Goal: Information Seeking & Learning: Check status

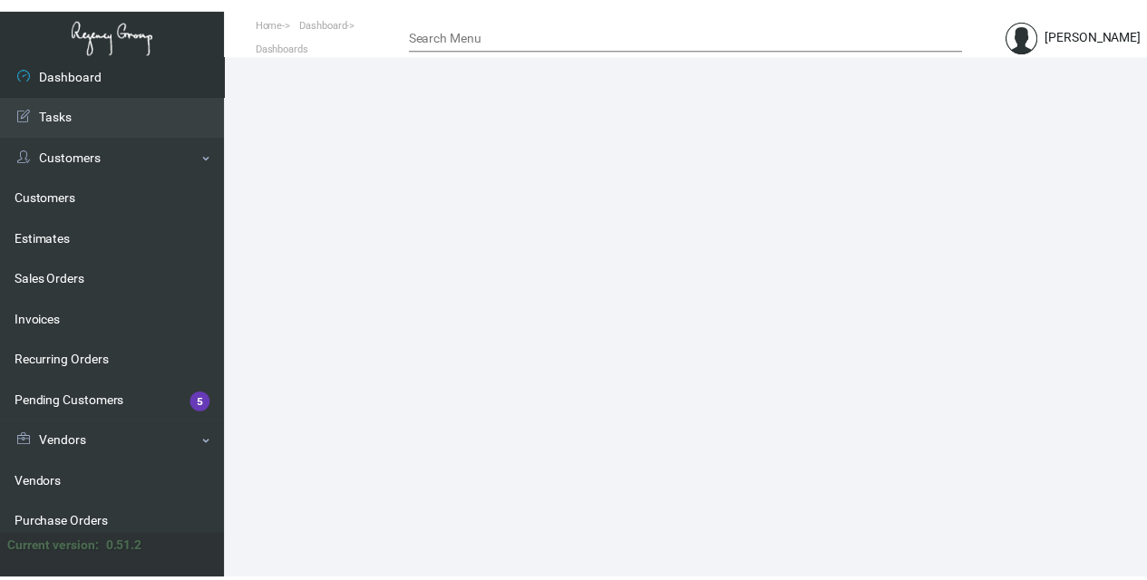
scroll to position [363, 0]
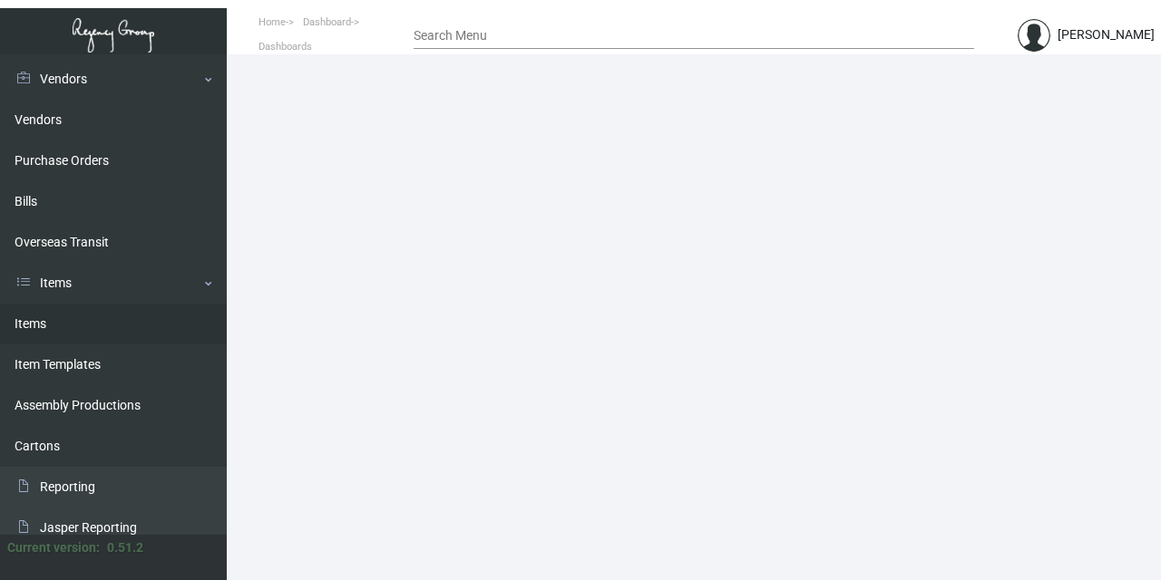
click at [92, 325] on link "Items" at bounding box center [113, 324] width 227 height 41
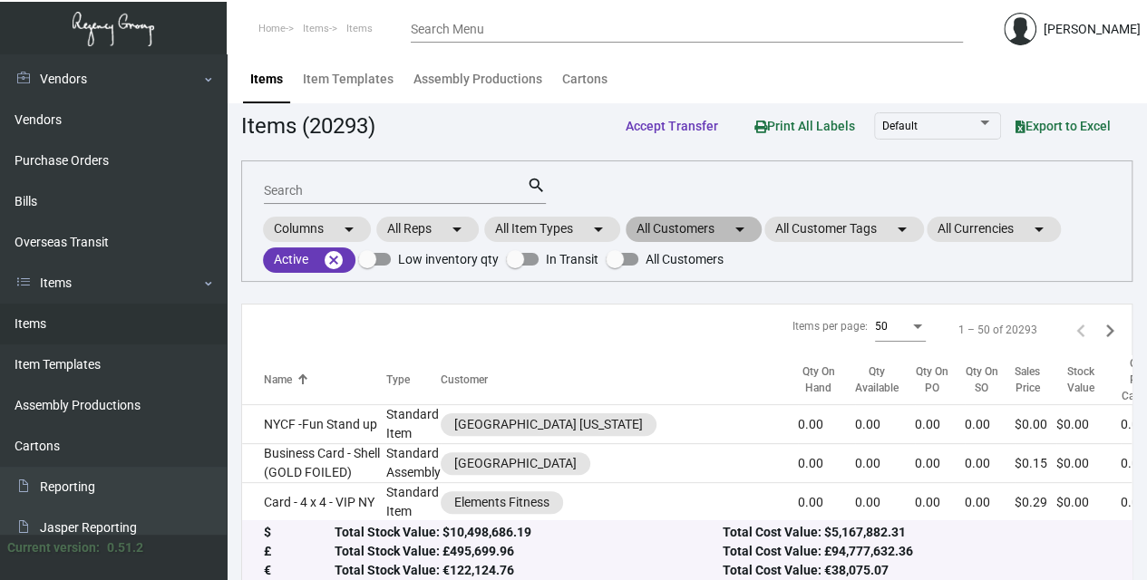
click at [657, 227] on mat-chip "All Customers arrow_drop_down" at bounding box center [694, 229] width 136 height 25
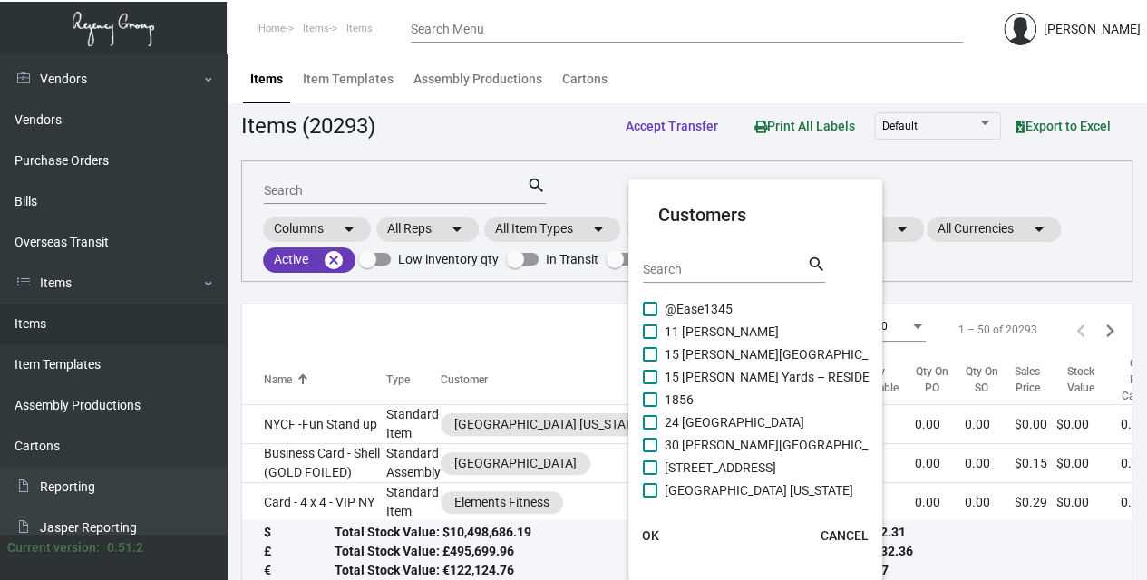
click at [731, 275] on input "Search" at bounding box center [724, 270] width 163 height 15
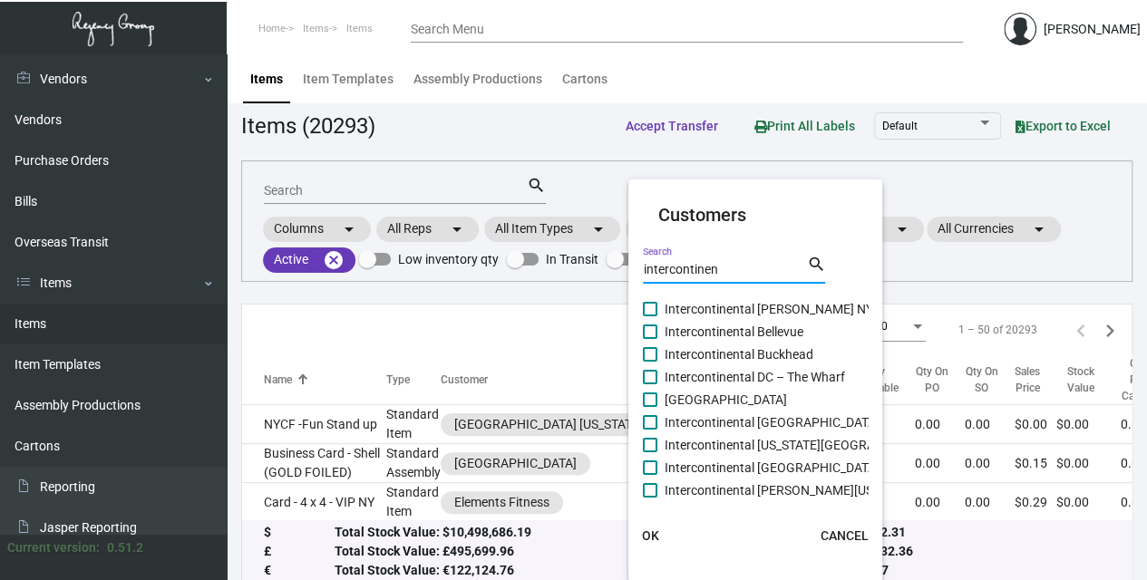
type input "intercontinen"
click at [762, 446] on span "Intercontinental [US_STATE][GEOGRAPHIC_DATA]" at bounding box center [804, 445] width 278 height 22
click at [650, 453] on input "Intercontinental [US_STATE][GEOGRAPHIC_DATA]" at bounding box center [649, 453] width 1 height 1
checkbox input "true"
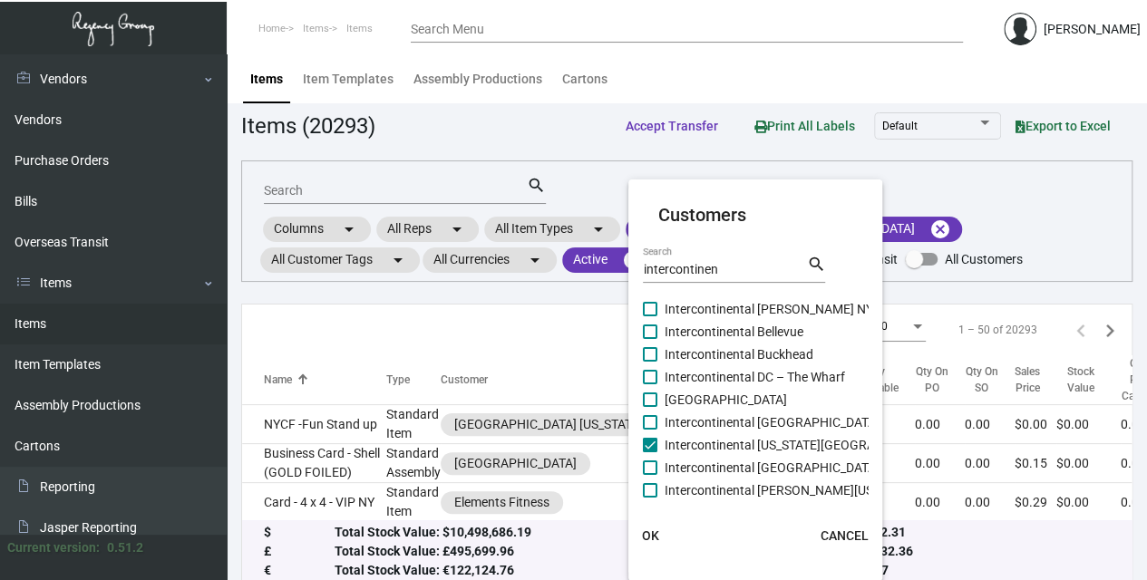
click at [646, 539] on span "OK" at bounding box center [650, 536] width 17 height 15
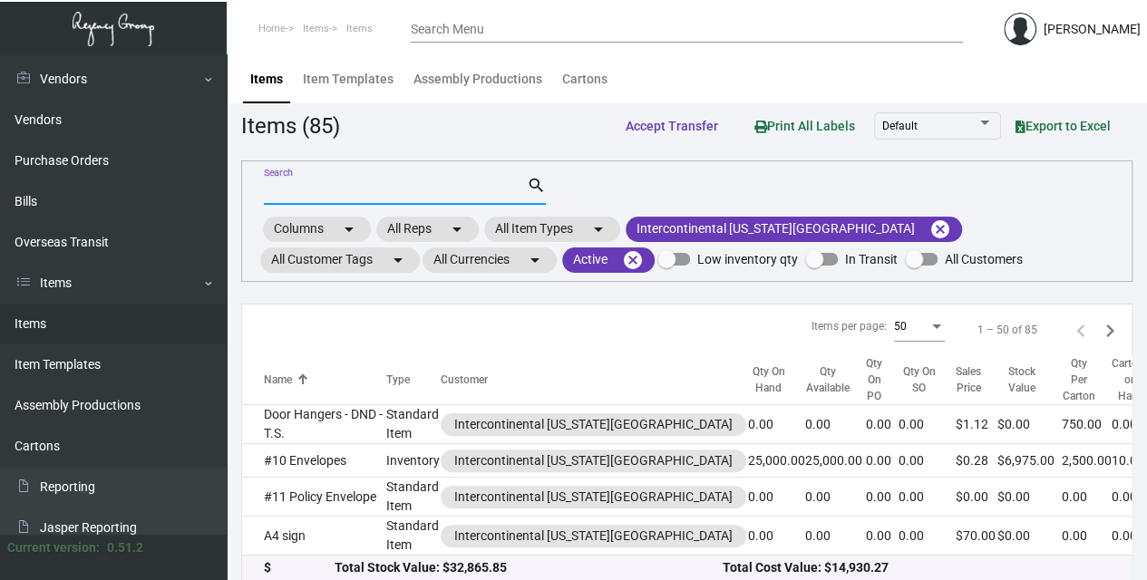
click at [345, 188] on input "Search" at bounding box center [395, 191] width 263 height 15
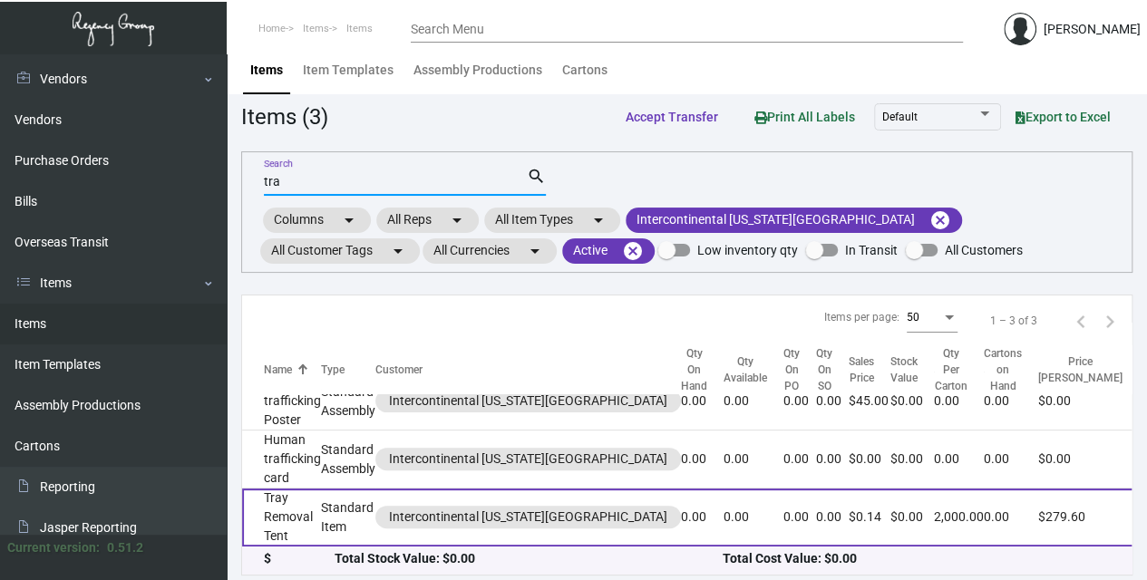
scroll to position [13, 0]
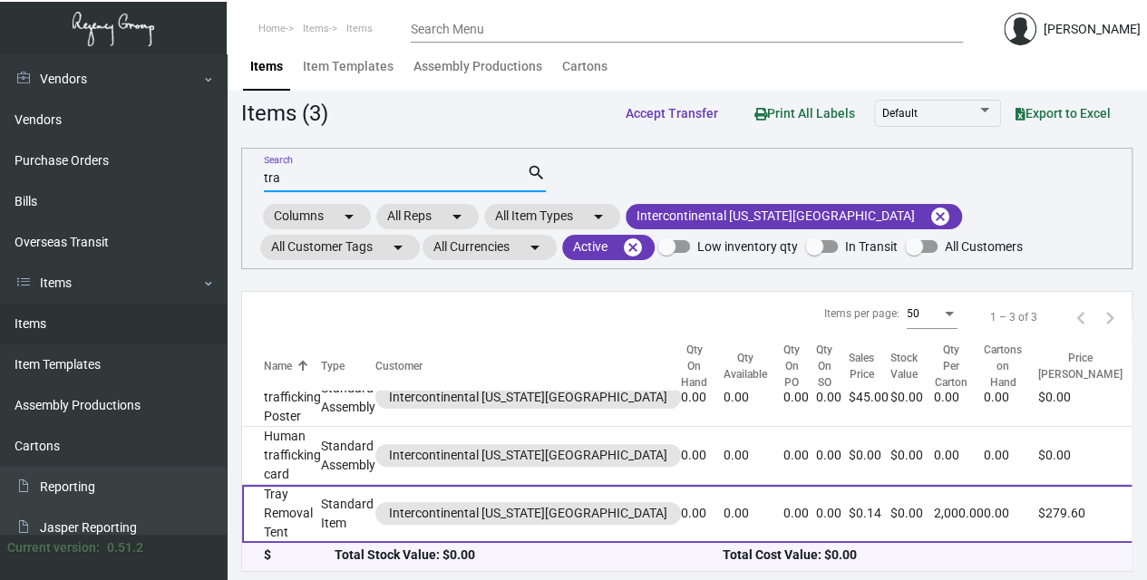
type input "tra"
click at [316, 500] on td "Tray Removal Tent" at bounding box center [281, 514] width 79 height 58
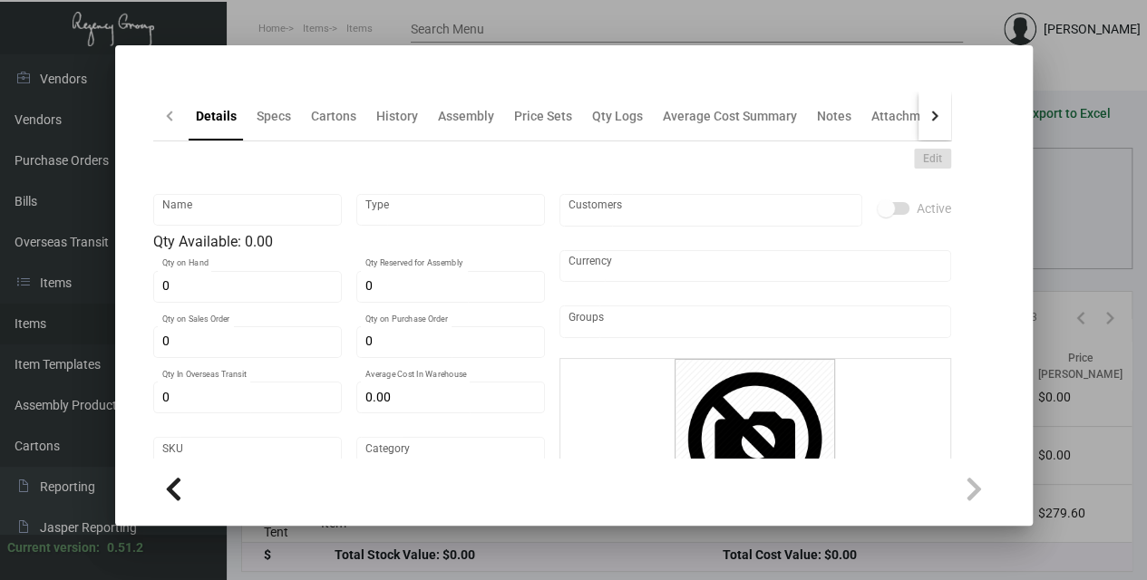
type input "Tray Removal Tent"
type input "Standard Item"
type input "$ 0.00"
type input "1576"
type input "Standard"
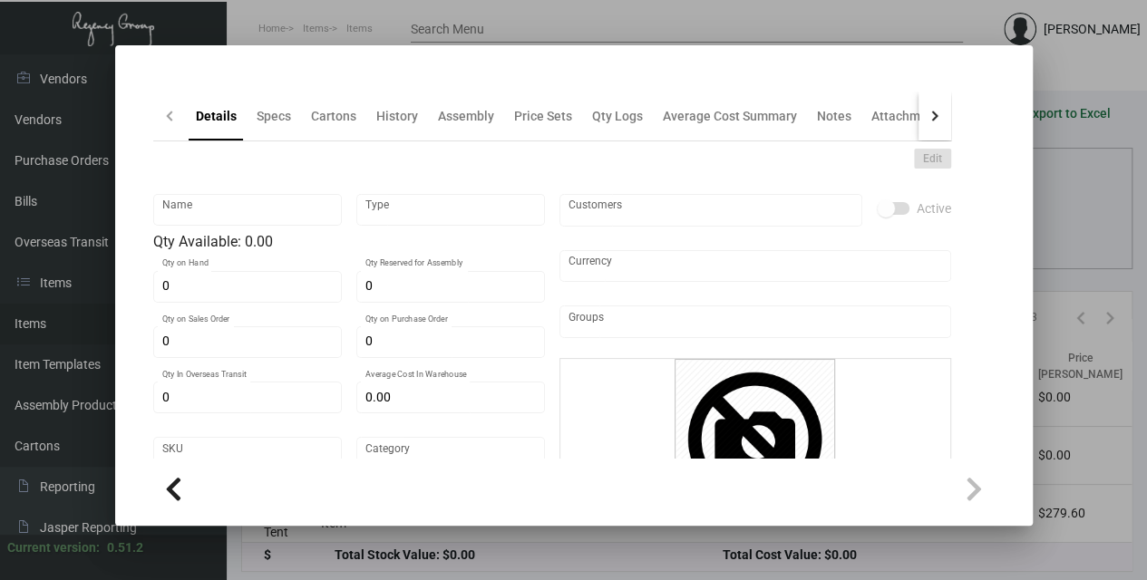
type input "2,000"
type input "$ 0.0596"
type input "$ 0.1398"
type textarea "Tray Removal Tent Cards: Size: 3.125X6.3125 100# Bright White Dull Coated Cover…"
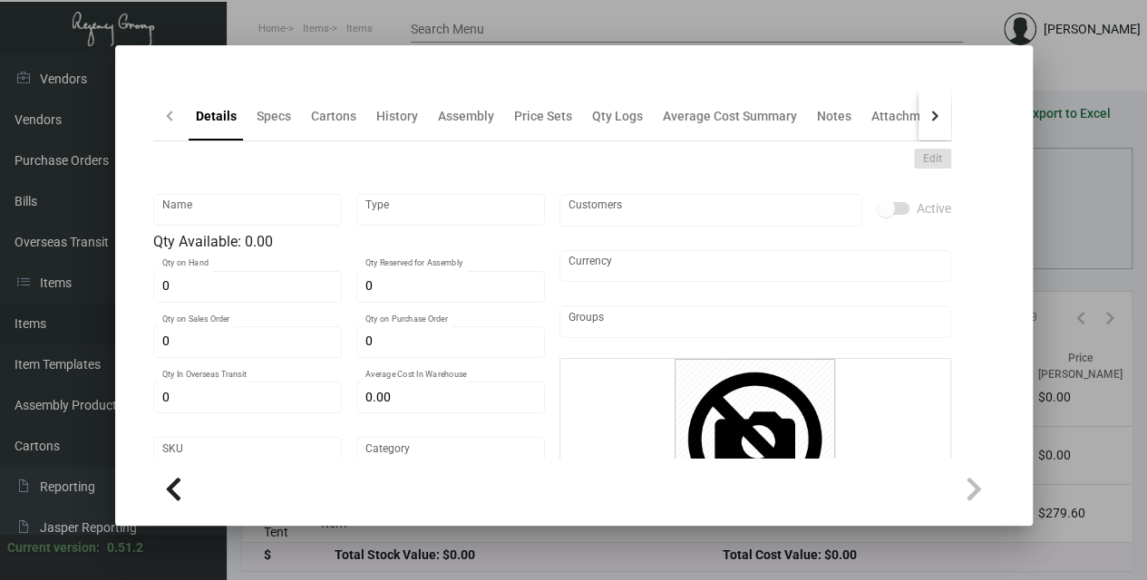
checkbox input "true"
type input "United States Dollar $"
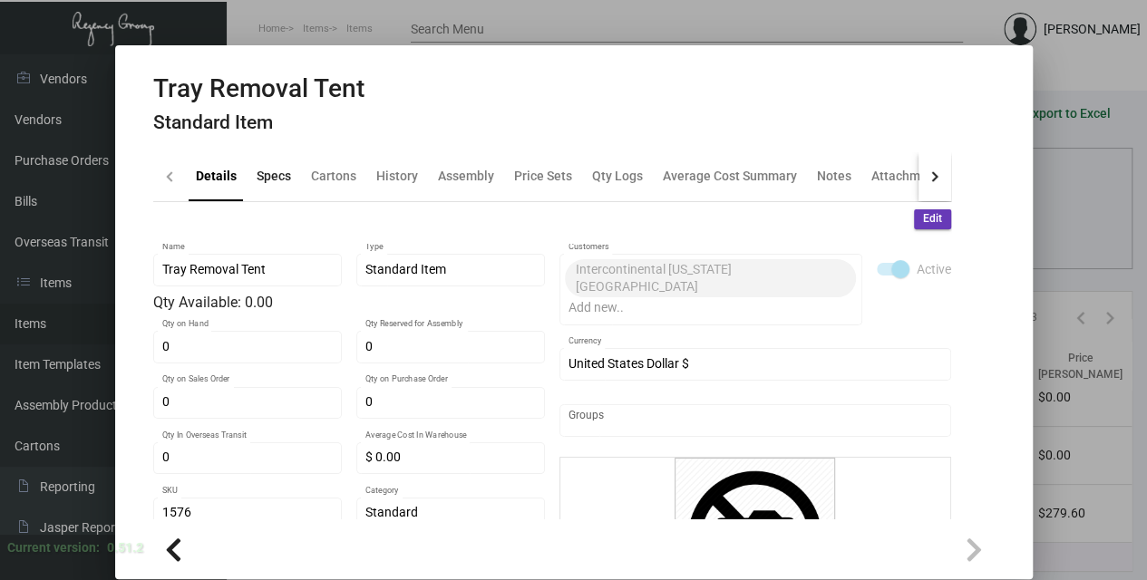
click at [276, 183] on div "Specs" at bounding box center [274, 176] width 34 height 19
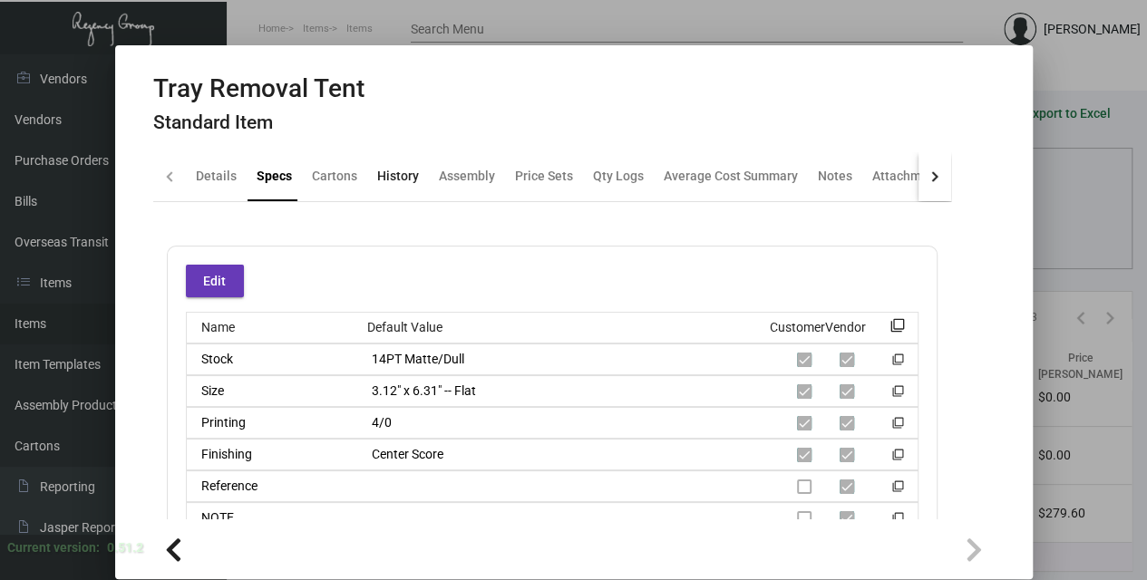
click at [416, 178] on div "History" at bounding box center [398, 177] width 56 height 44
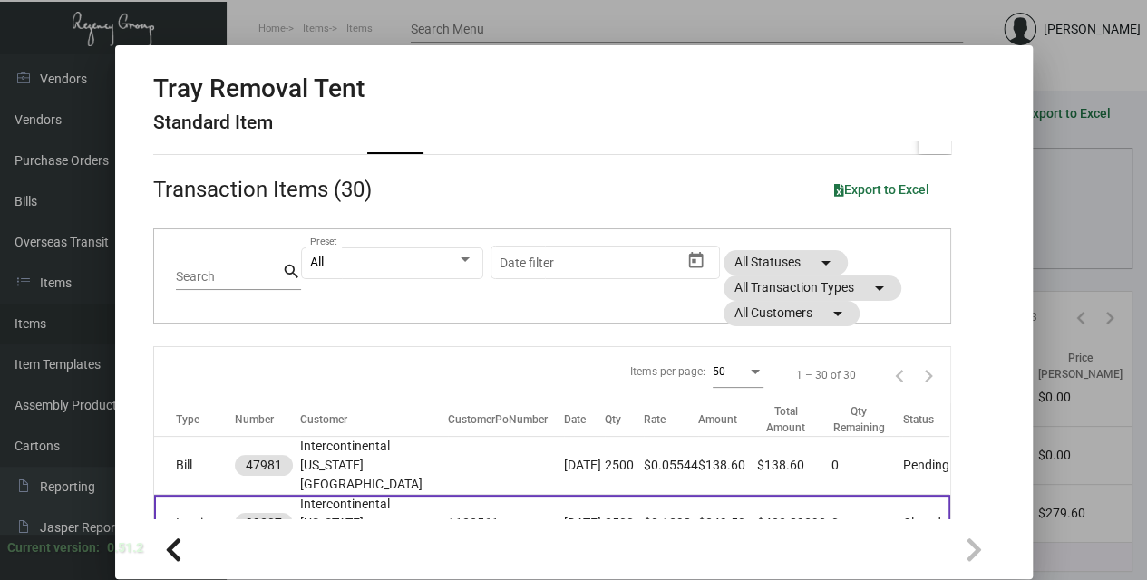
scroll to position [187, 0]
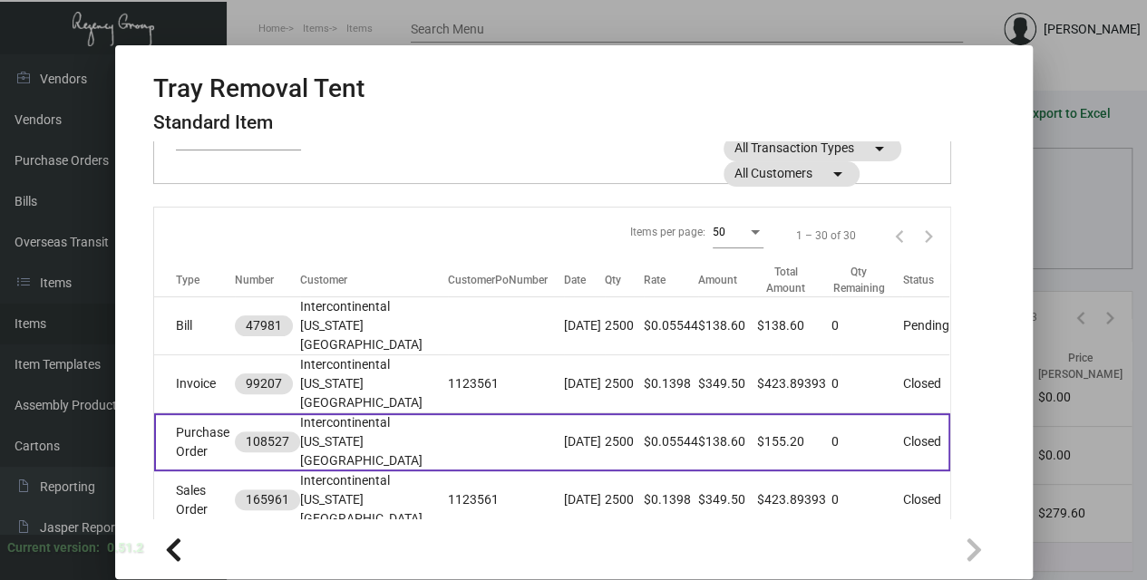
click at [354, 414] on td "Intercontinental [US_STATE][GEOGRAPHIC_DATA]" at bounding box center [374, 443] width 148 height 58
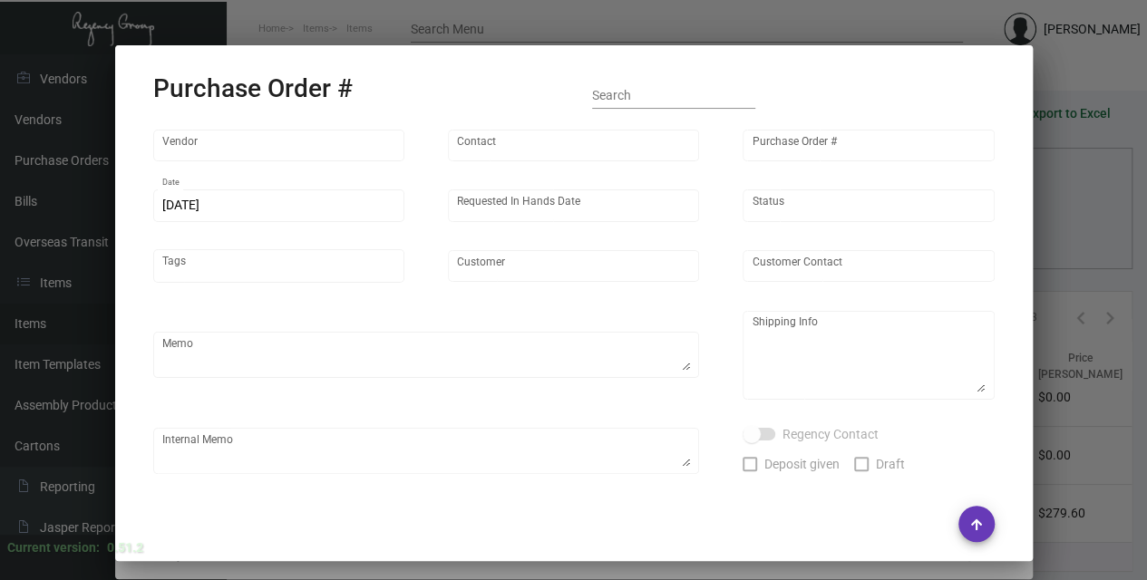
type input "4 Over"
type input "108527"
type input "[DATE]"
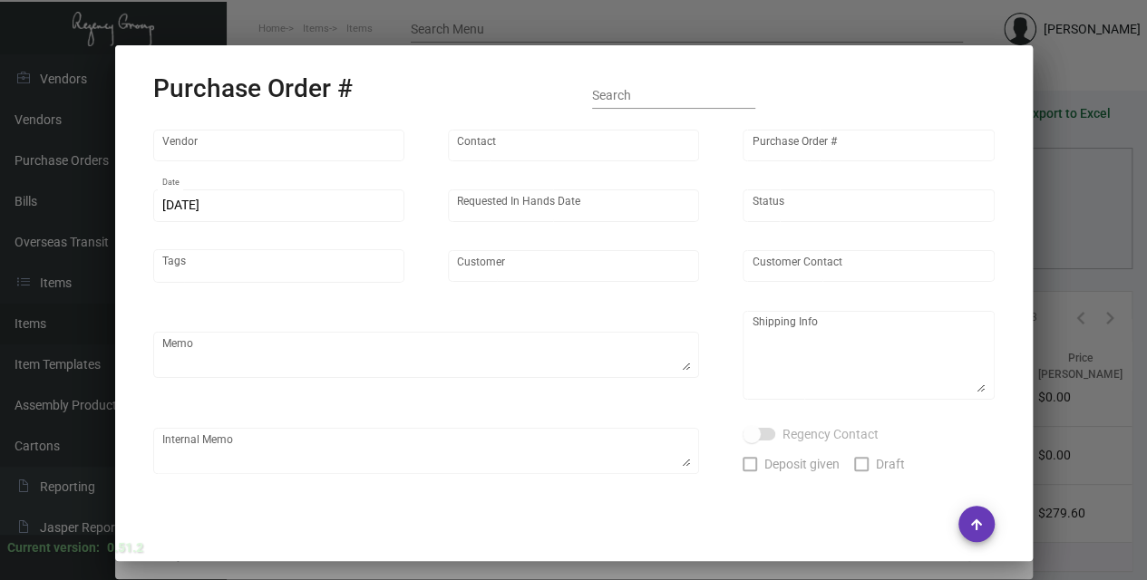
type input "Intercontinental [US_STATE][GEOGRAPHIC_DATA]"
type input "[PERSON_NAME]"
type textarea "E5000113476/ 008825048"
type textarea "Intercontinental [US_STATE][GEOGRAPHIC_DATA] - [PERSON_NAME] [STREET_ADDRESS][U…"
type textarea "12/2 - Created new estimate, correct specs are 4/0."
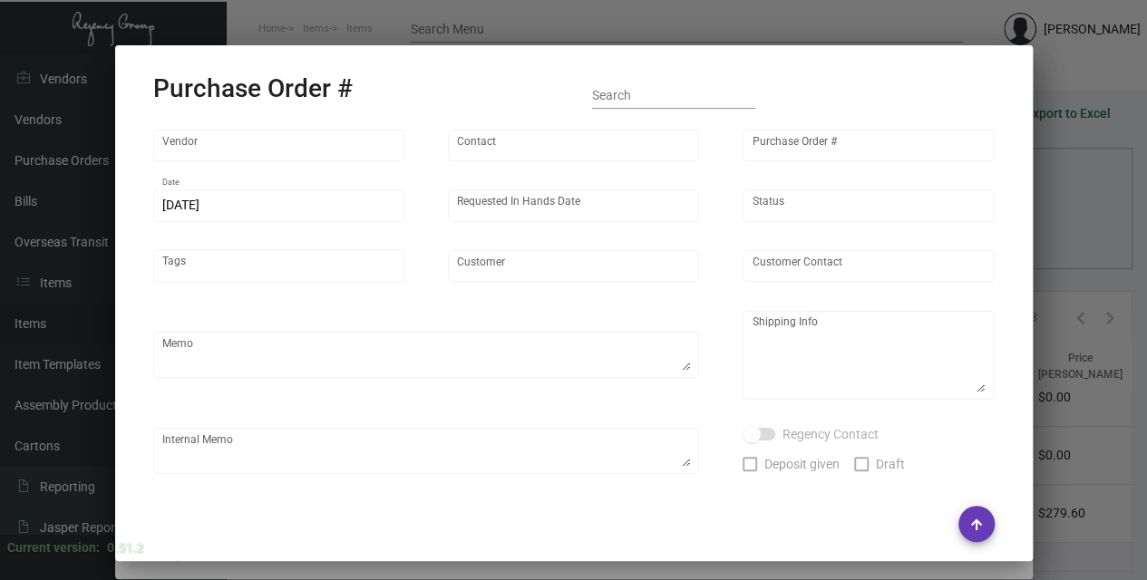
type input "$ 16.60"
type input "United States Dollar $"
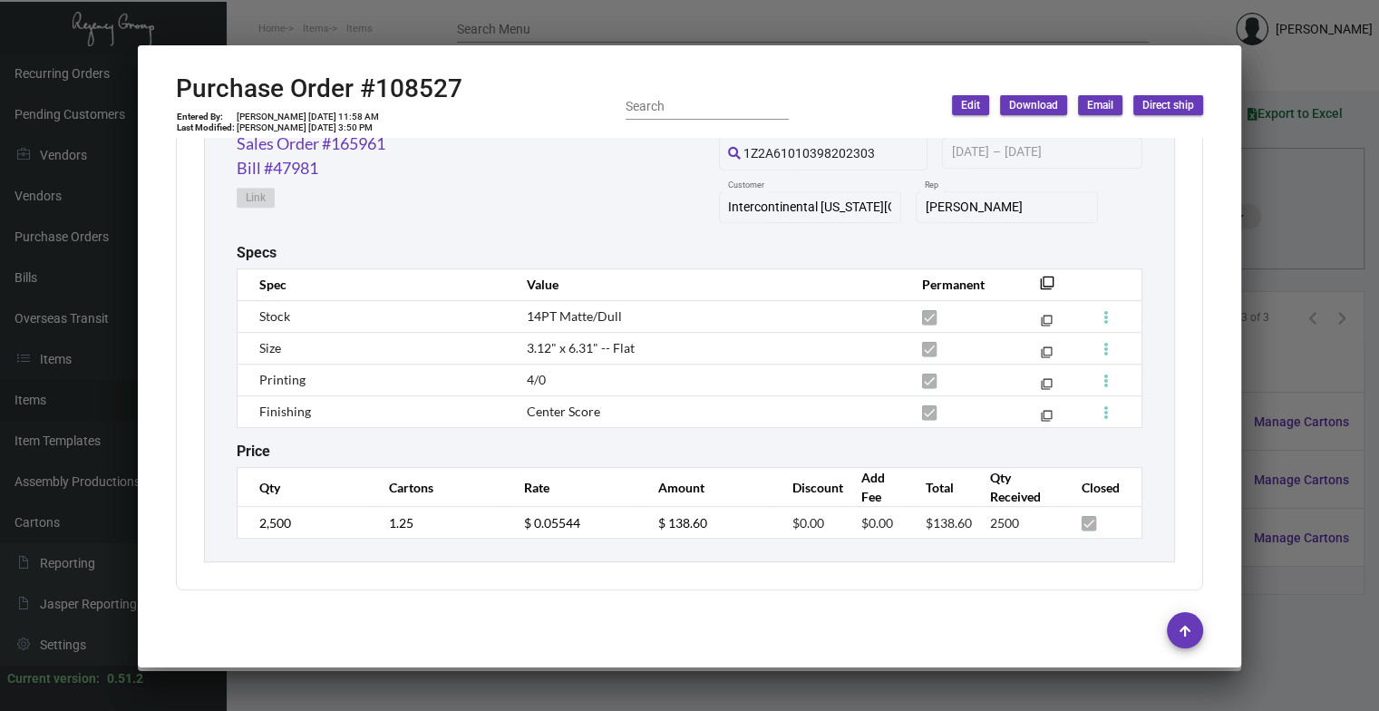
scroll to position [975, 0]
click at [844, 289] on mat-icon "filter_none" at bounding box center [1047, 287] width 15 height 15
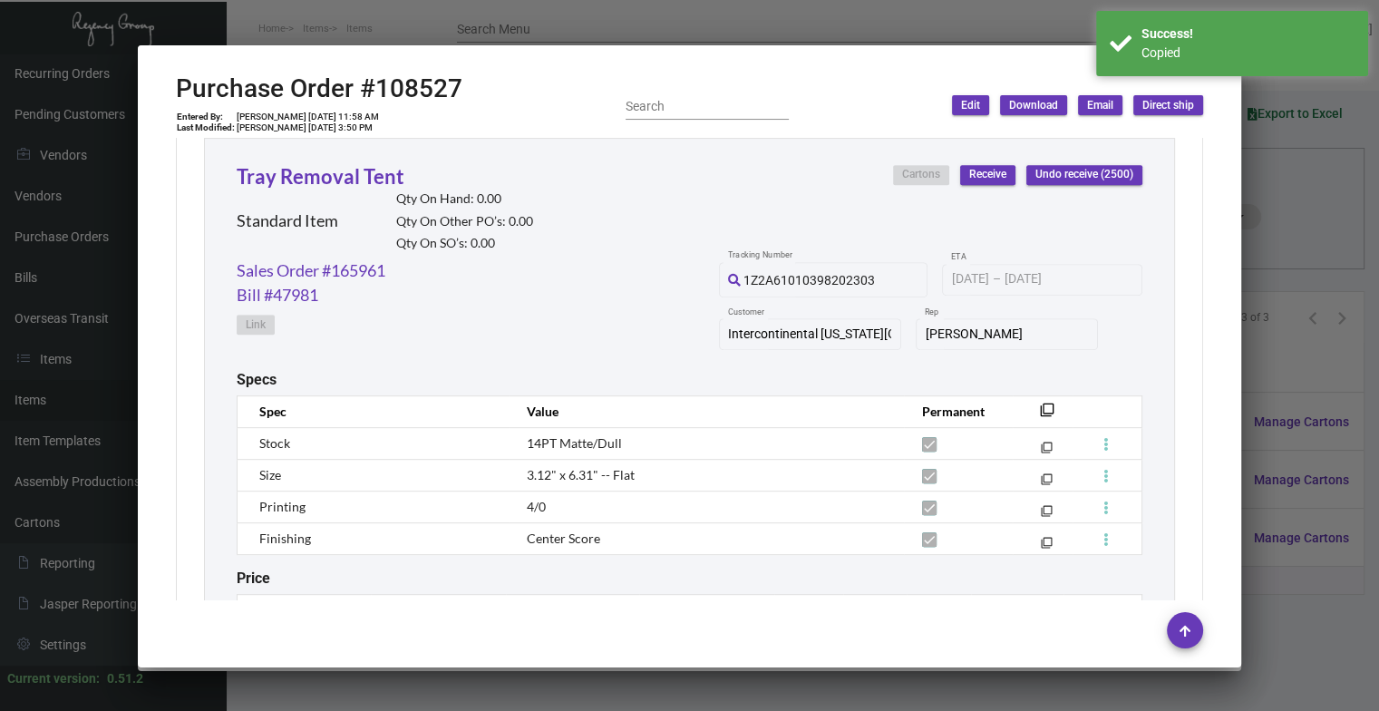
scroll to position [703, 0]
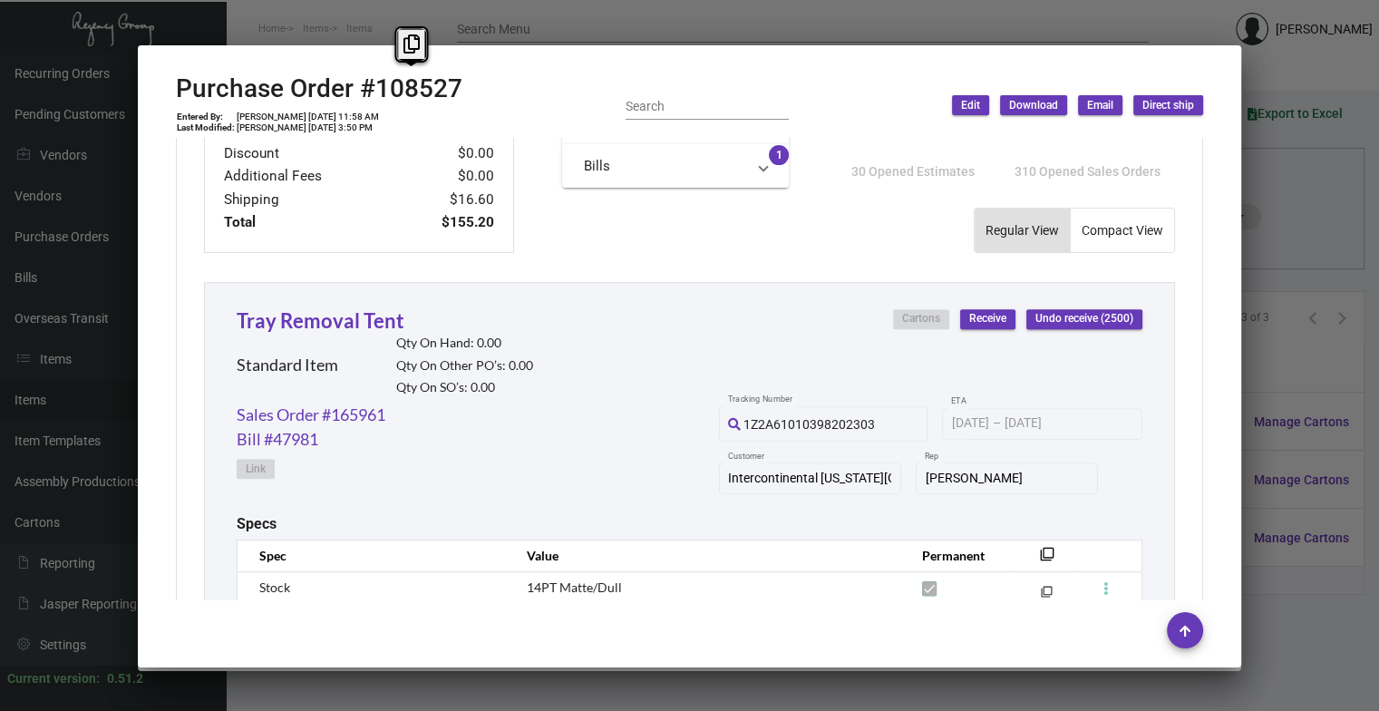
drag, startPoint x: 411, startPoint y: 98, endPoint x: 371, endPoint y: 98, distance: 39.9
click at [371, 98] on div "Purchase Order #108527 Entered By: [PERSON_NAME] [DATE] 11:58 AM Last Modified:…" at bounding box center [690, 105] width 1028 height 64
click at [415, 54] on icon at bounding box center [412, 43] width 16 height 19
copy h2 "108527"
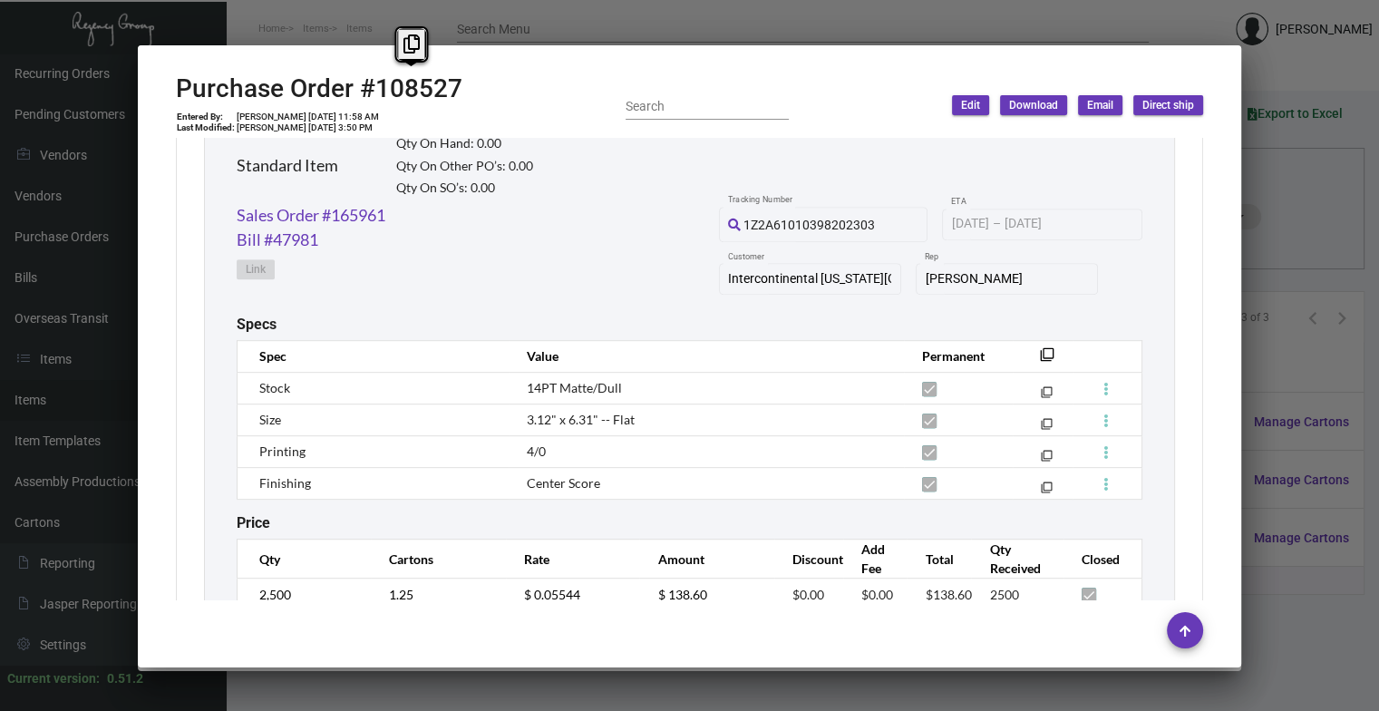
scroll to position [975, 0]
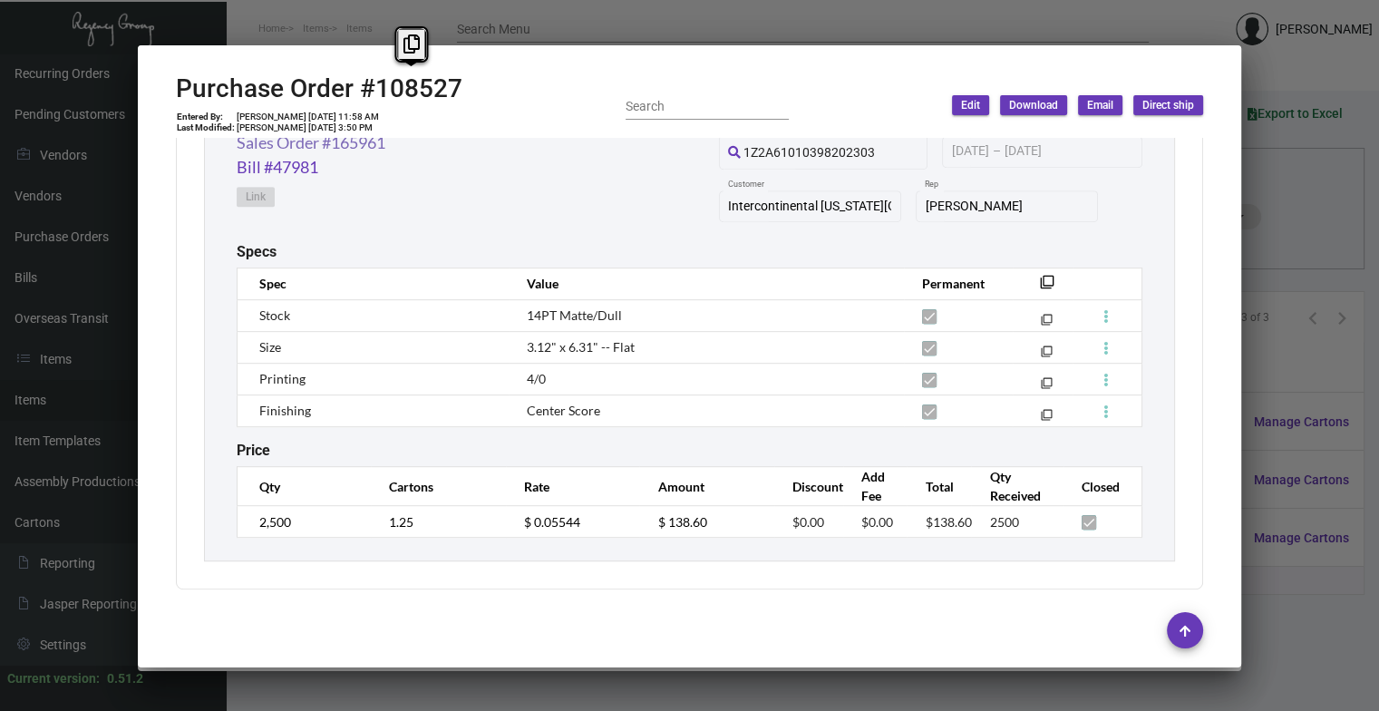
click at [352, 152] on link "Sales Order #165961" at bounding box center [311, 143] width 149 height 24
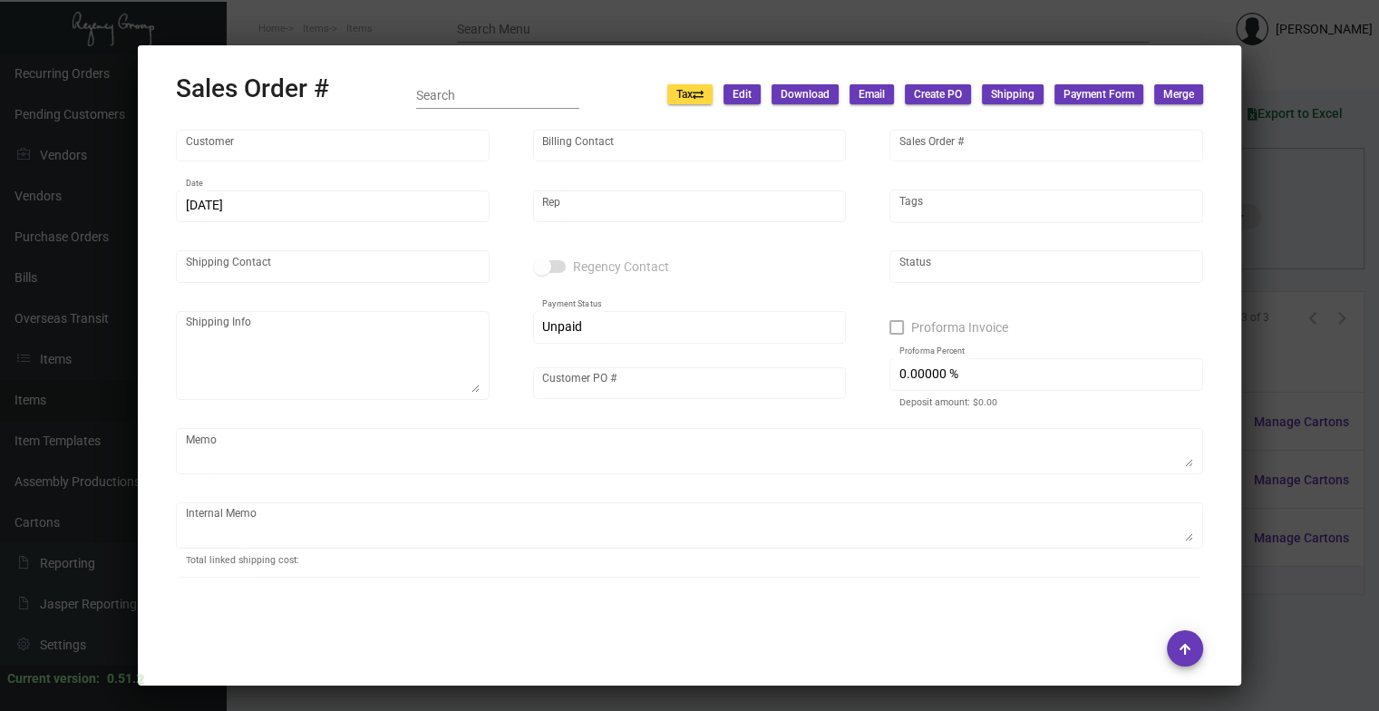
type input "Intercontinental [US_STATE][GEOGRAPHIC_DATA]"
type input "Accounts Paybale"
type input "165961"
type input "[DATE]"
type input "[PERSON_NAME]"
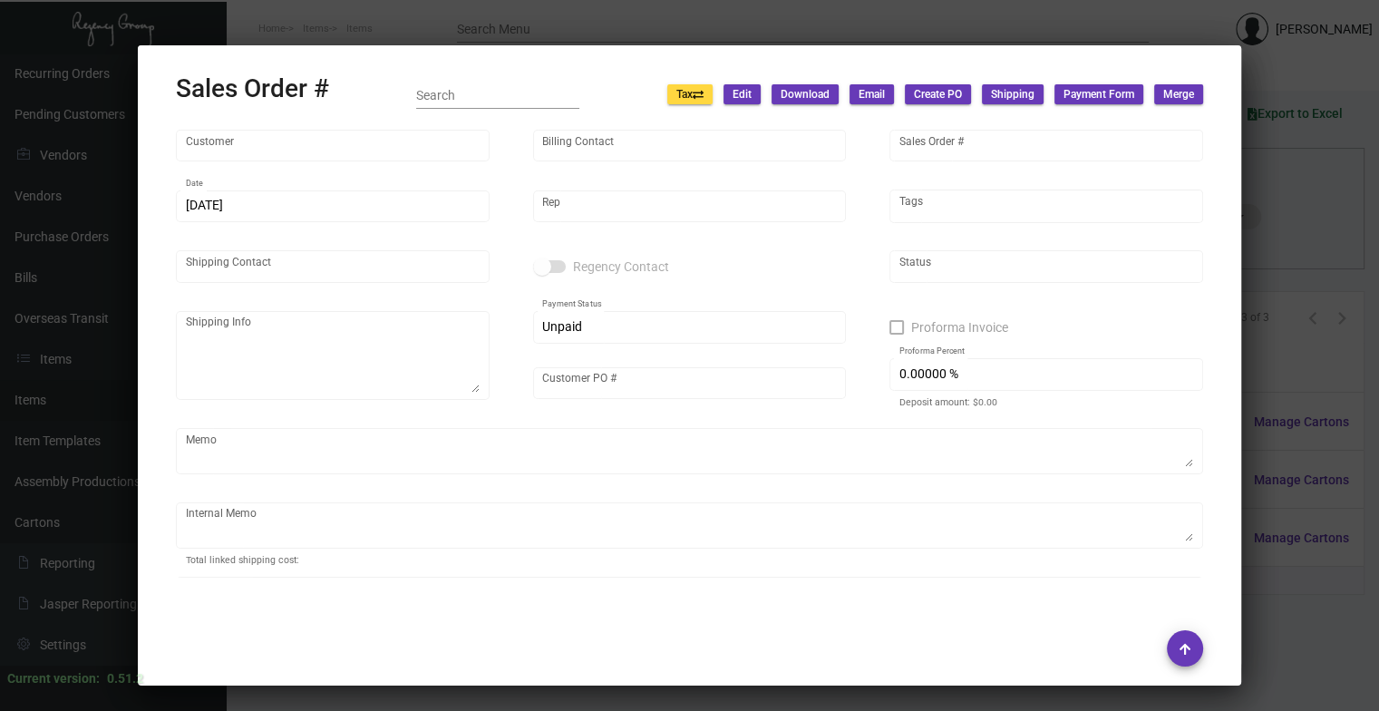
type input "[PERSON_NAME]"
type textarea "Intercontinental [US_STATE][GEOGRAPHIC_DATA] - [PERSON_NAME] [STREET_ADDRESS][U…"
type input "1123561"
type input "United States Dollar $"
type input "$ 39.84"
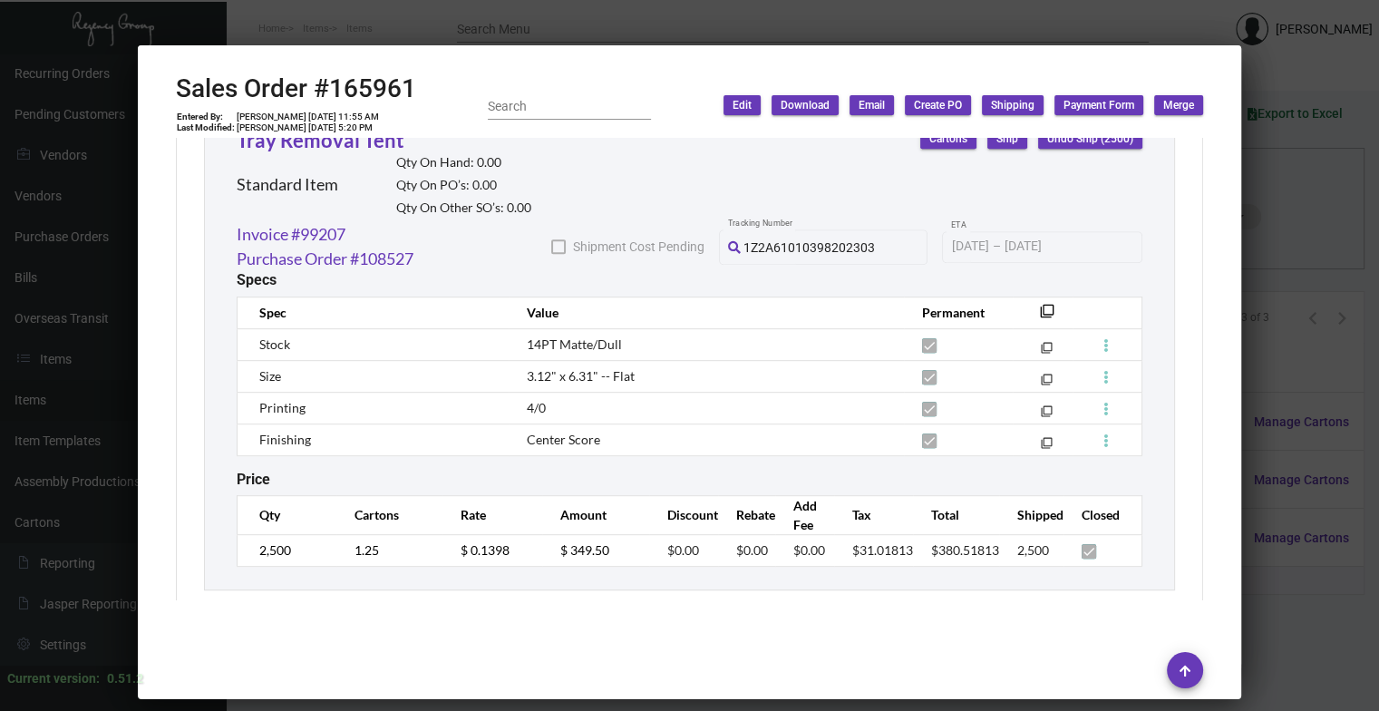
scroll to position [1074, 0]
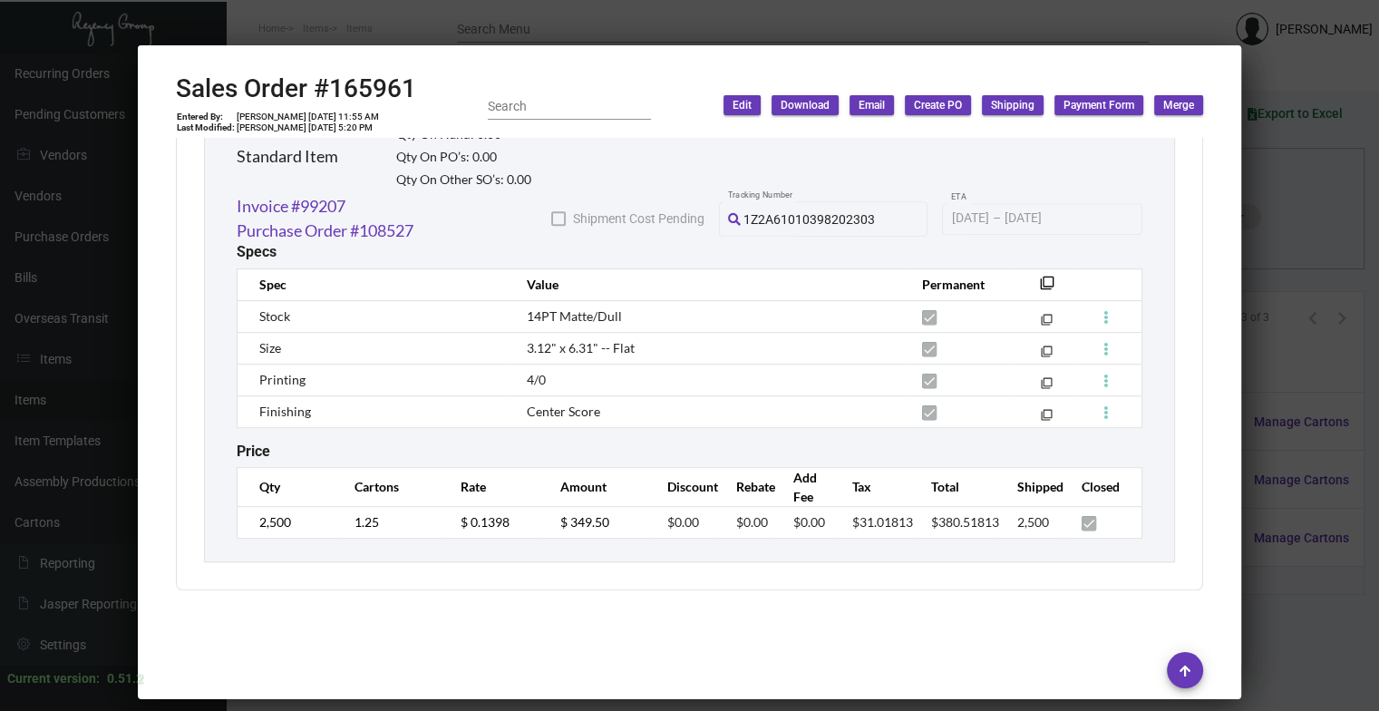
click at [844, 572] on div at bounding box center [690, 670] width 1028 height 62
click at [844, 397] on div at bounding box center [689, 355] width 1379 height 711
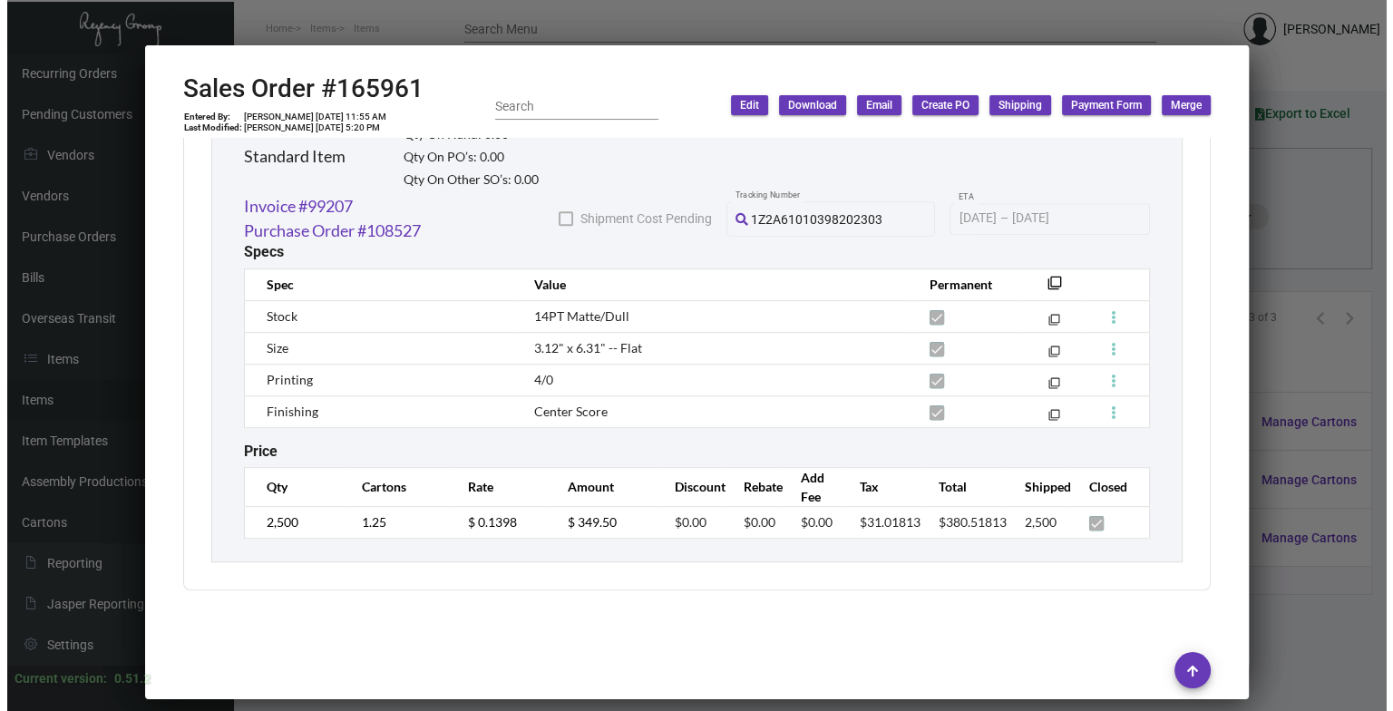
scroll to position [969, 0]
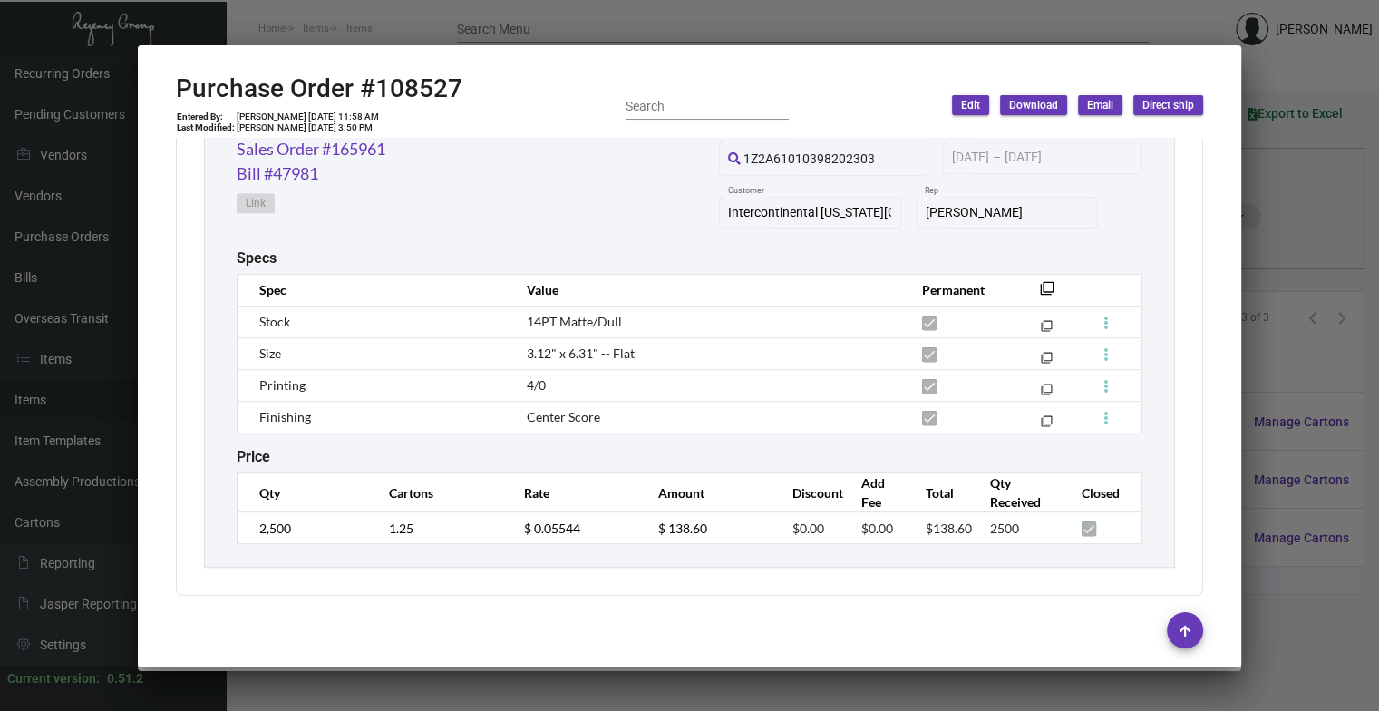
click at [844, 388] on div at bounding box center [689, 355] width 1379 height 711
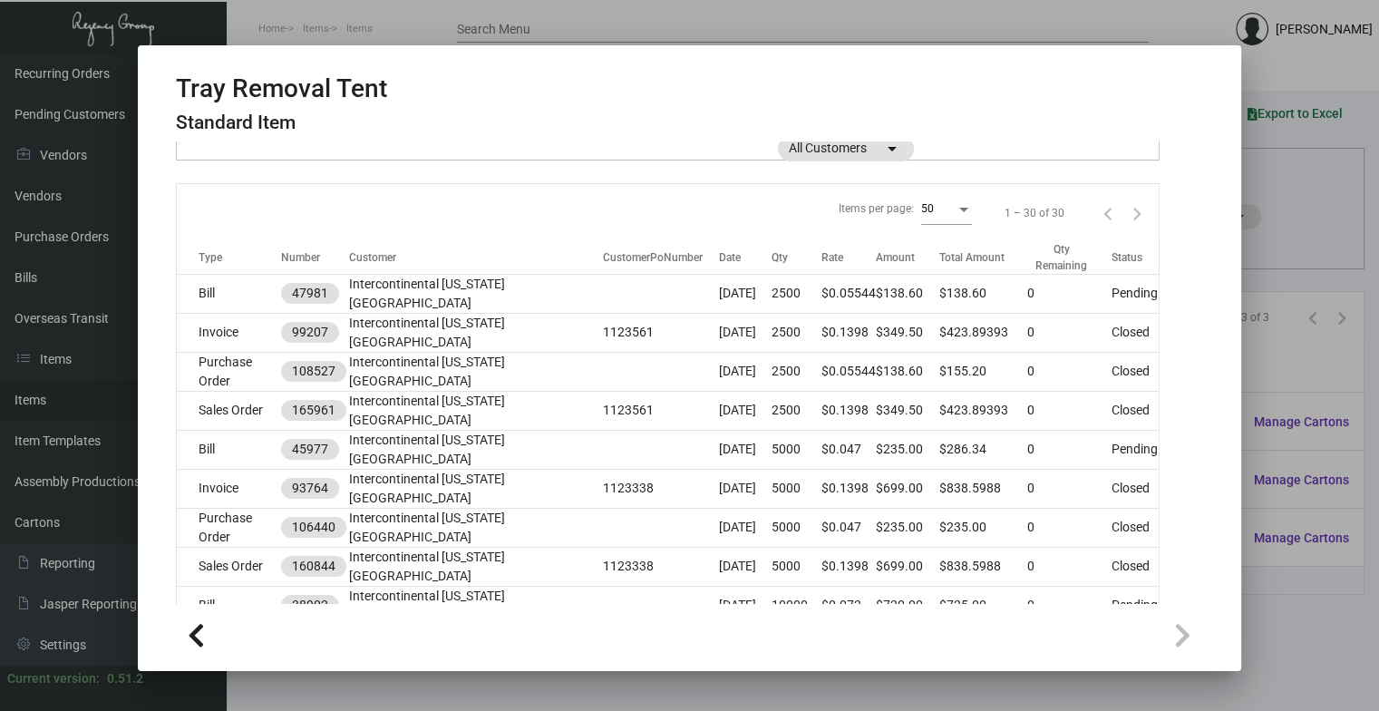
click at [844, 388] on div at bounding box center [689, 355] width 1379 height 711
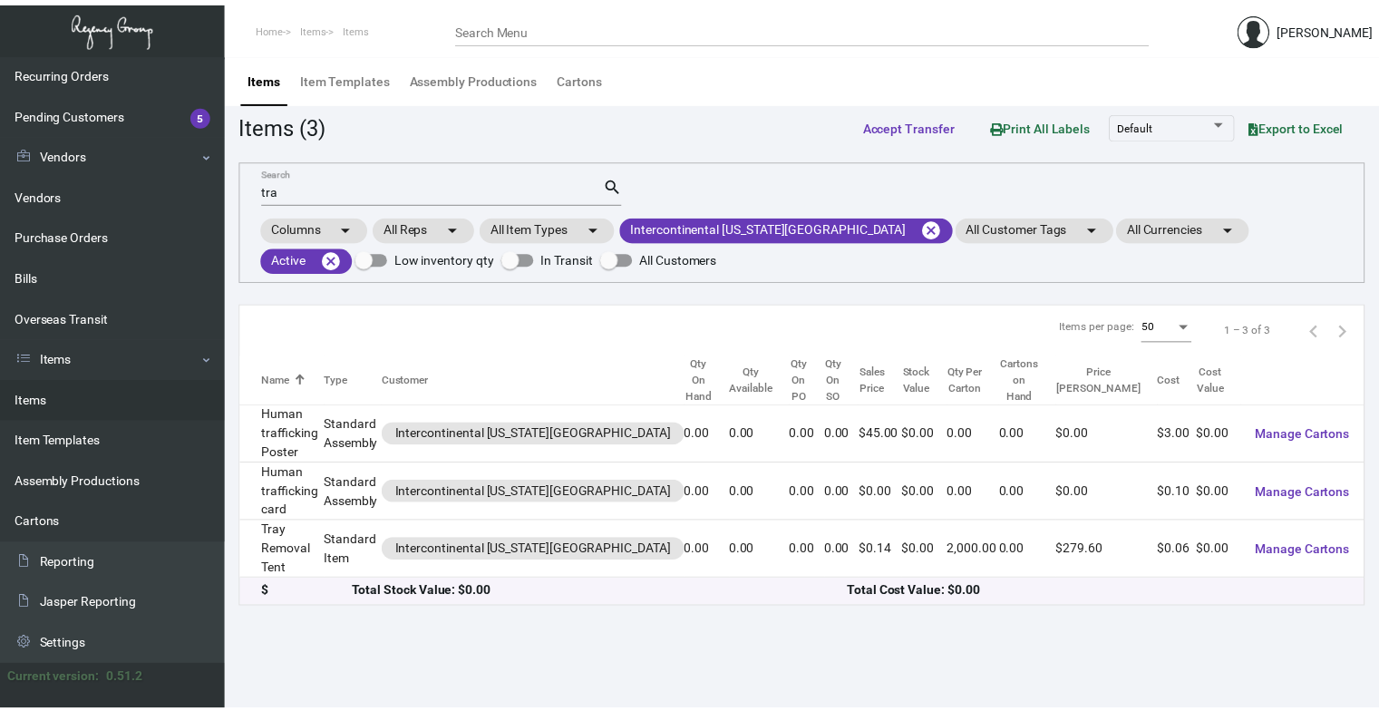
scroll to position [287, 0]
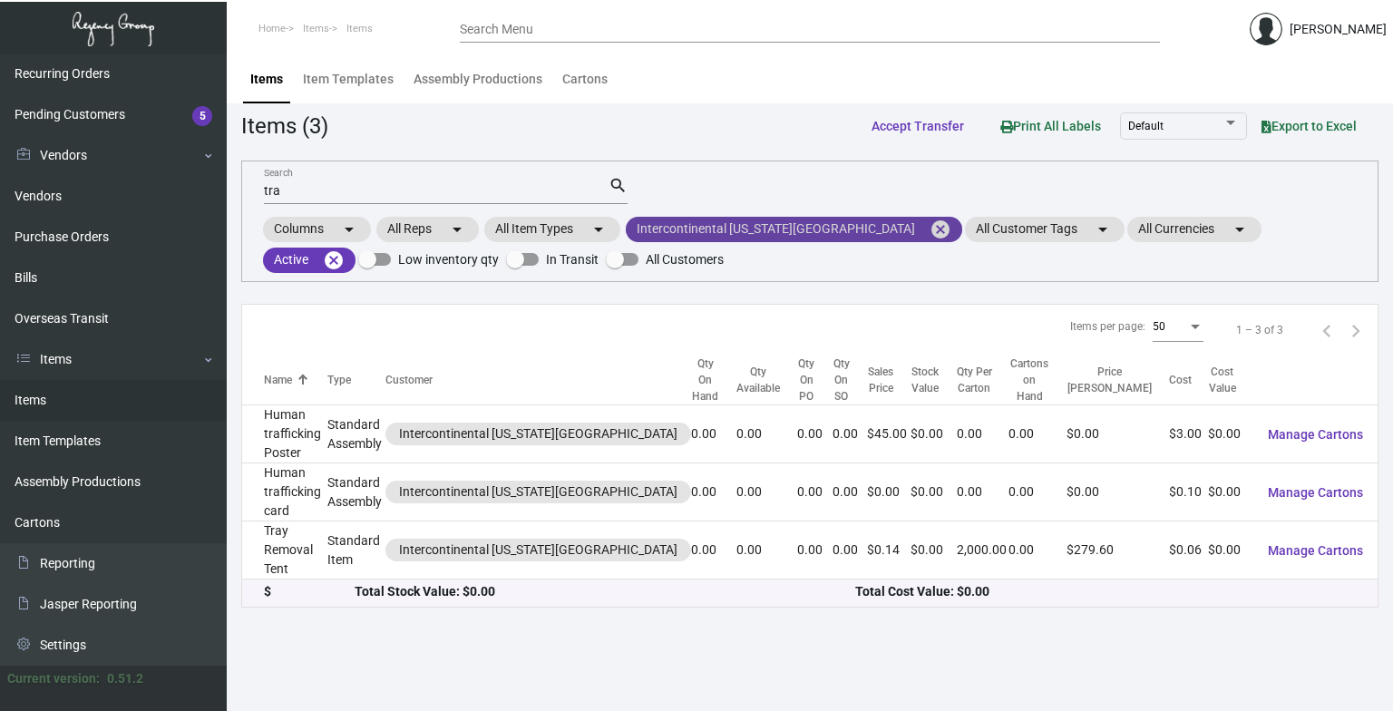
click at [844, 228] on mat-icon "cancel" at bounding box center [941, 230] width 22 height 22
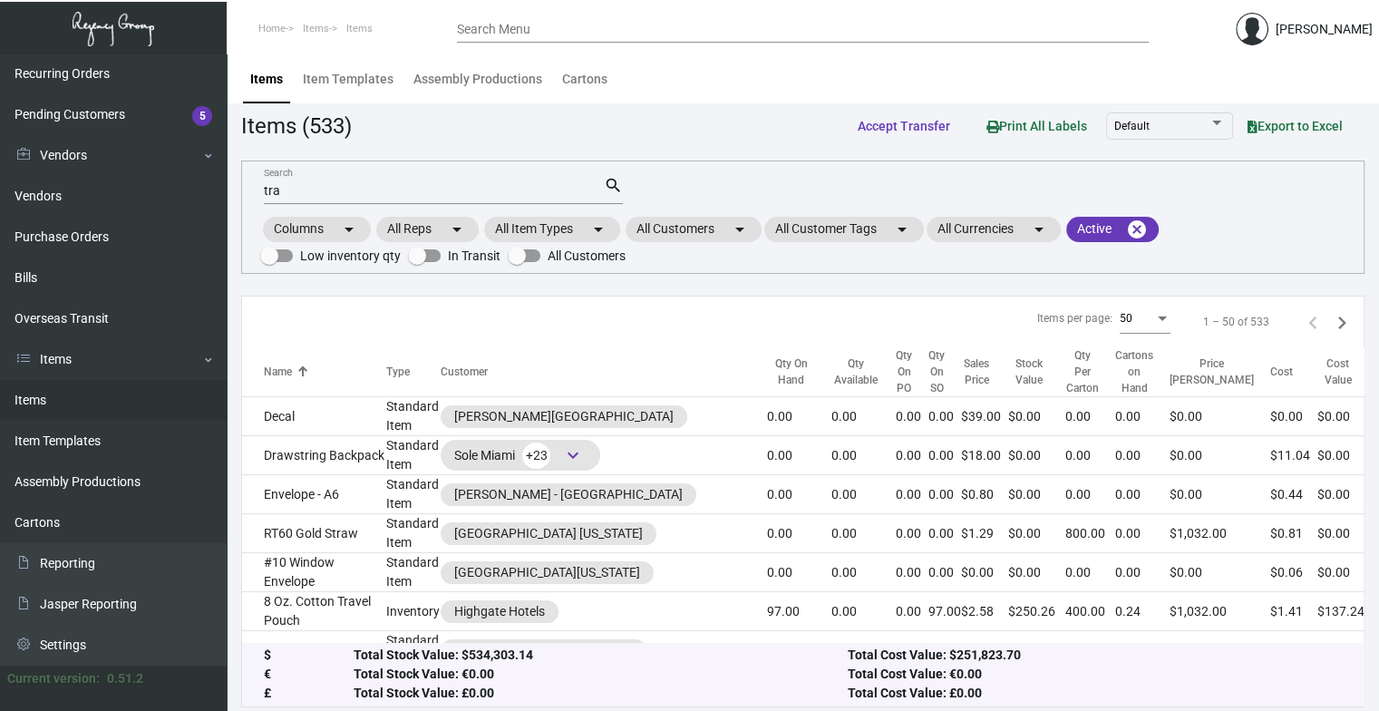
click at [462, 181] on div "tra Search" at bounding box center [434, 190] width 340 height 28
click at [443, 191] on input "tra" at bounding box center [434, 191] width 340 height 15
type input "t"
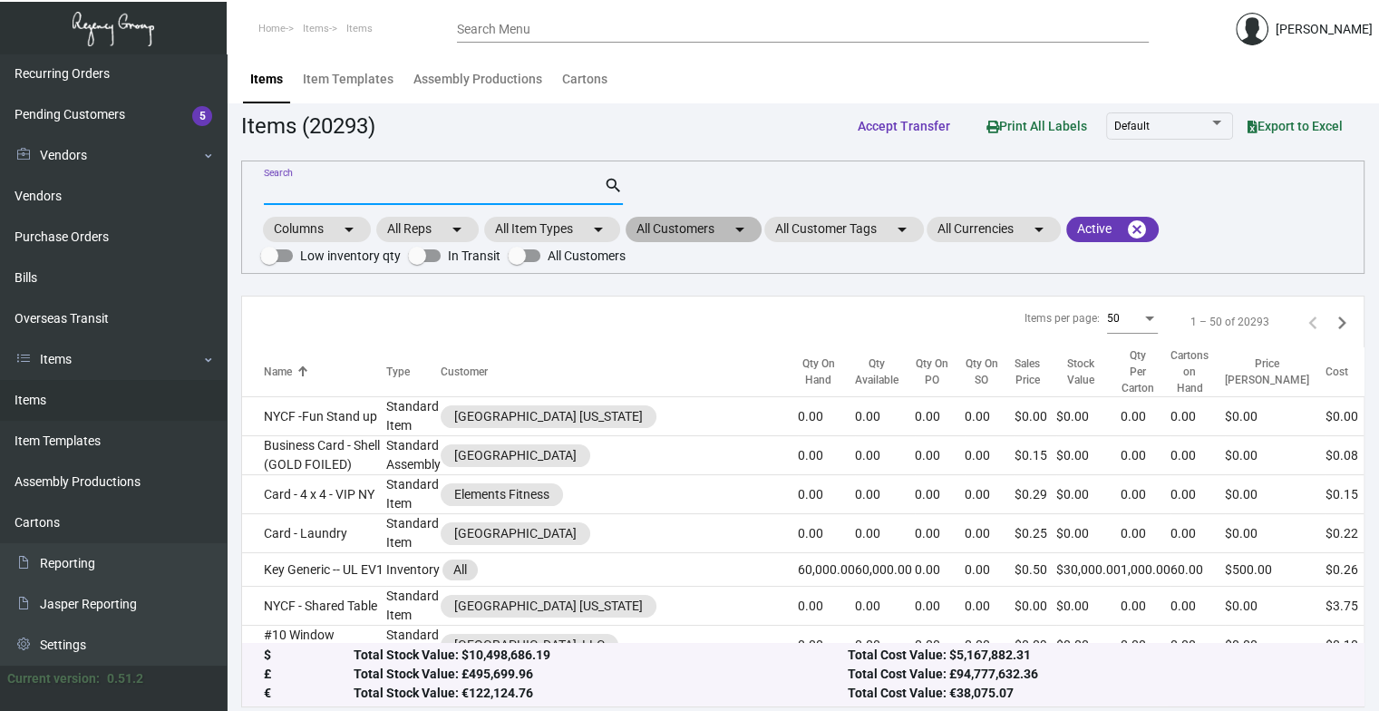
click at [732, 220] on mat-chip "All Customers arrow_drop_down" at bounding box center [694, 229] width 136 height 25
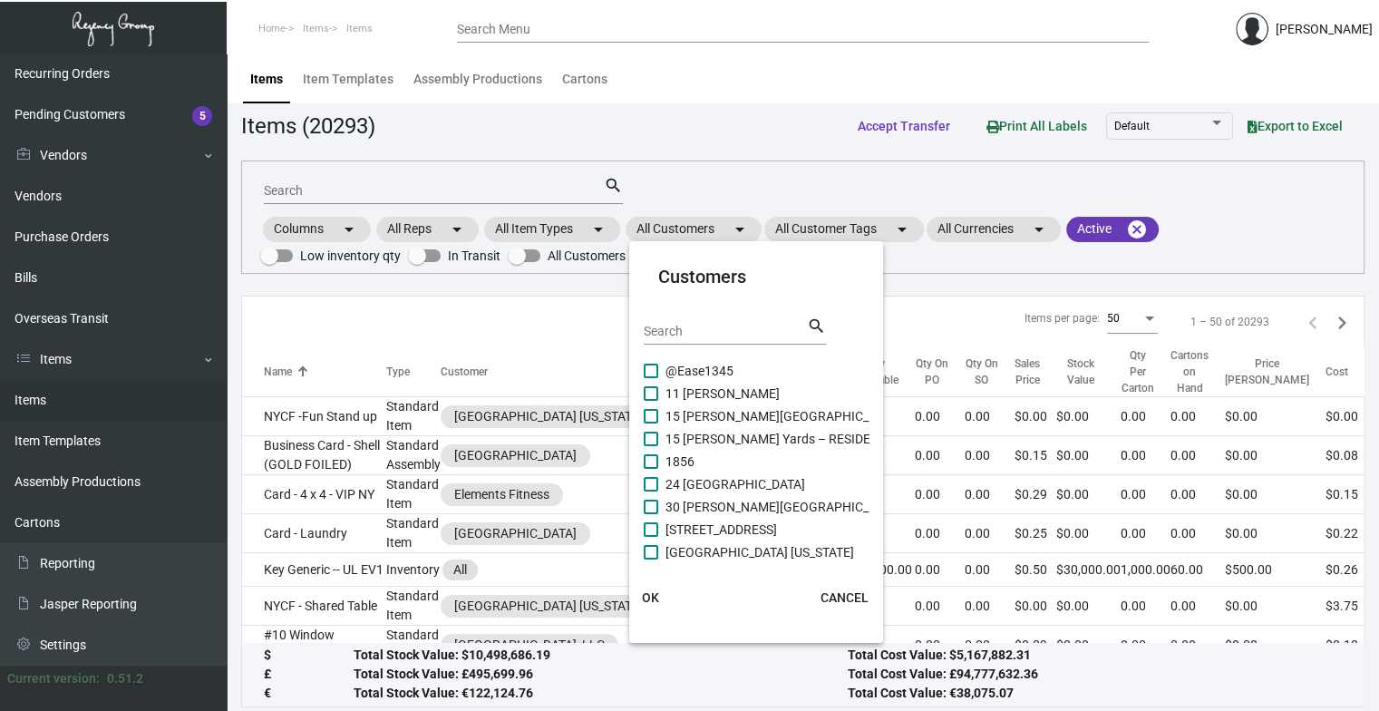
click at [689, 326] on input "Search" at bounding box center [725, 332] width 163 height 15
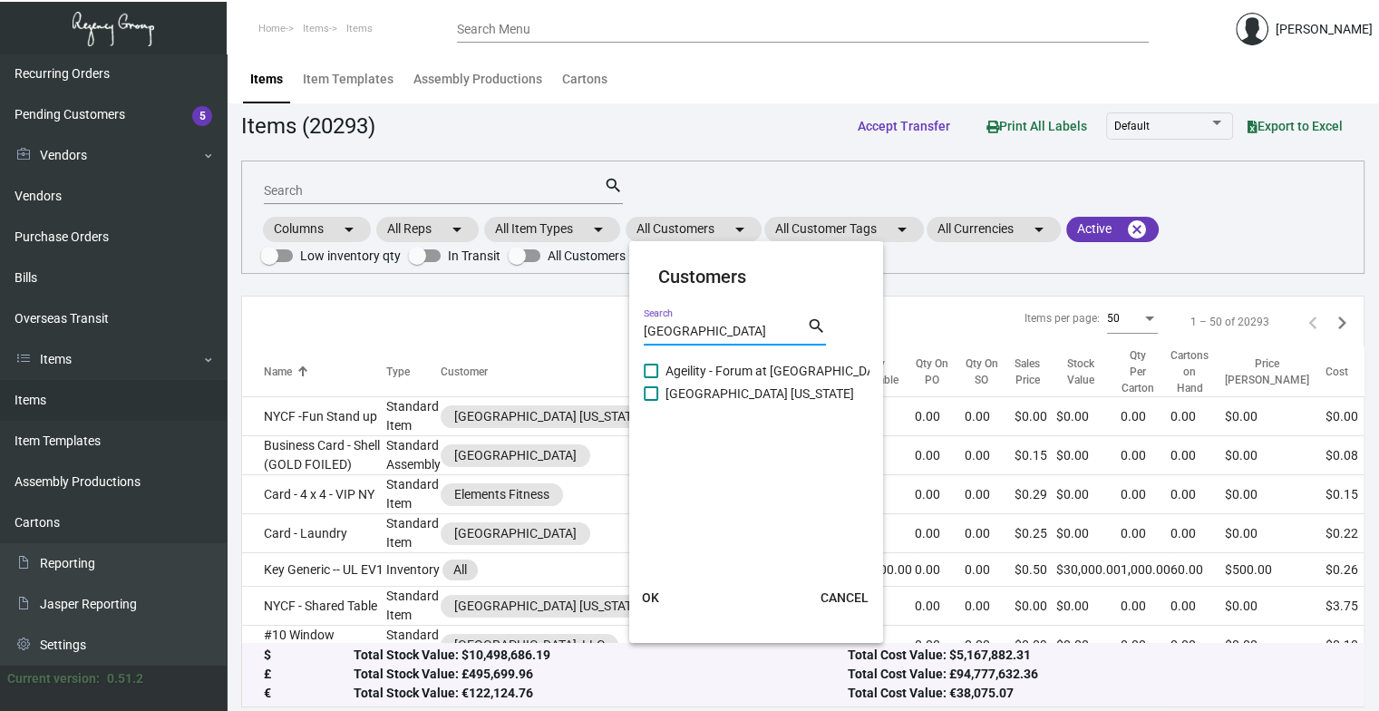
type input "[GEOGRAPHIC_DATA]"
click at [719, 399] on span "[GEOGRAPHIC_DATA] [US_STATE]" at bounding box center [760, 394] width 189 height 22
click at [651, 401] on input "[GEOGRAPHIC_DATA] [US_STATE]" at bounding box center [650, 401] width 1 height 1
checkbox input "true"
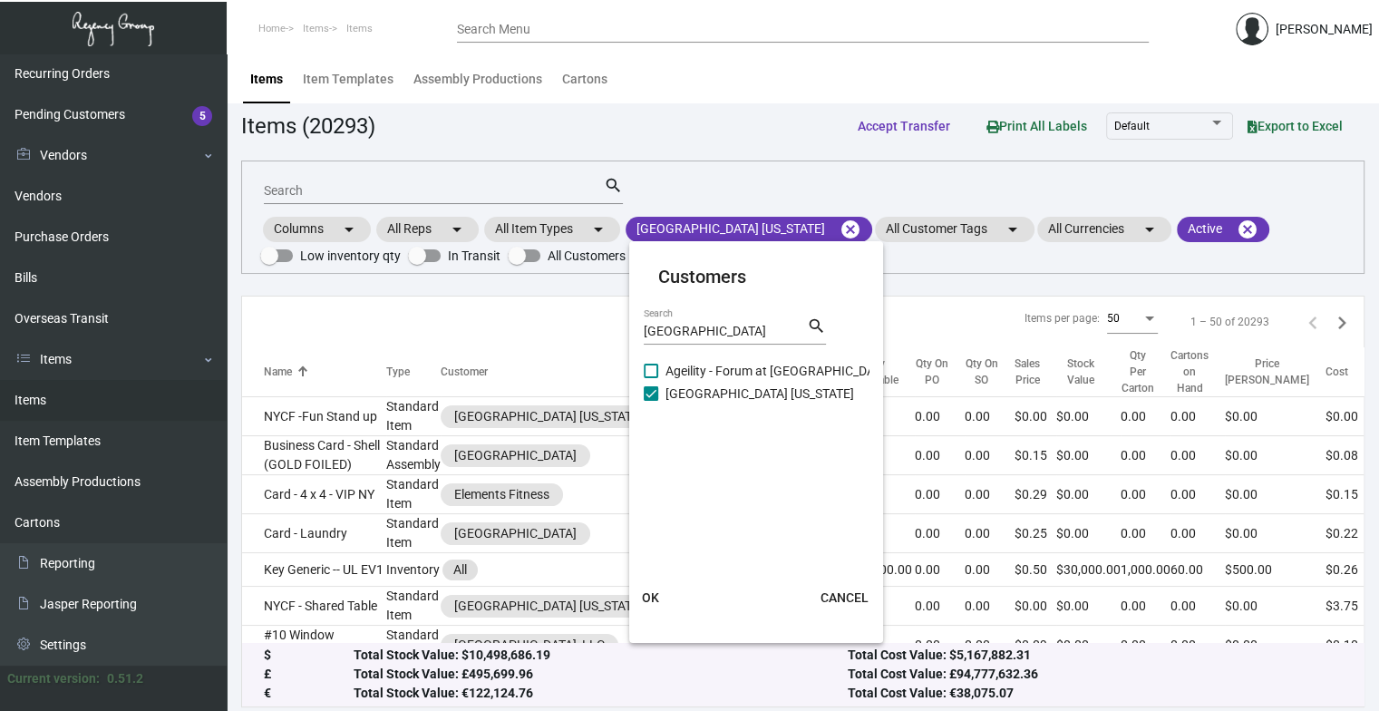
click at [654, 572] on span "OK" at bounding box center [650, 597] width 17 height 15
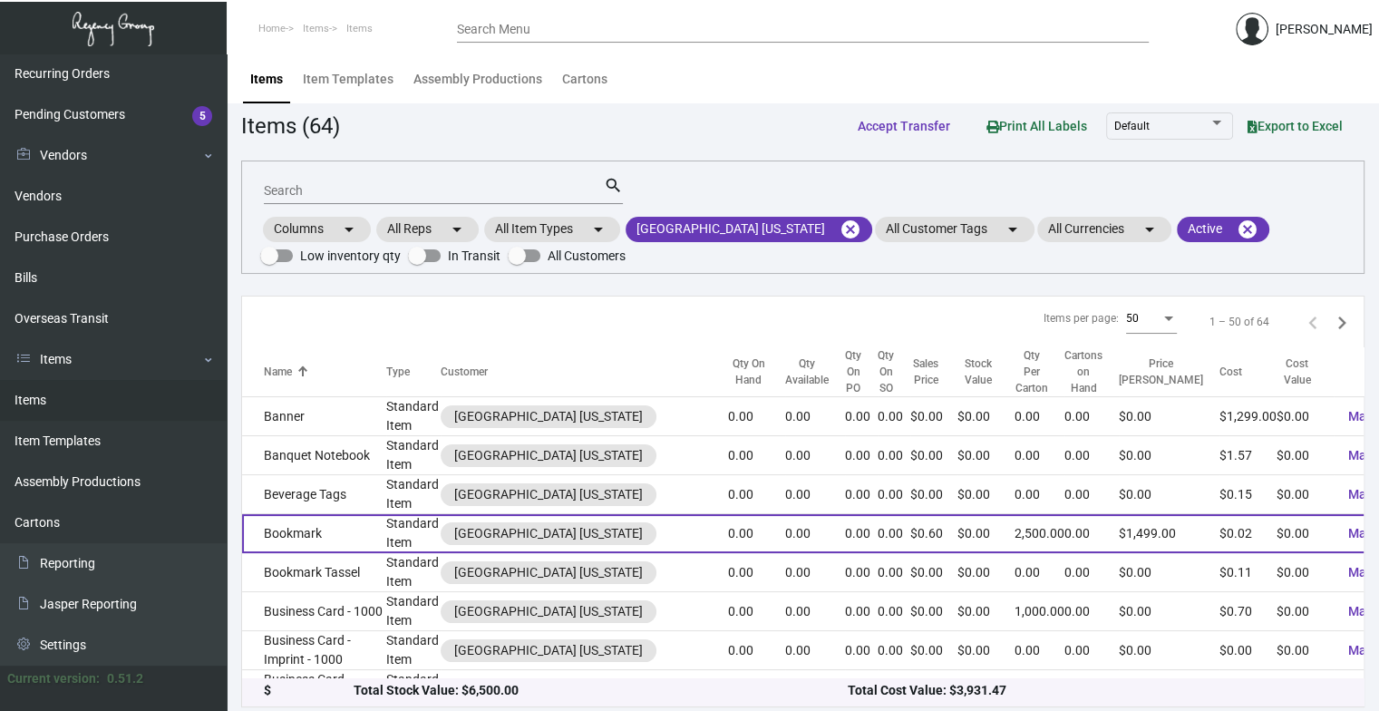
click at [340, 533] on td "Bookmark" at bounding box center [314, 533] width 144 height 39
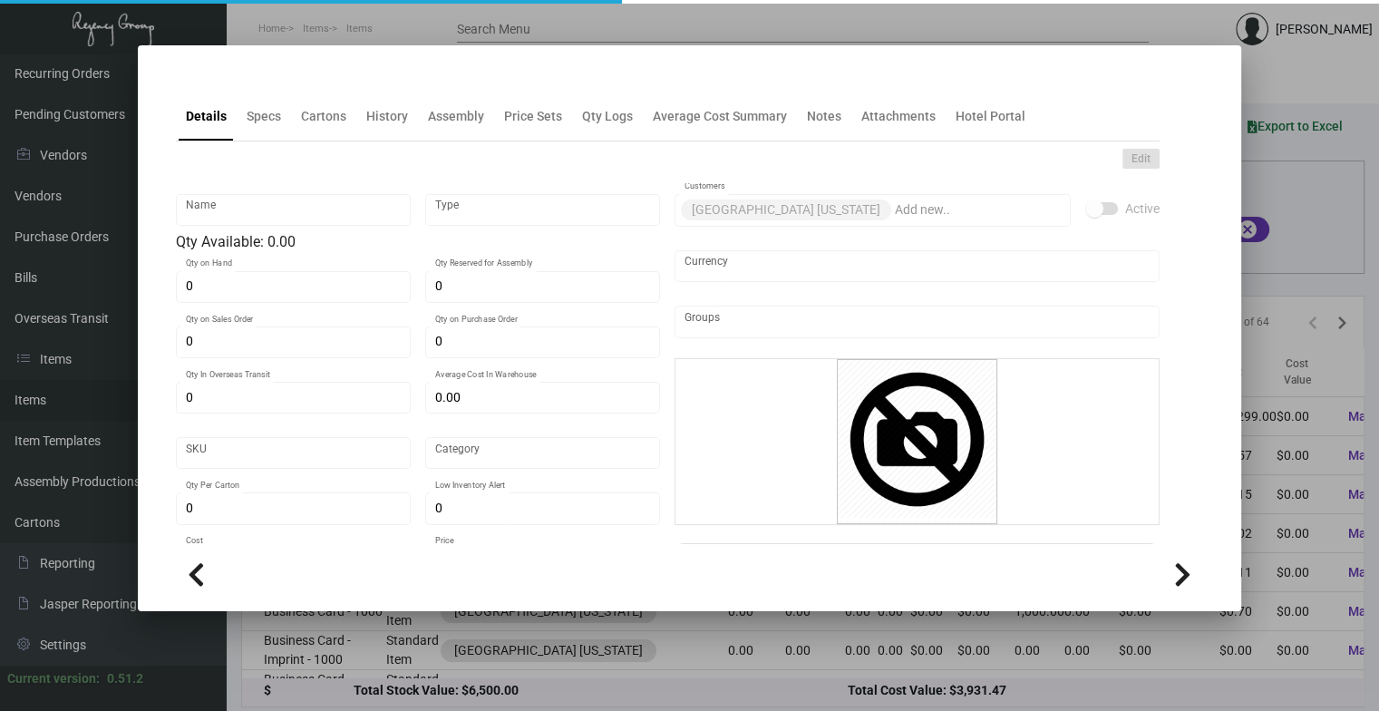
type input "Bookmark"
type input "Standard Item"
type input "$ 0.0728"
type input "Standard"
type input "2,500"
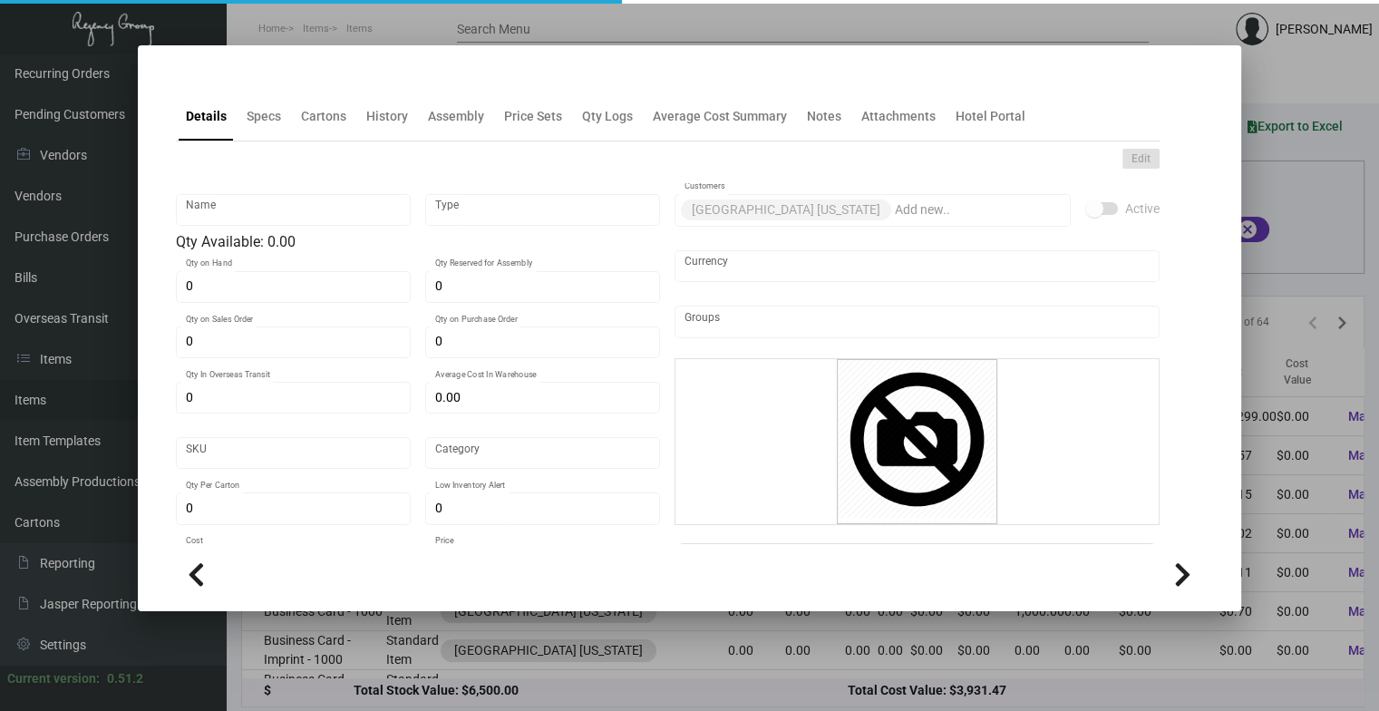
type input "$ 0.02"
type input "$ 0.5996"
checkbox input "true"
type input "United States Dollar $"
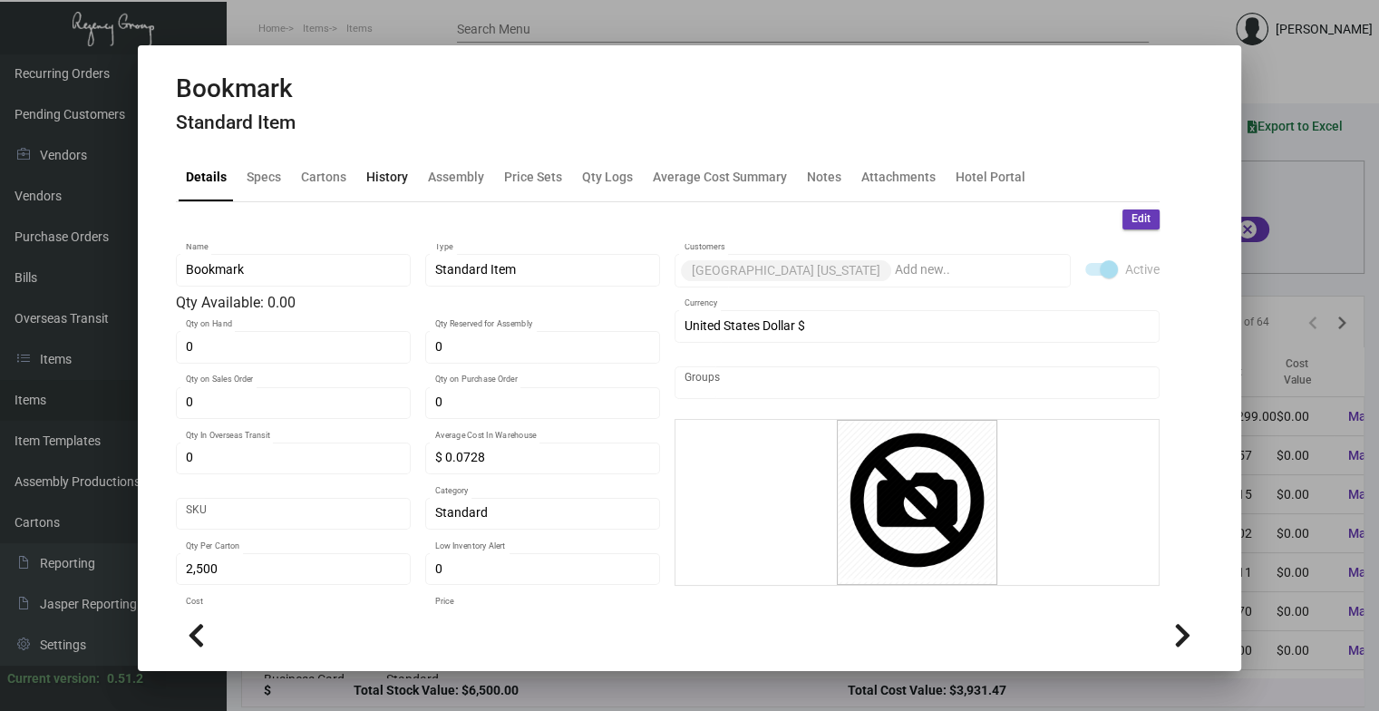
click at [379, 176] on div "History" at bounding box center [387, 176] width 42 height 19
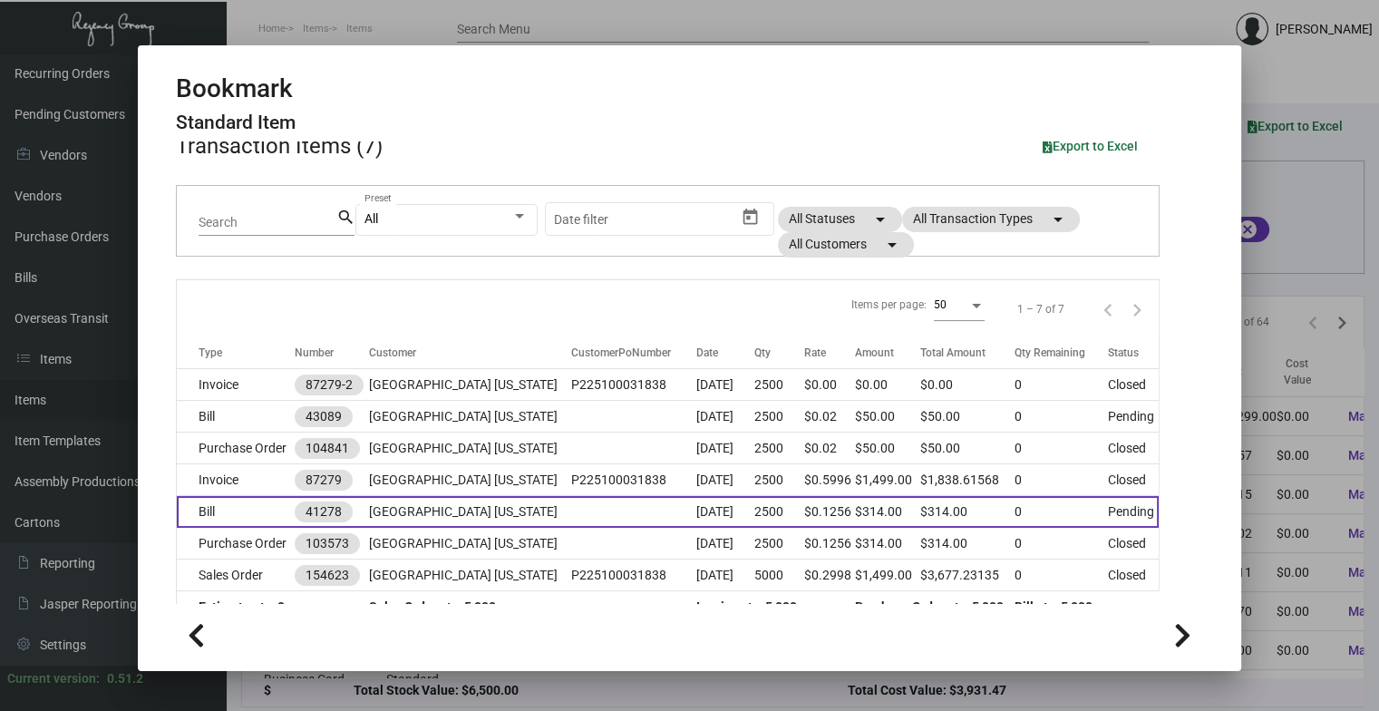
scroll to position [120, 0]
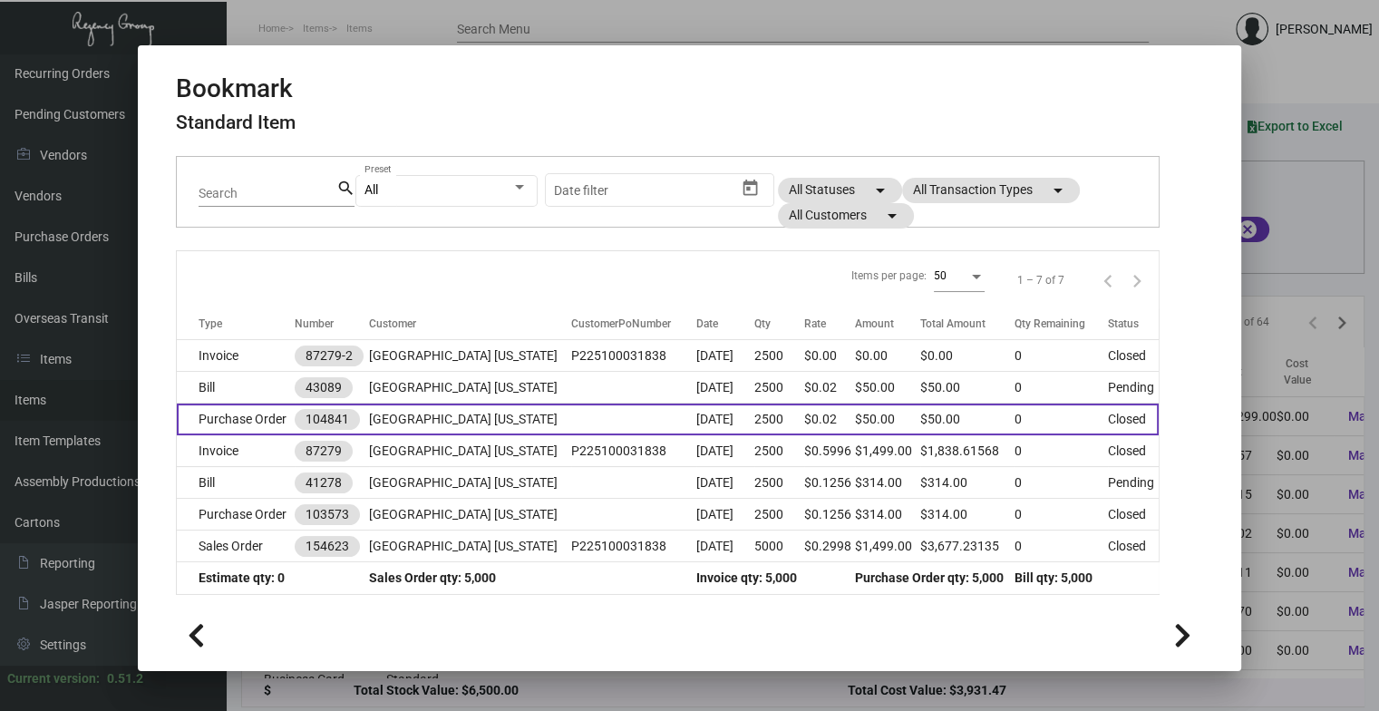
click at [706, 427] on td "[DATE]" at bounding box center [726, 420] width 58 height 32
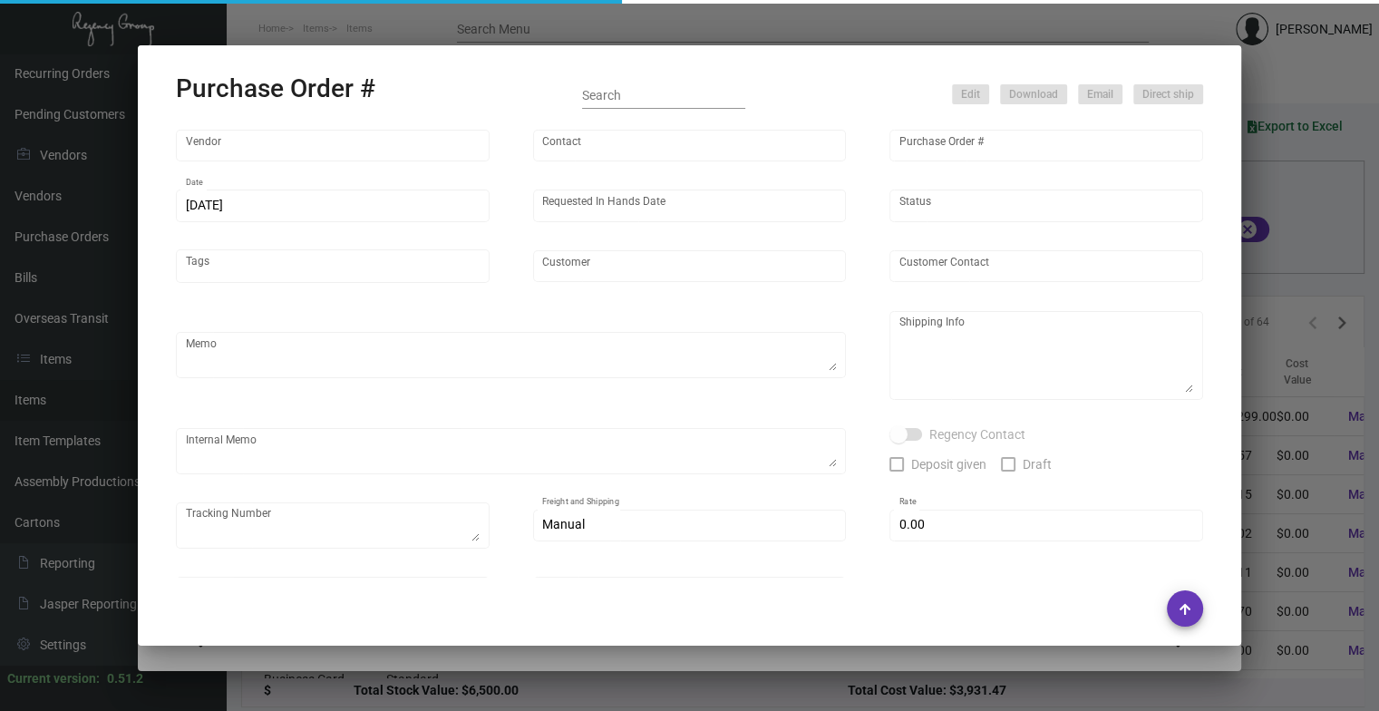
type input "BCT [US_STATE]"
type input "[PERSON_NAME]"
type input "104841"
type input "[DATE]"
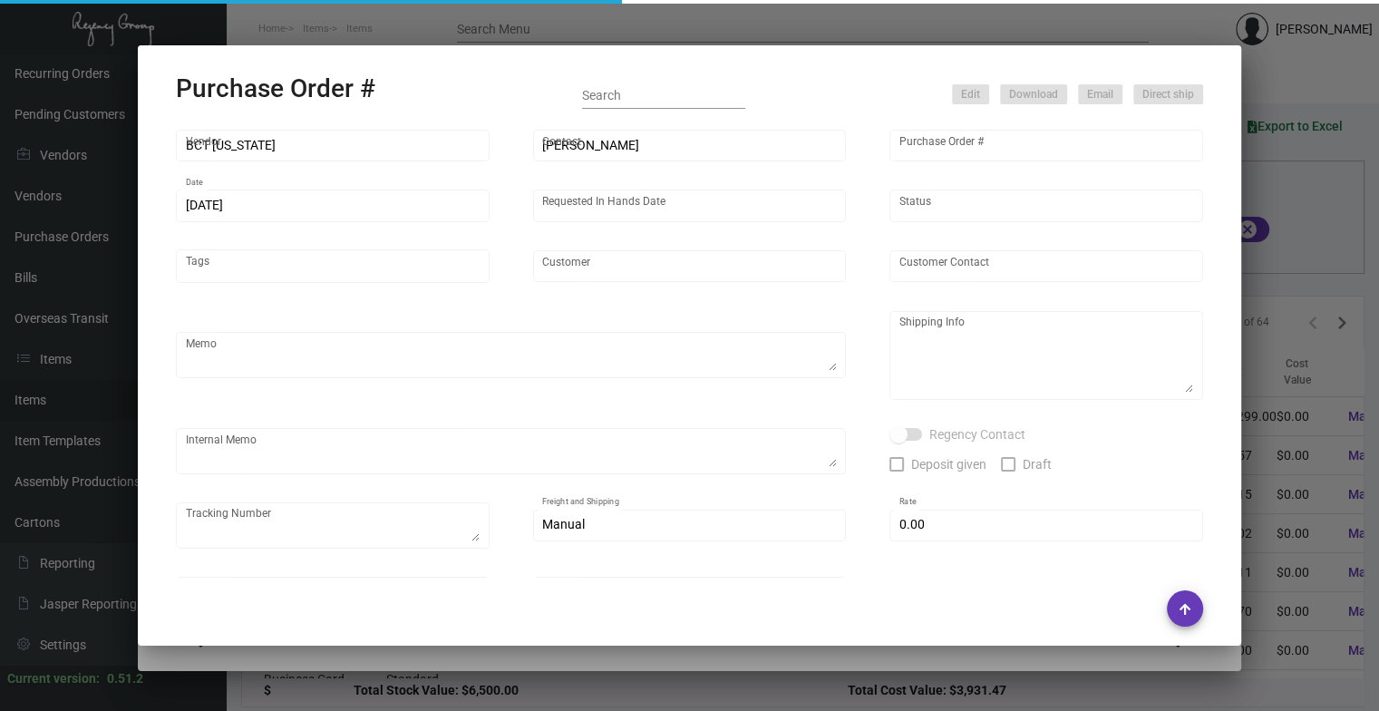
type input "[GEOGRAPHIC_DATA] [US_STATE]"
type textarea "***ANY PRICE DISCREPANCY MUST BE CALLED OUT PRIOR TO PROCEEDING WITH THIS ORDER…"
type textarea "Regency Group NJ - [PERSON_NAME] [STREET_ADDRESS]"
type textarea "THIS IS A RE-DO ORDER @ THE HONORED PRICING OF $50 WITH UPGRADES. PER [PERSON_N…"
checkbox input "true"
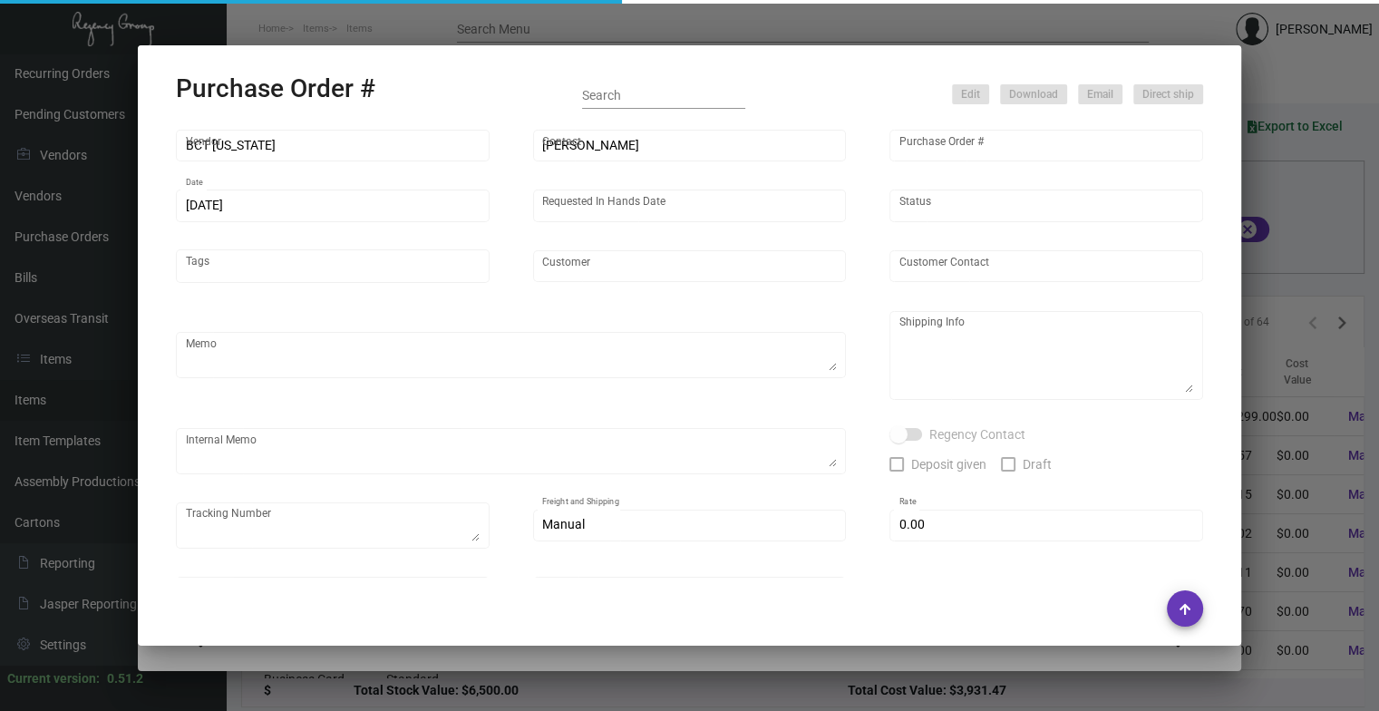
type input "$ 0.00"
type input "United States Dollar $"
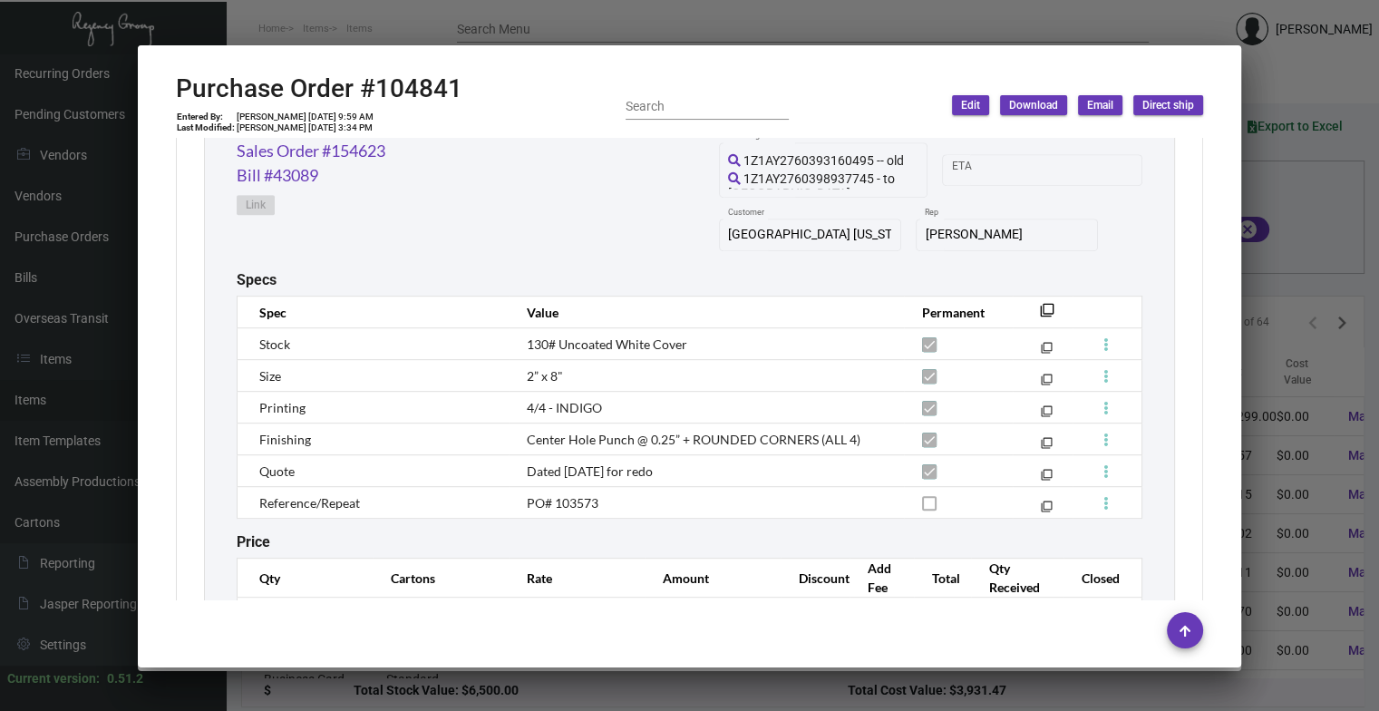
scroll to position [968, 0]
click at [844, 572] on div at bounding box center [690, 630] width 1028 height 36
click at [844, 36] on div at bounding box center [689, 355] width 1379 height 711
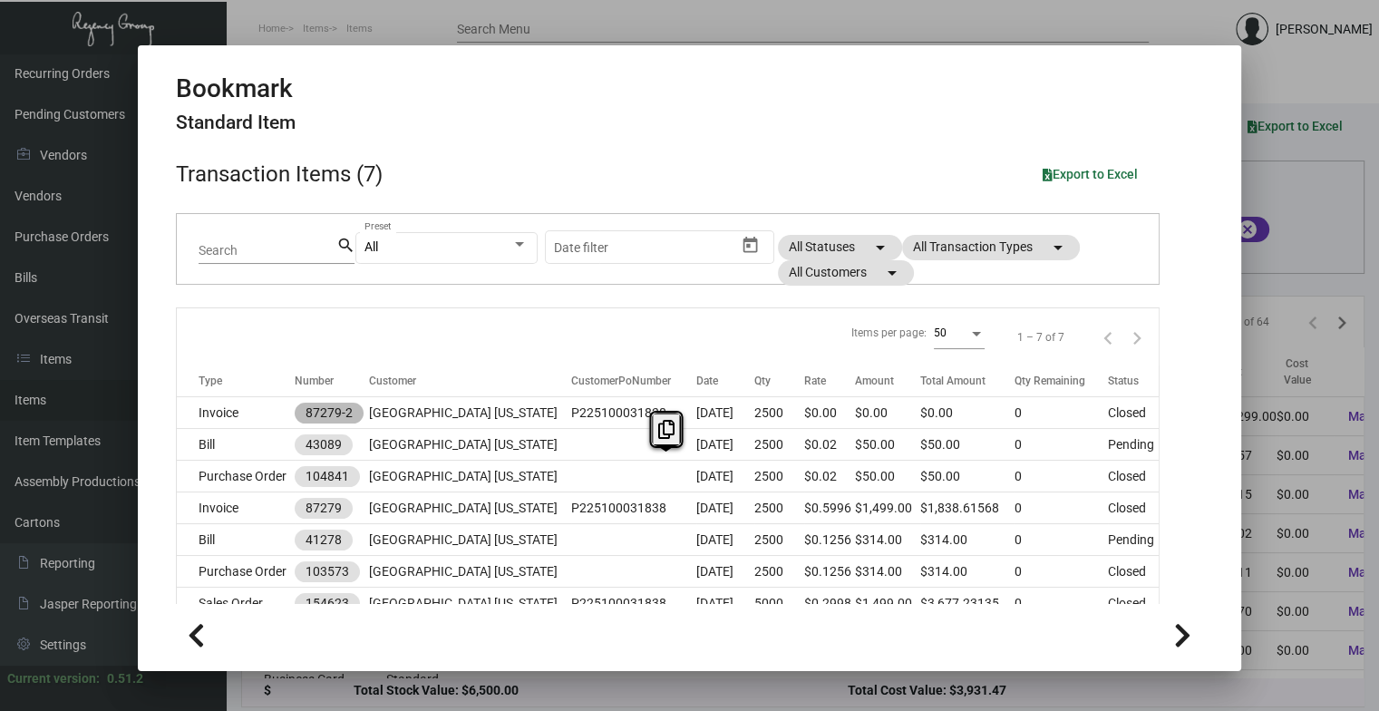
scroll to position [89, 0]
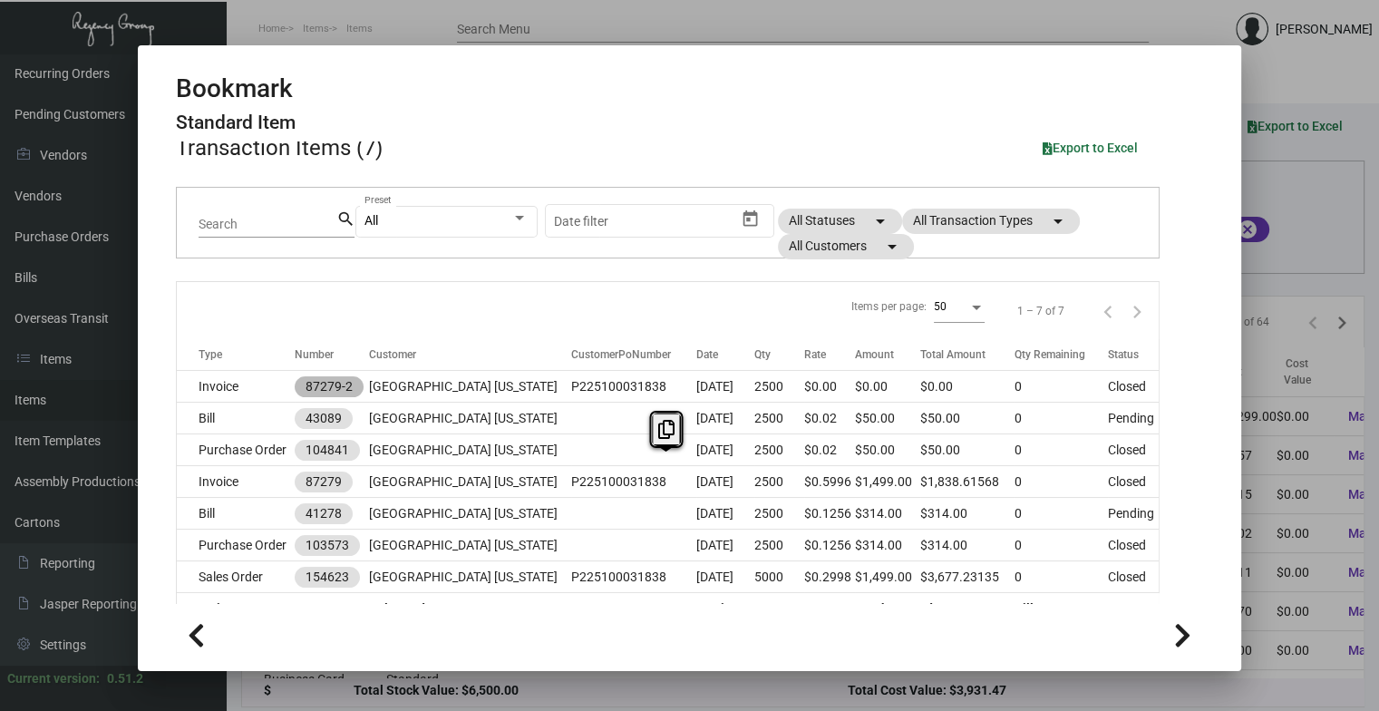
drag, startPoint x: 1392, startPoint y: 536, endPoint x: 1274, endPoint y: 566, distance: 121.6
click at [844, 566] on div "Bookmark Standard Item Details Specs Cartons History Assembly Price Sets Qty Lo…" at bounding box center [689, 355] width 1379 height 711
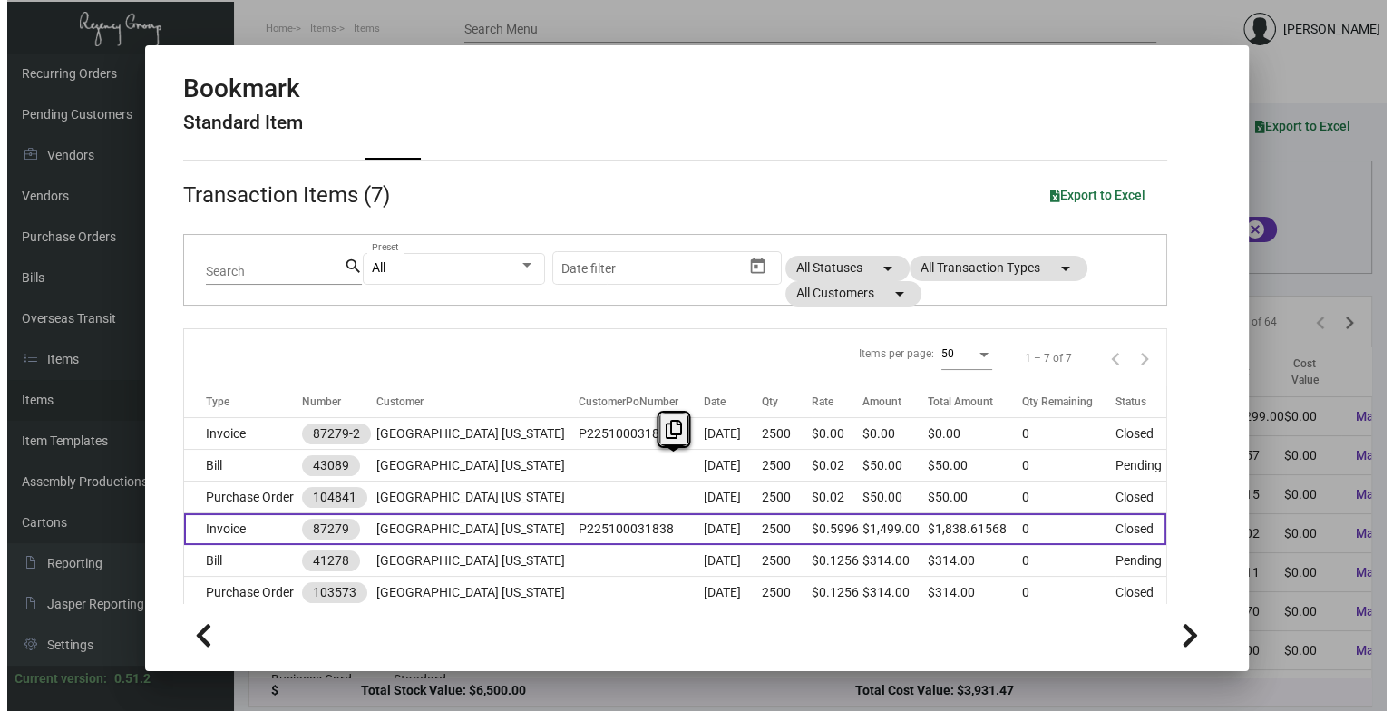
scroll to position [0, 0]
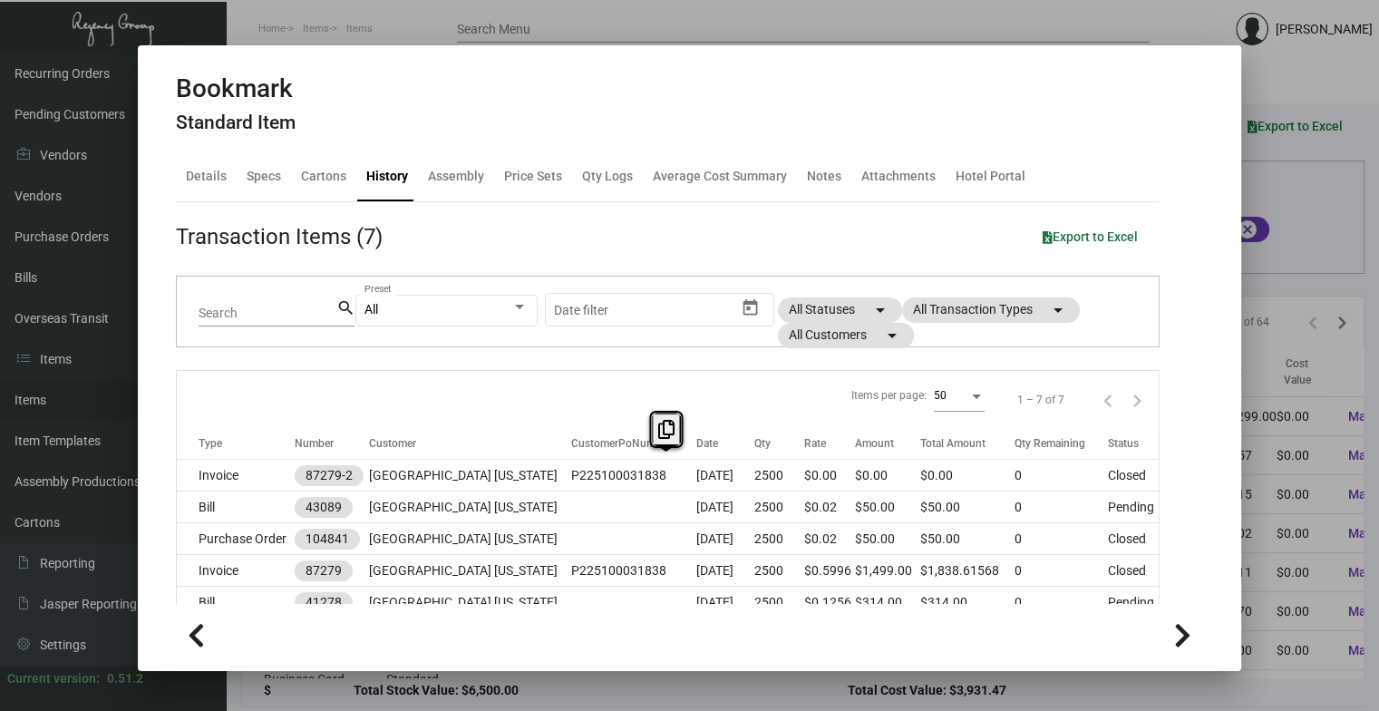
click at [667, 32] on div at bounding box center [689, 355] width 1379 height 711
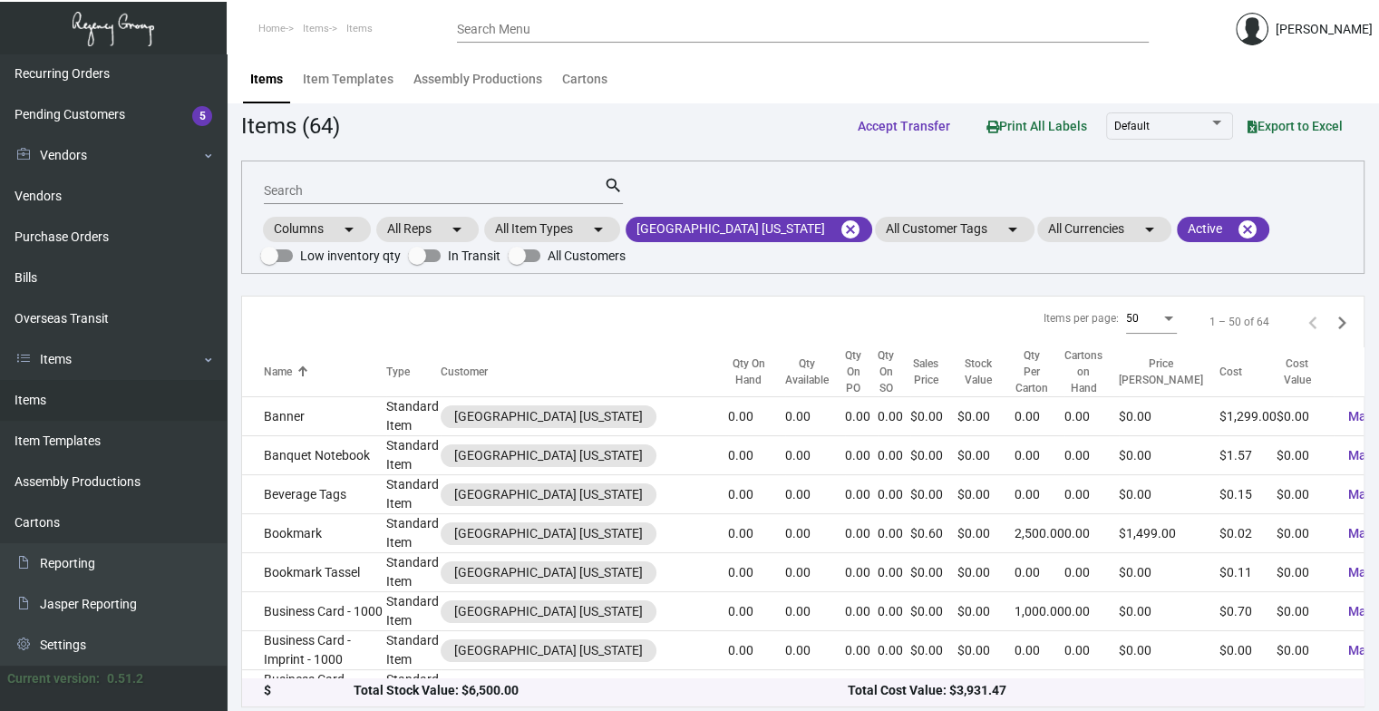
click at [453, 191] on input "Search" at bounding box center [434, 191] width 340 height 15
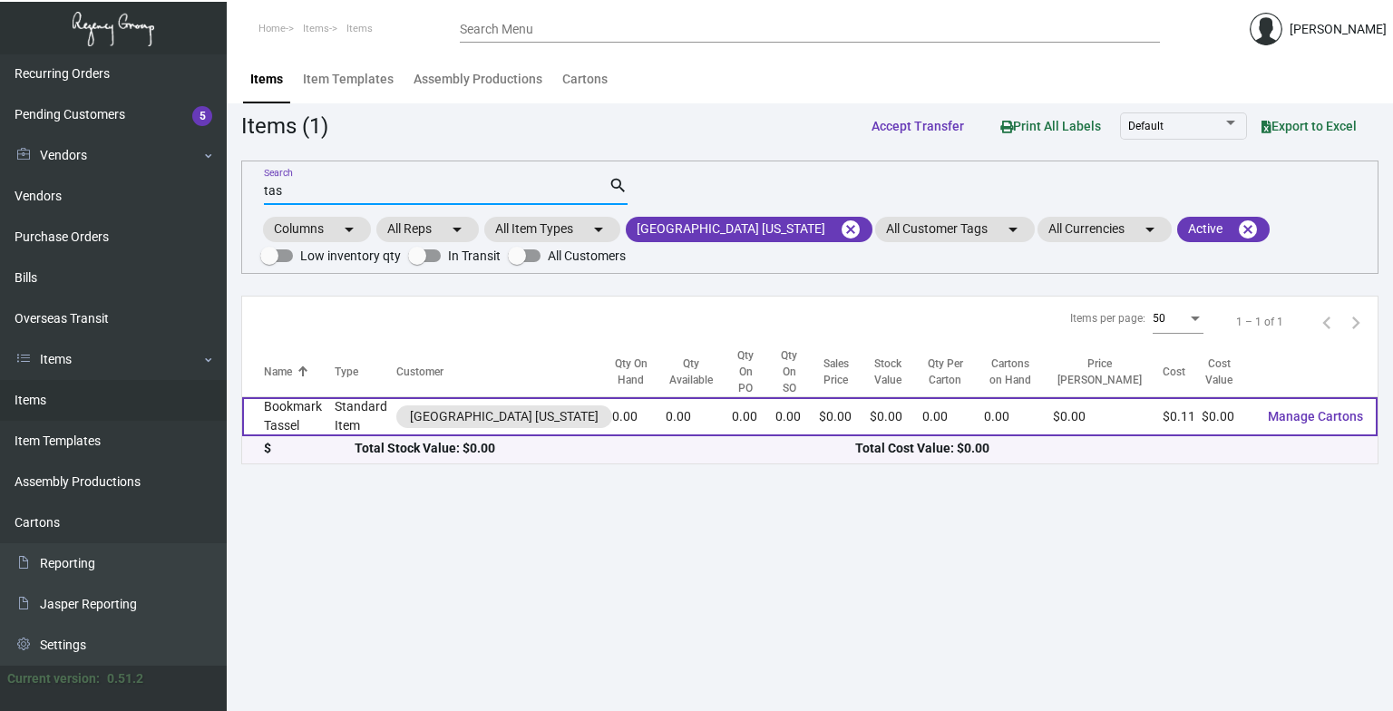
type input "tas"
click at [335, 410] on td "Bookmark Tassel" at bounding box center [288, 416] width 93 height 39
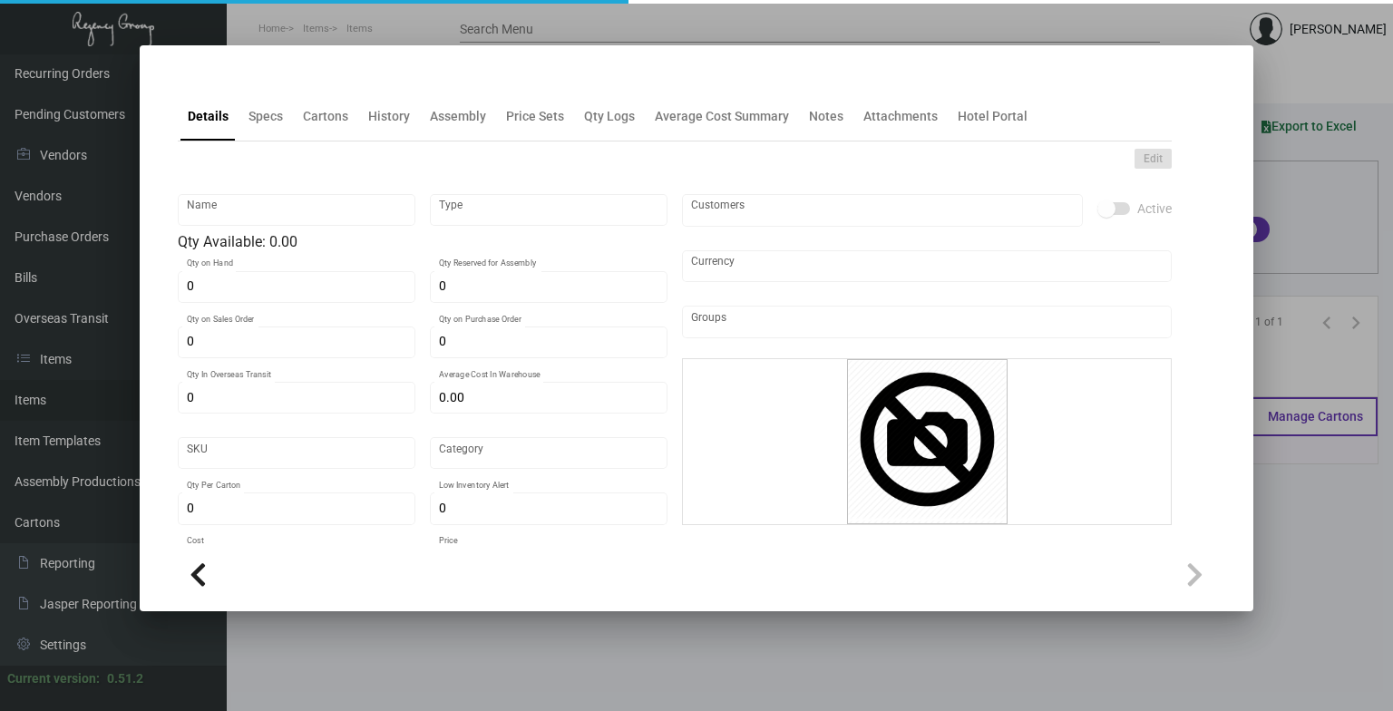
type input "Bookmark Tassel"
type input "Standard Item"
type input "$ 0.00"
type input "Standard"
type input "$ 0.1101"
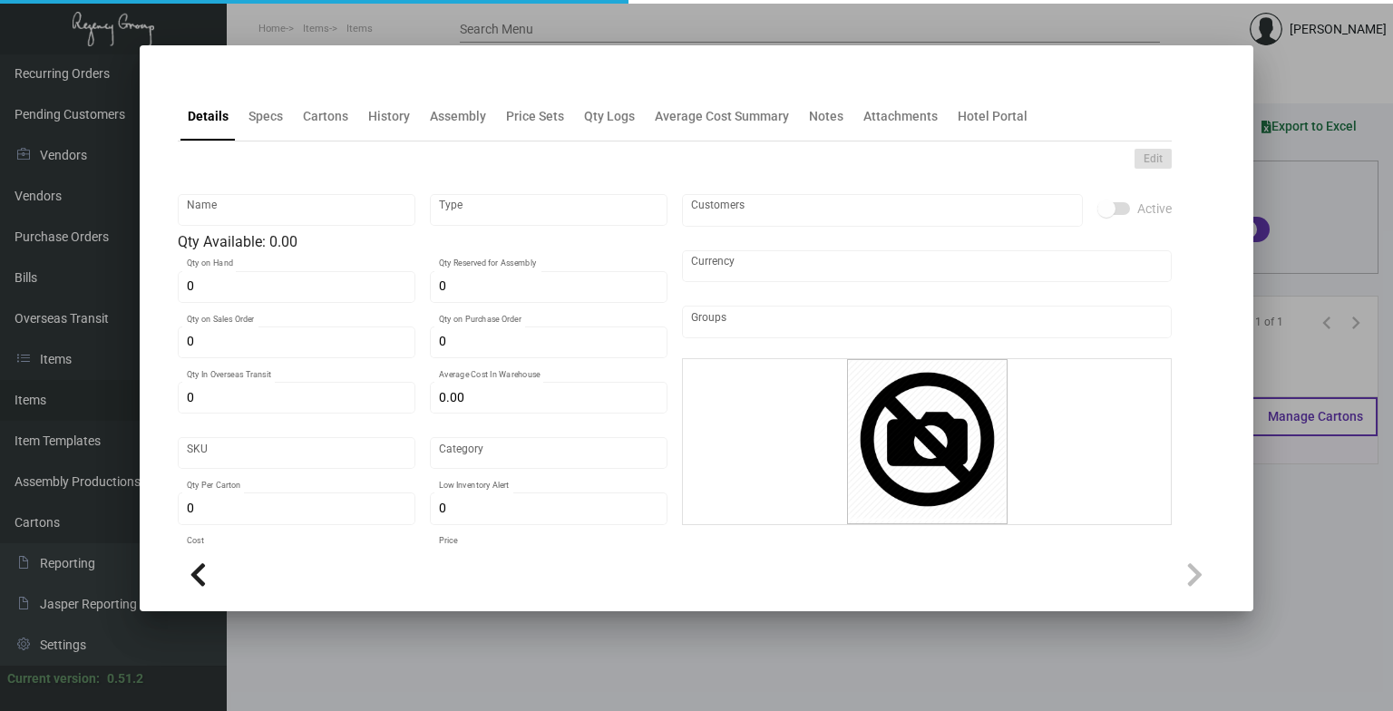
type input "$ 0.00"
checkbox input "true"
type input "United States Dollar $"
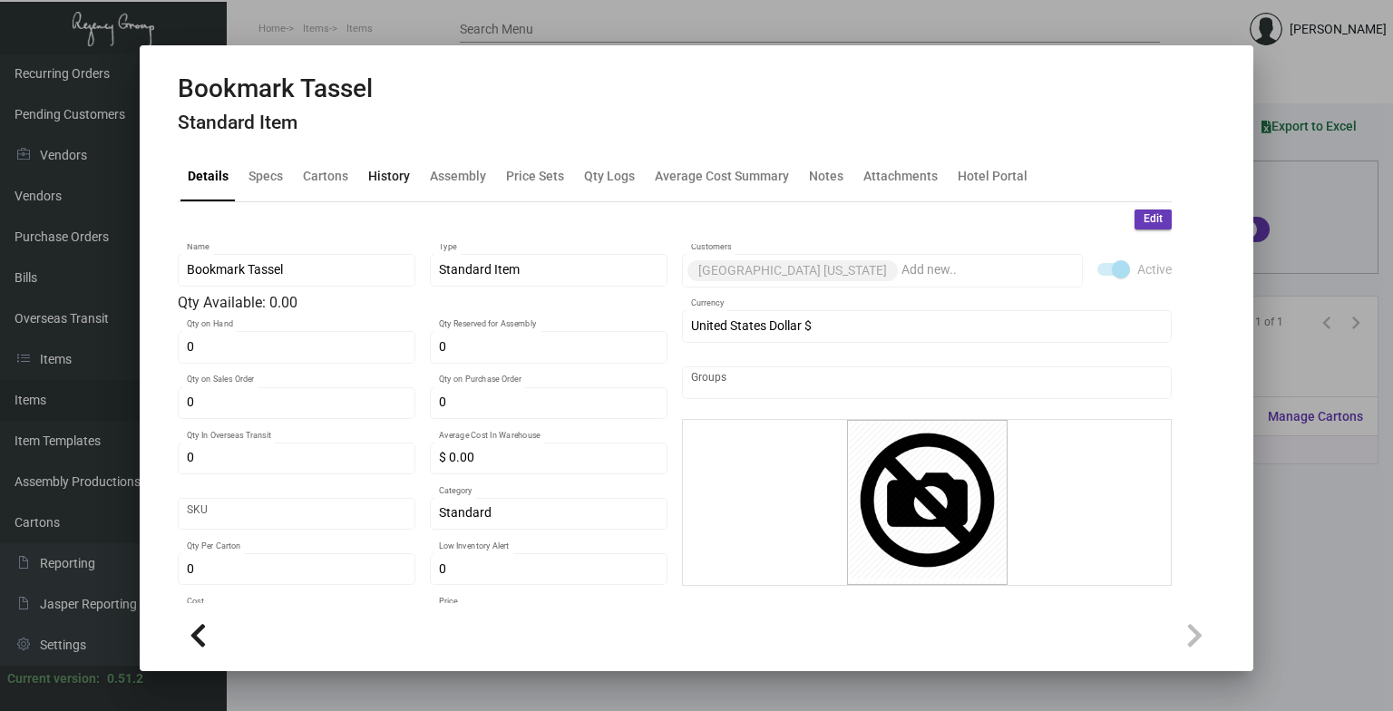
click at [388, 177] on div "History" at bounding box center [389, 176] width 42 height 19
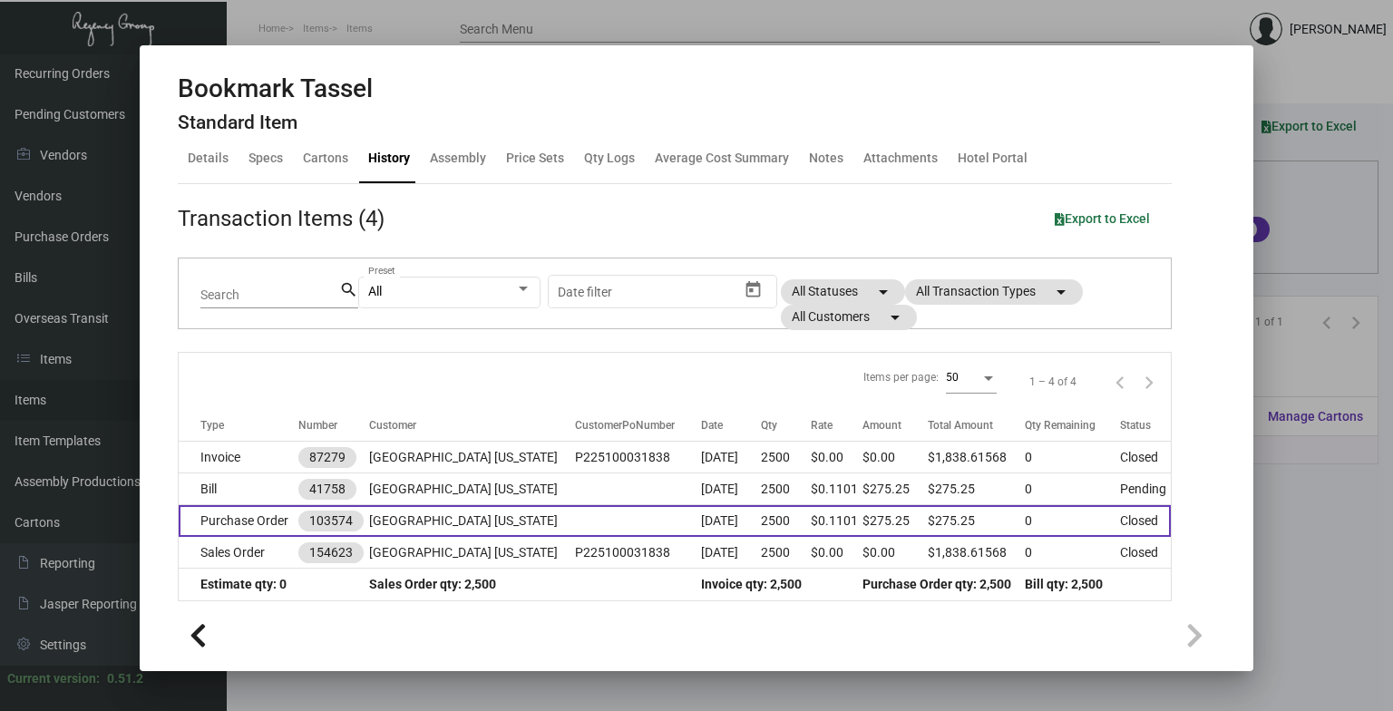
scroll to position [25, 0]
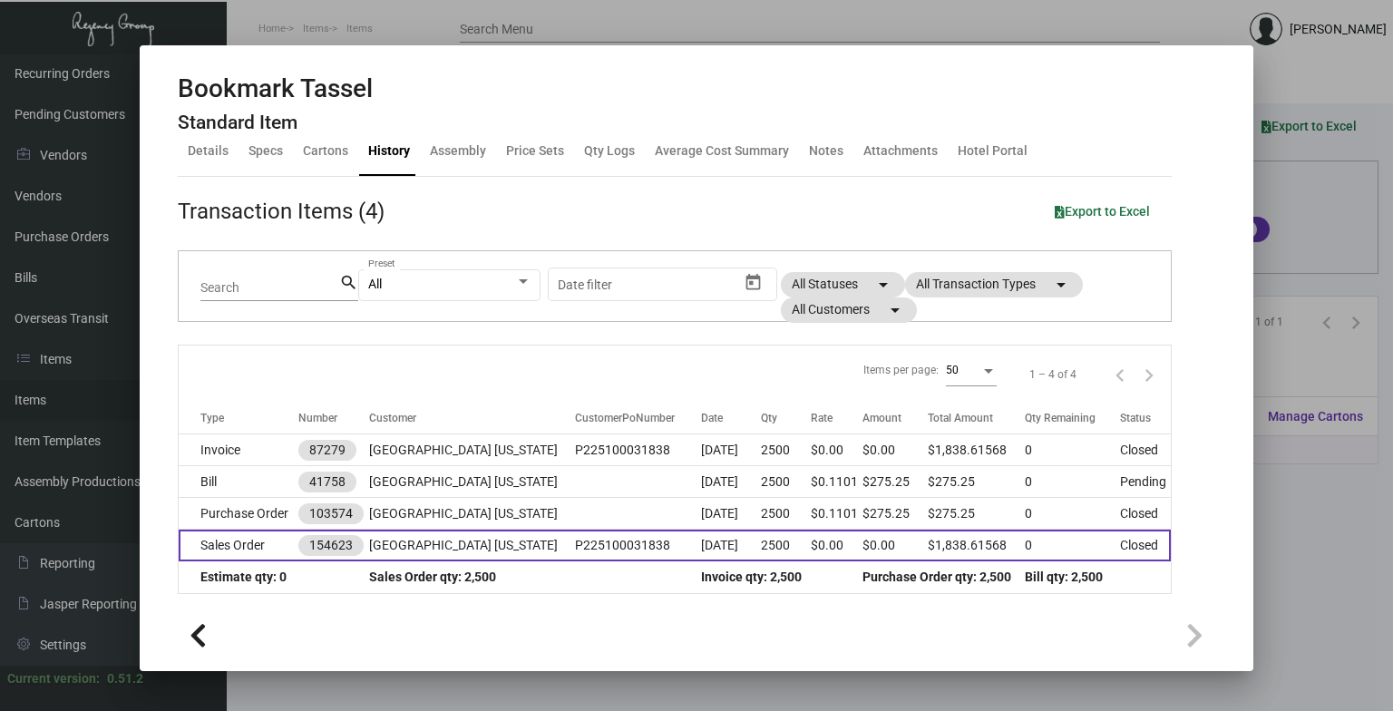
click at [404, 531] on td "[GEOGRAPHIC_DATA] [US_STATE]" at bounding box center [472, 546] width 206 height 32
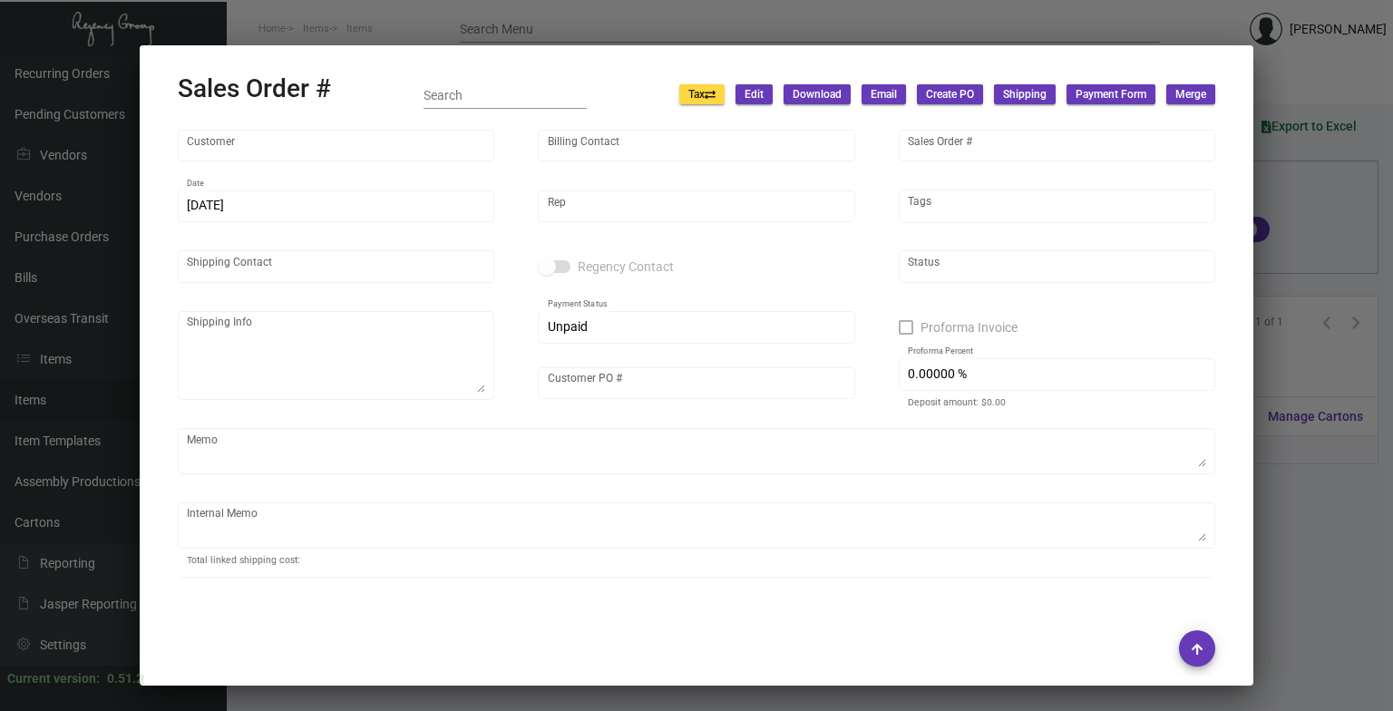
type input "[GEOGRAPHIC_DATA] [US_STATE]"
type input "Accounts Payable"
type input "154623"
type input "[DATE]"
type input "[PERSON_NAME]"
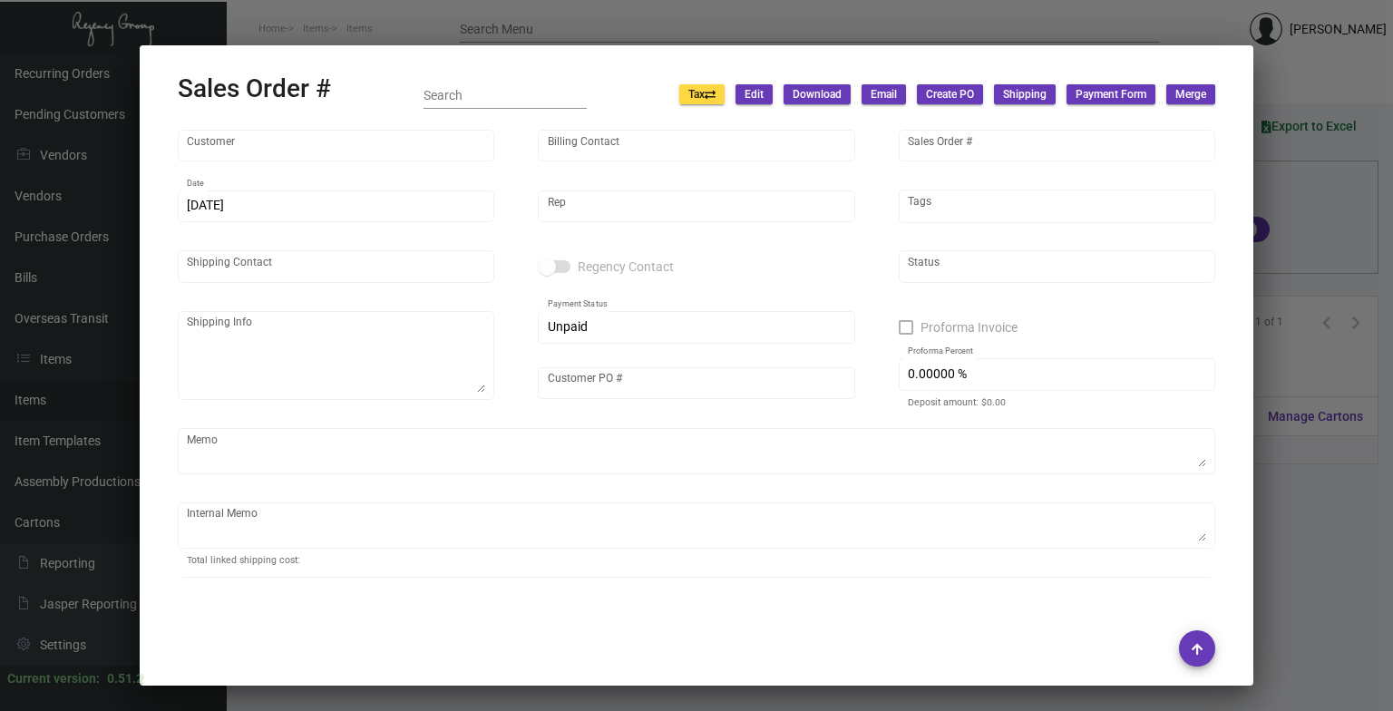
type input "[PERSON_NAME]"
type textarea "[GEOGRAPHIC_DATA] [US_STATE] - [PERSON_NAME][GEOGRAPHIC_DATA][STREET_ADDRESS][U…"
type input "P225100031838"
type textarea "@NJ - Per [PERSON_NAME], both the bookmarks & tassels will be shipped to you gu…"
type input "United States Dollar $"
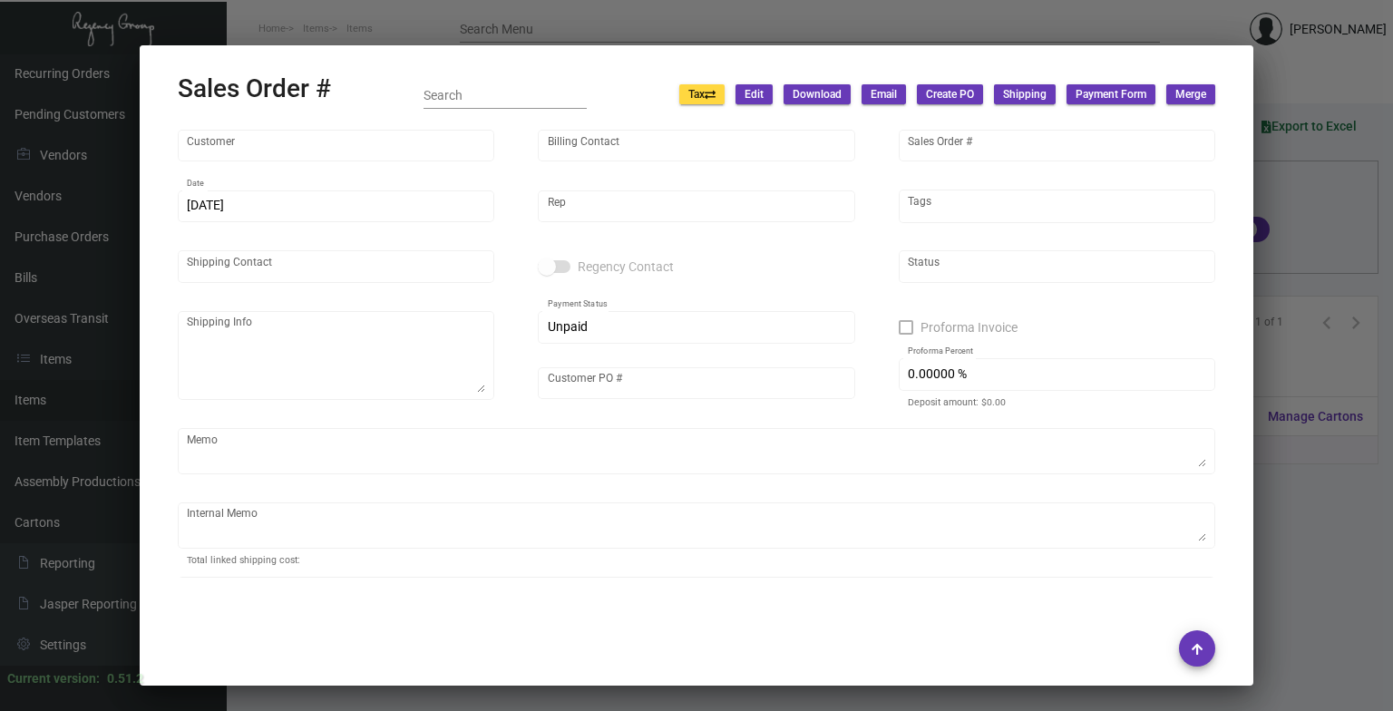
type input "$ 189.74"
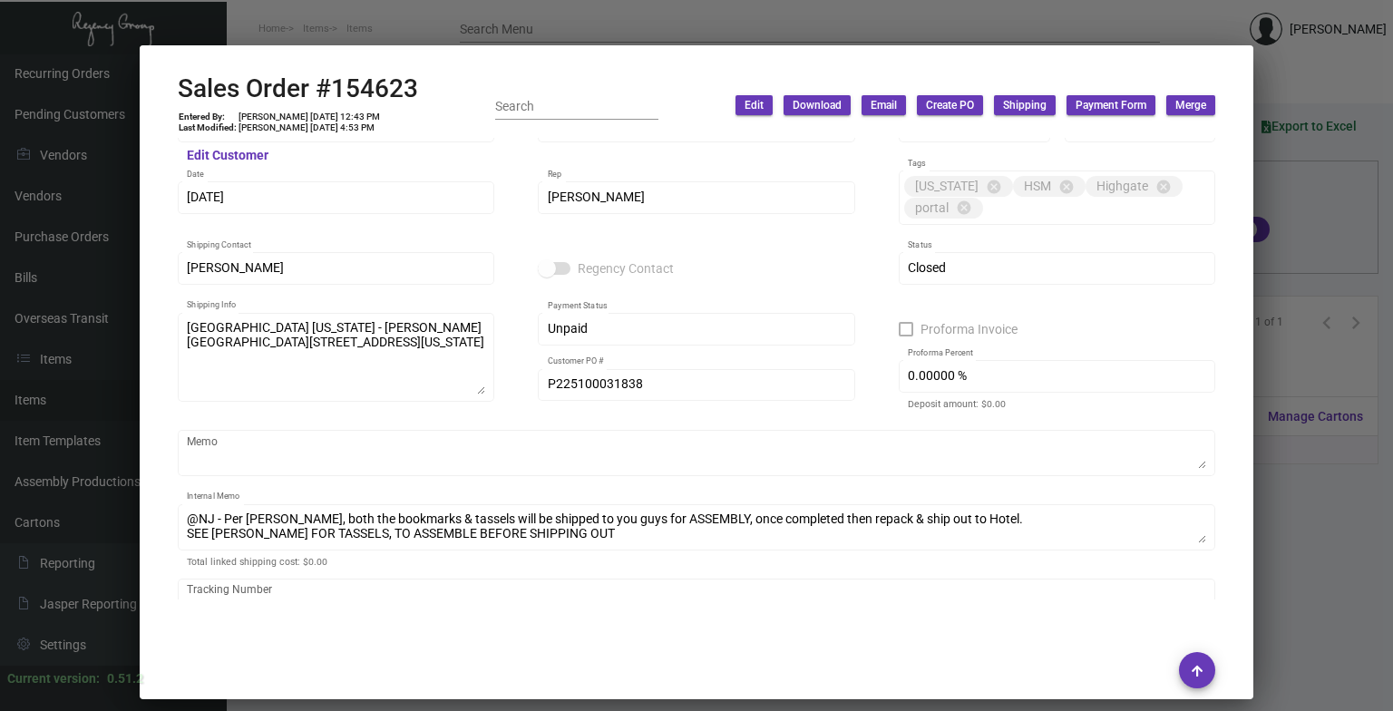
scroll to position [0, 0]
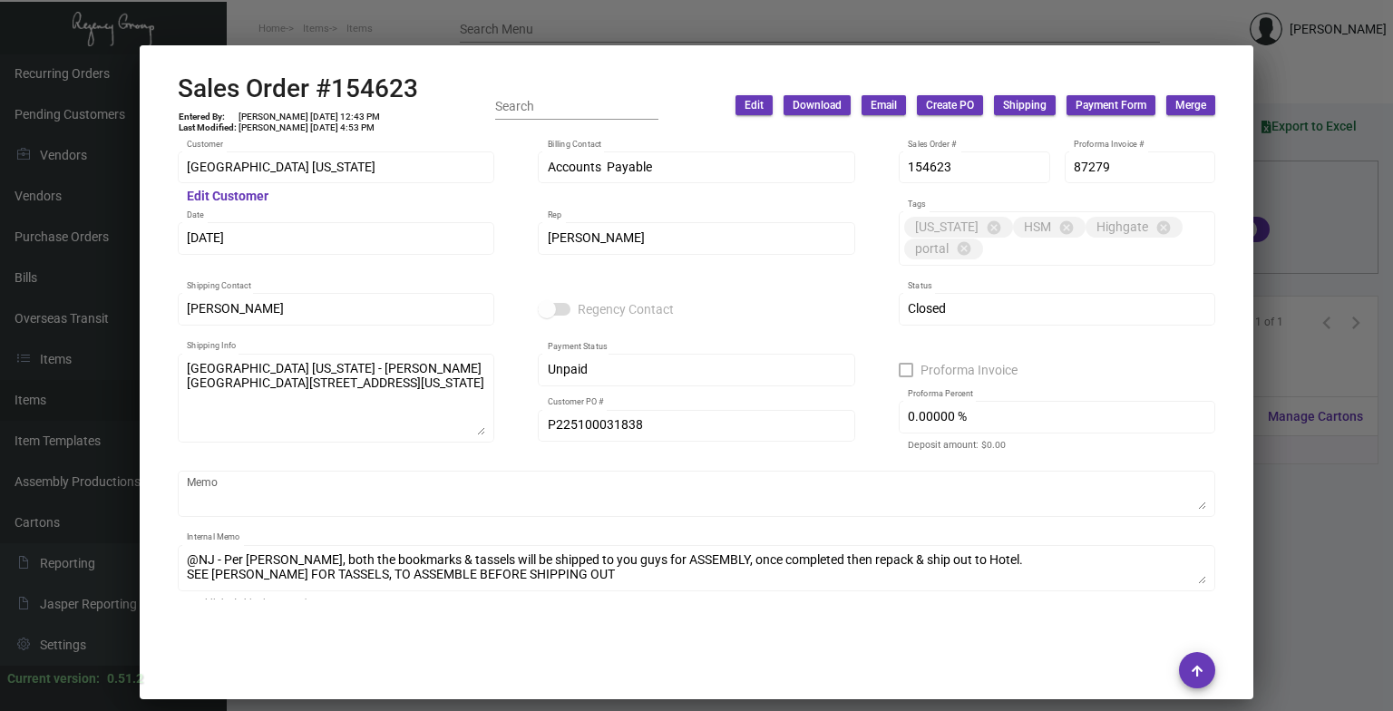
drag, startPoint x: 477, startPoint y: 7, endPoint x: 465, endPoint y: 5, distance: 11.9
click at [476, 7] on div at bounding box center [696, 355] width 1393 height 711
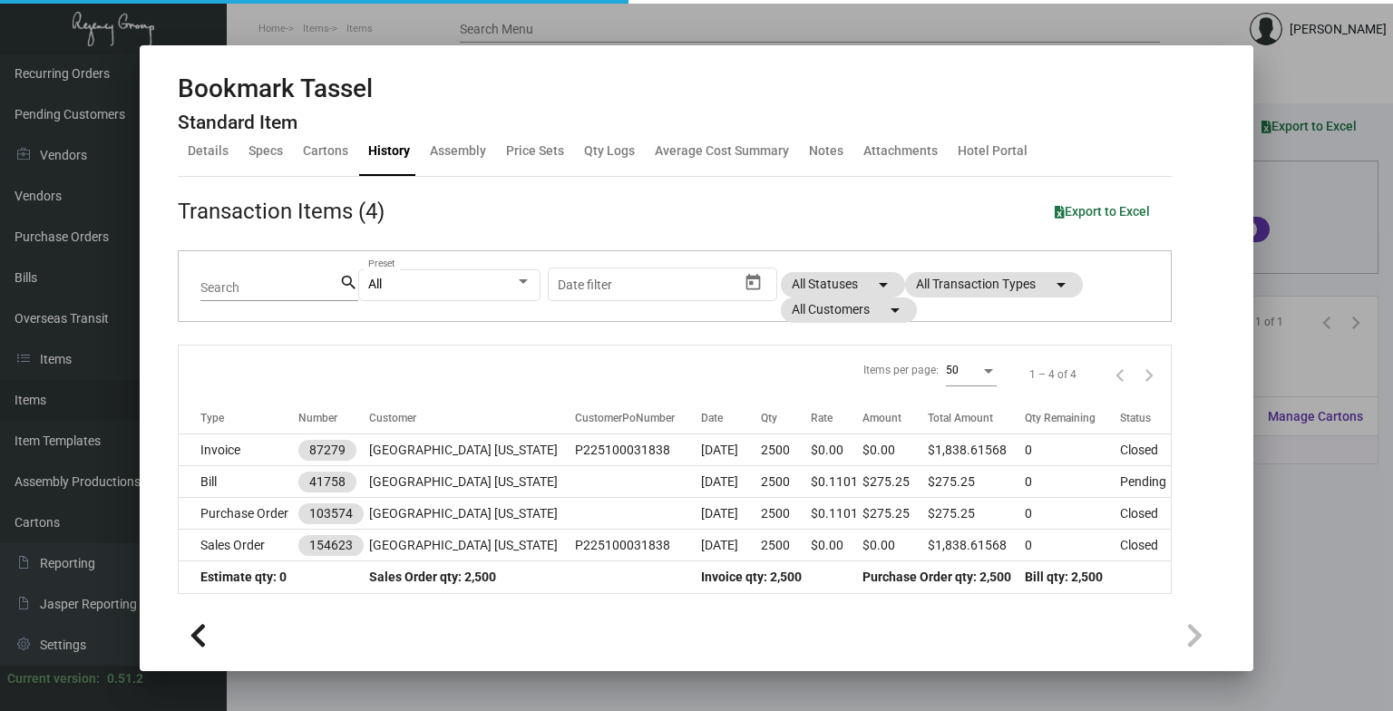
click at [374, 44] on div at bounding box center [696, 355] width 1393 height 711
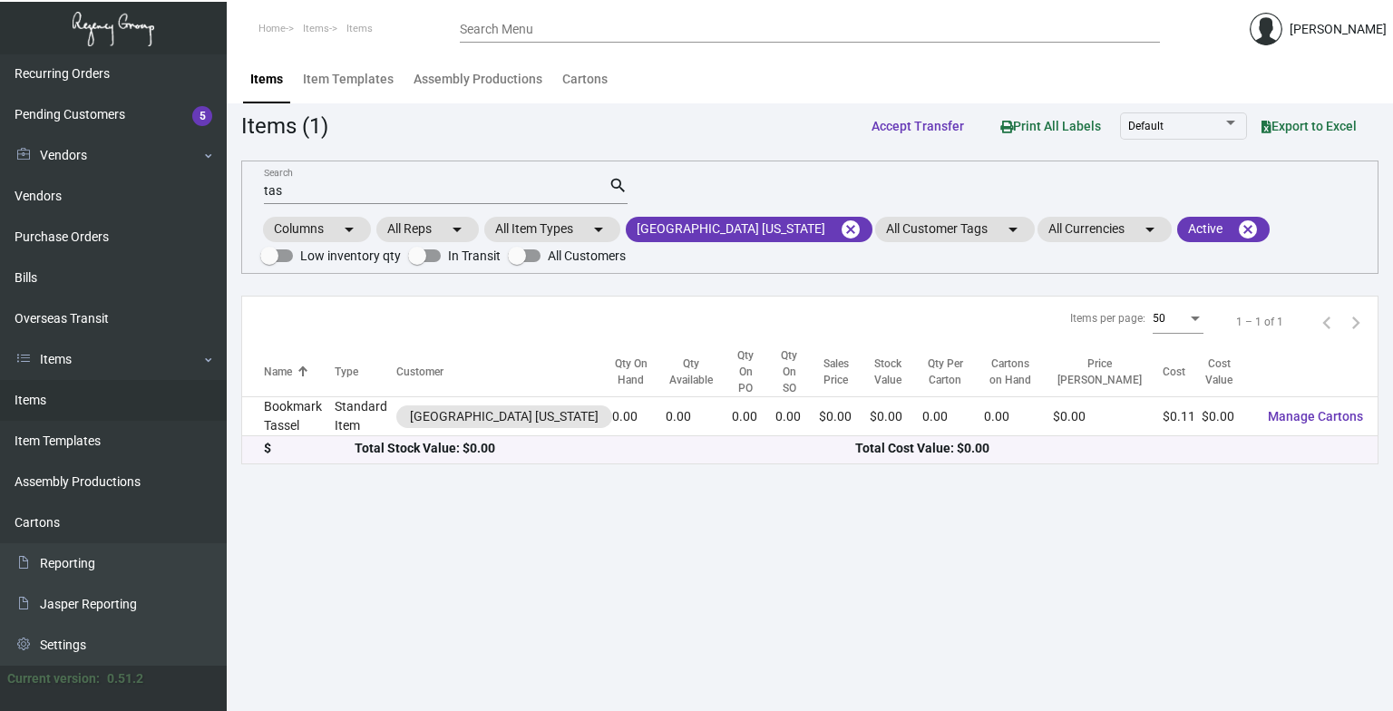
click at [419, 192] on input "tas" at bounding box center [436, 191] width 345 height 15
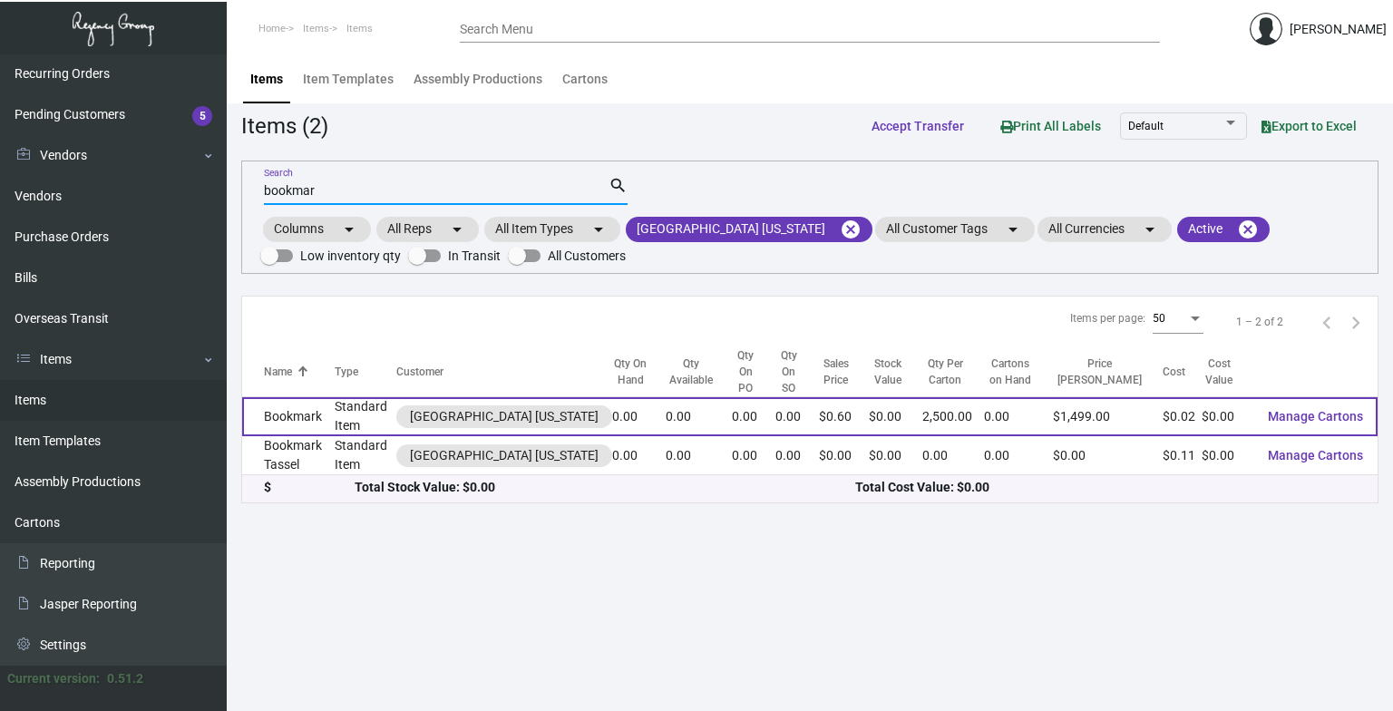
type input "bookmar"
click at [311, 414] on td "Bookmark" at bounding box center [288, 416] width 93 height 39
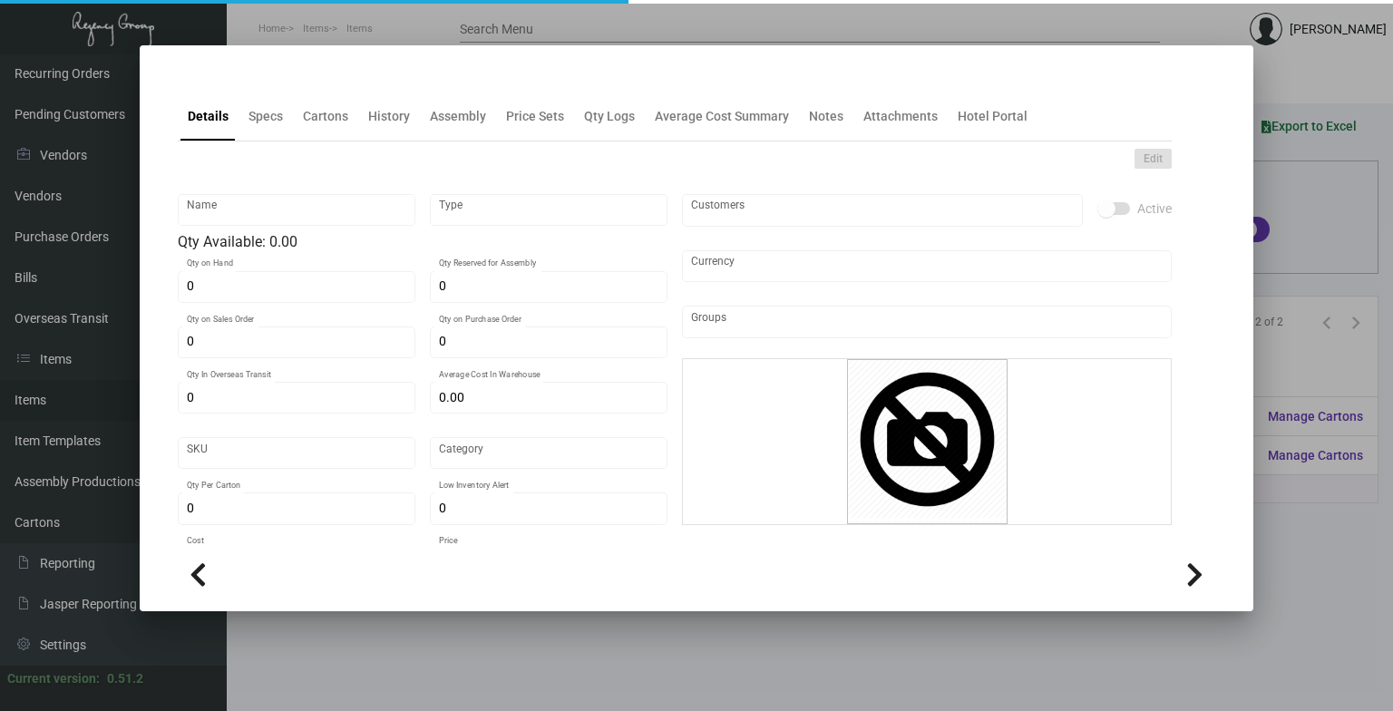
type input "Bookmark"
type input "Standard Item"
type input "$ 0.0728"
type input "Standard"
type input "2,500"
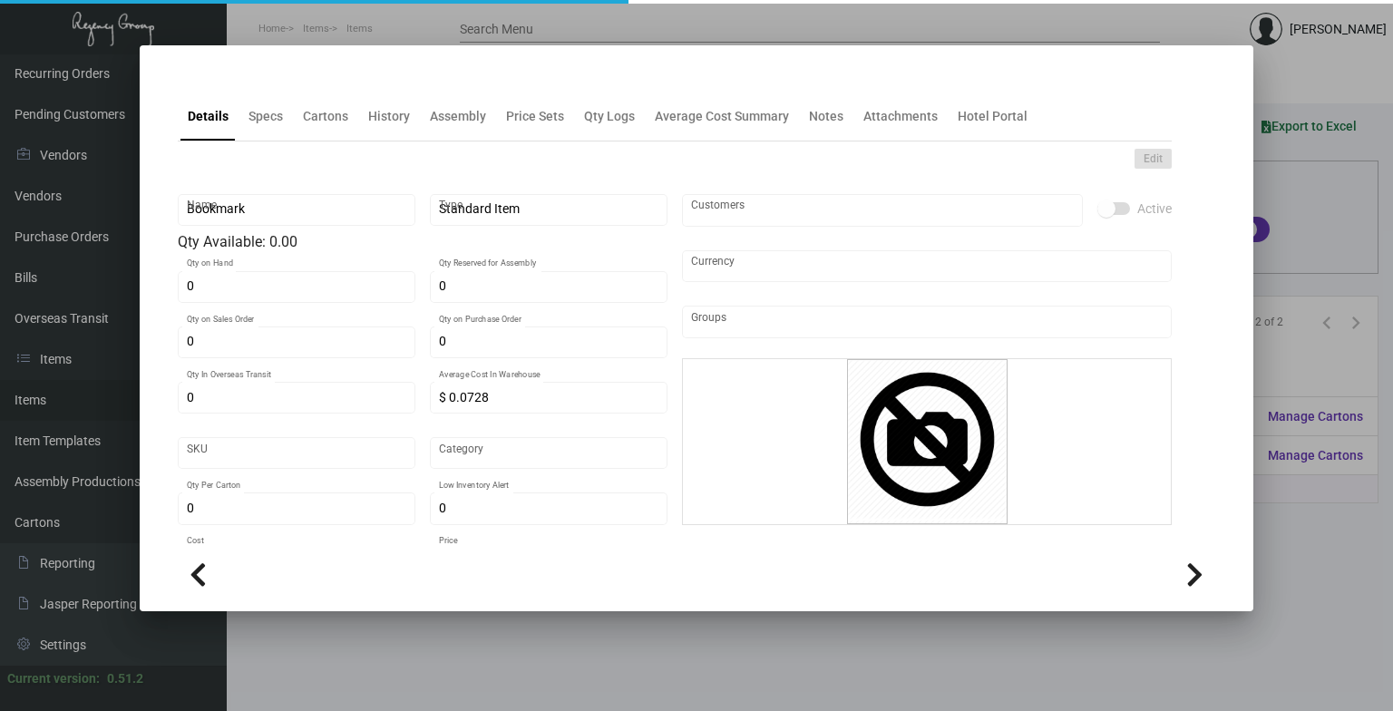
type input "$ 0.02"
type input "$ 0.5996"
checkbox input "true"
type input "United States Dollar $"
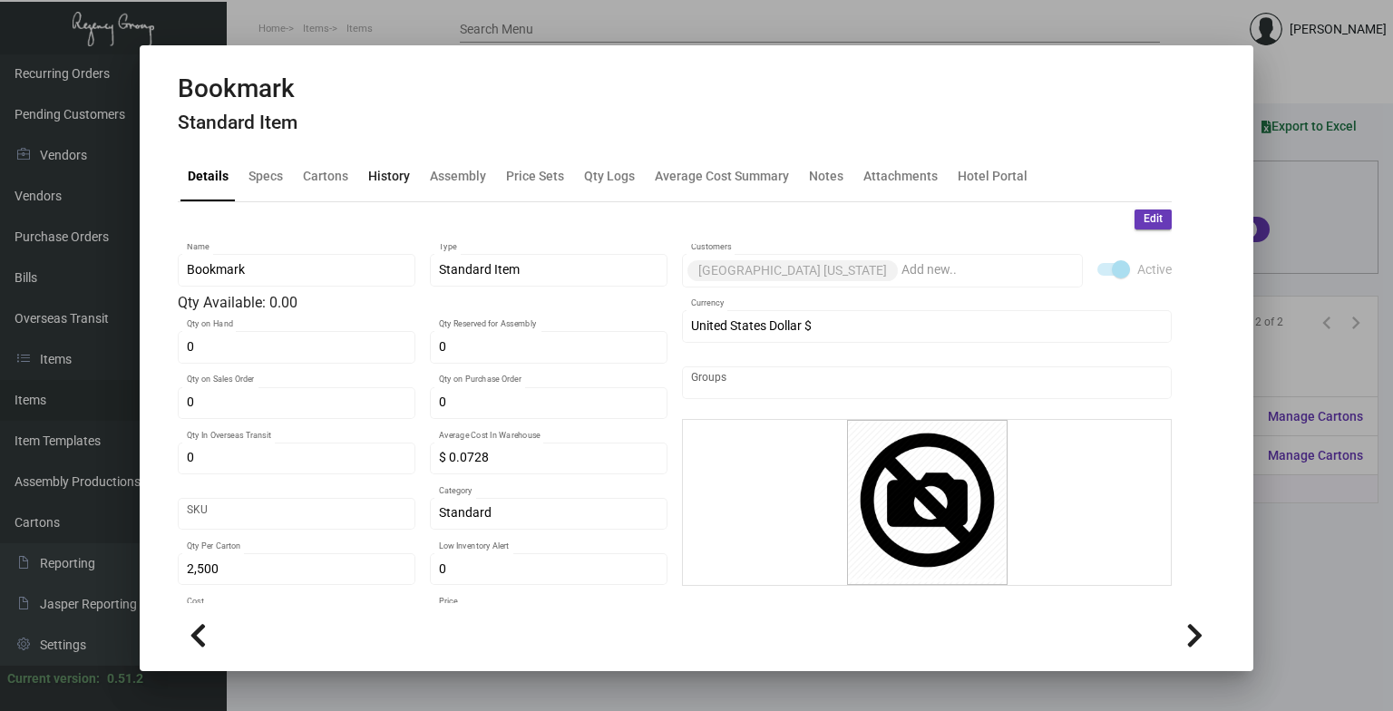
click at [398, 177] on div "History" at bounding box center [389, 176] width 42 height 19
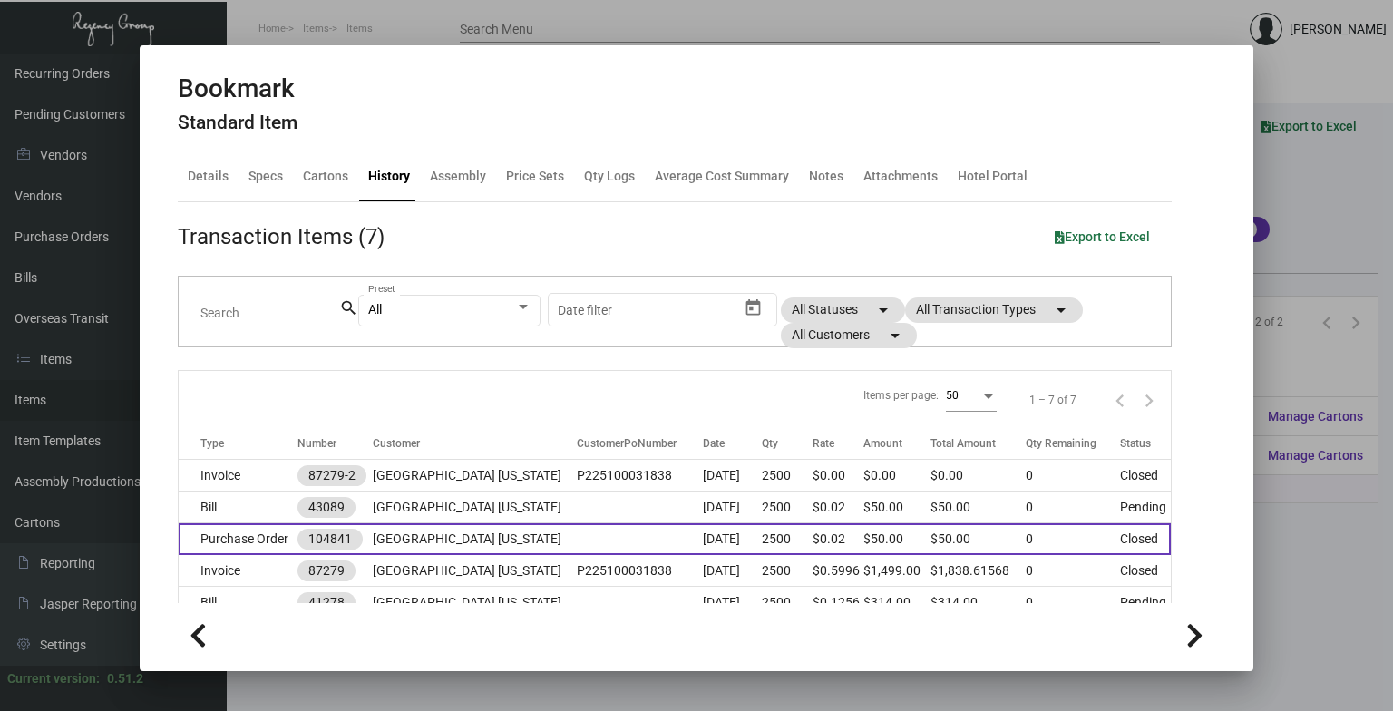
click at [577, 525] on td at bounding box center [640, 539] width 126 height 32
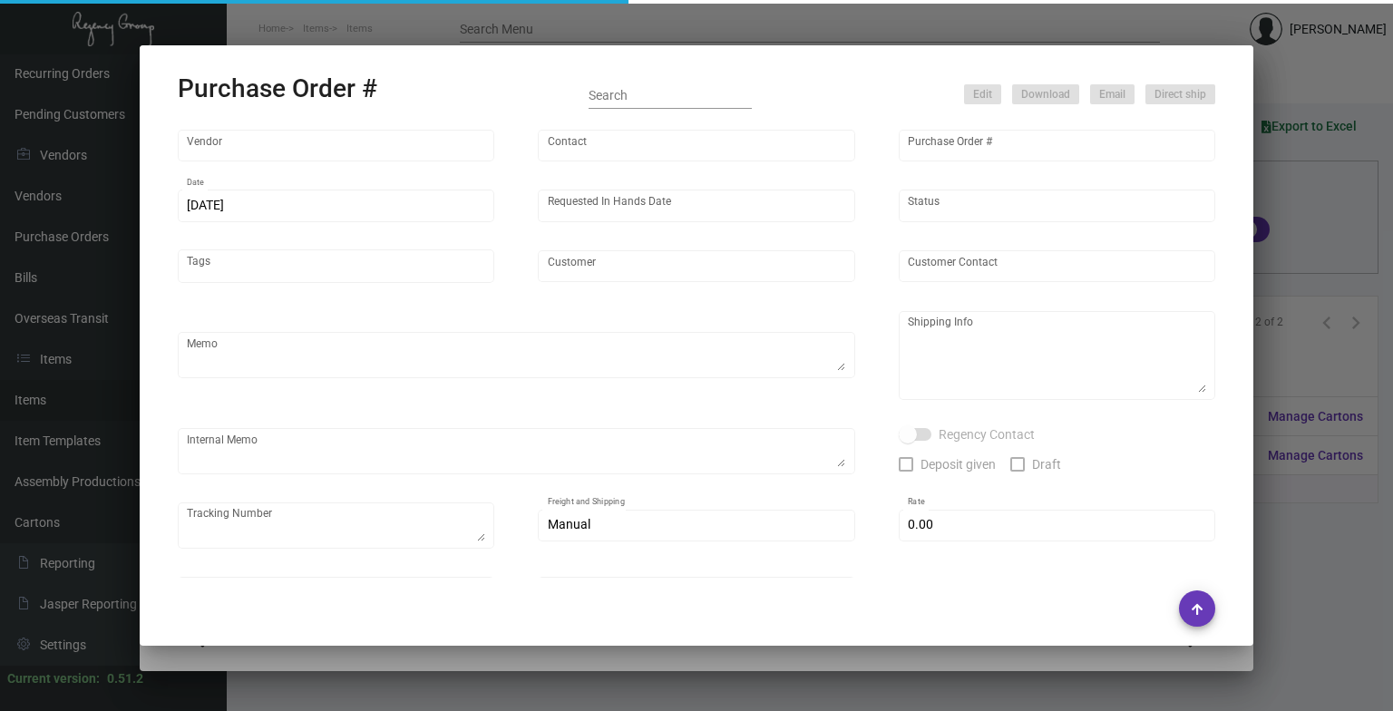
type input "BCT [US_STATE]"
type input "[PERSON_NAME]"
type input "104841"
type input "[DATE]"
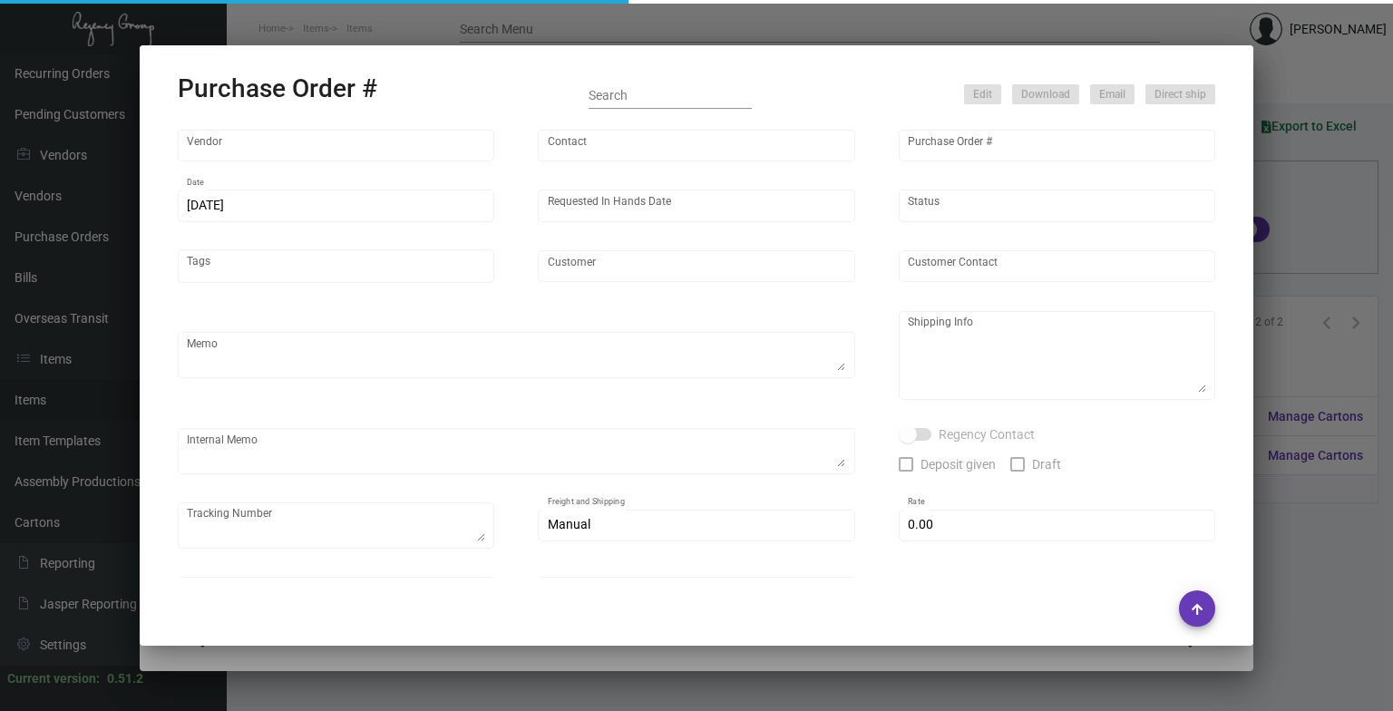
type input "[GEOGRAPHIC_DATA] [US_STATE]"
type textarea "***ANY PRICE DISCREPANCY MUST BE CALLED OUT PRIOR TO PROCEEDING WITH THIS ORDER…"
type textarea "Regency Group NJ - [PERSON_NAME] [STREET_ADDRESS]"
type textarea "THIS IS A RE-DO ORDER @ THE HONORED PRICING OF $50 WITH UPGRADES. PER [PERSON_N…"
checkbox input "true"
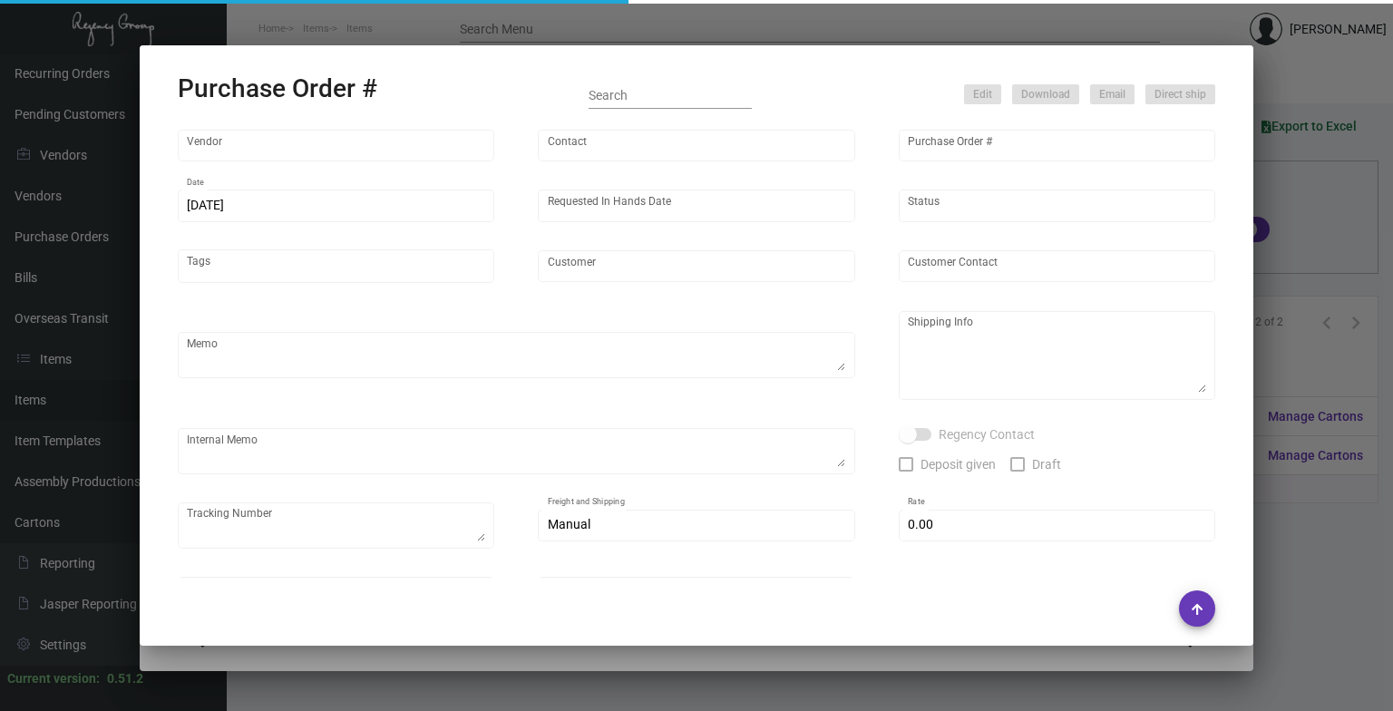
type input "$ 0.00"
type input "United States Dollar $"
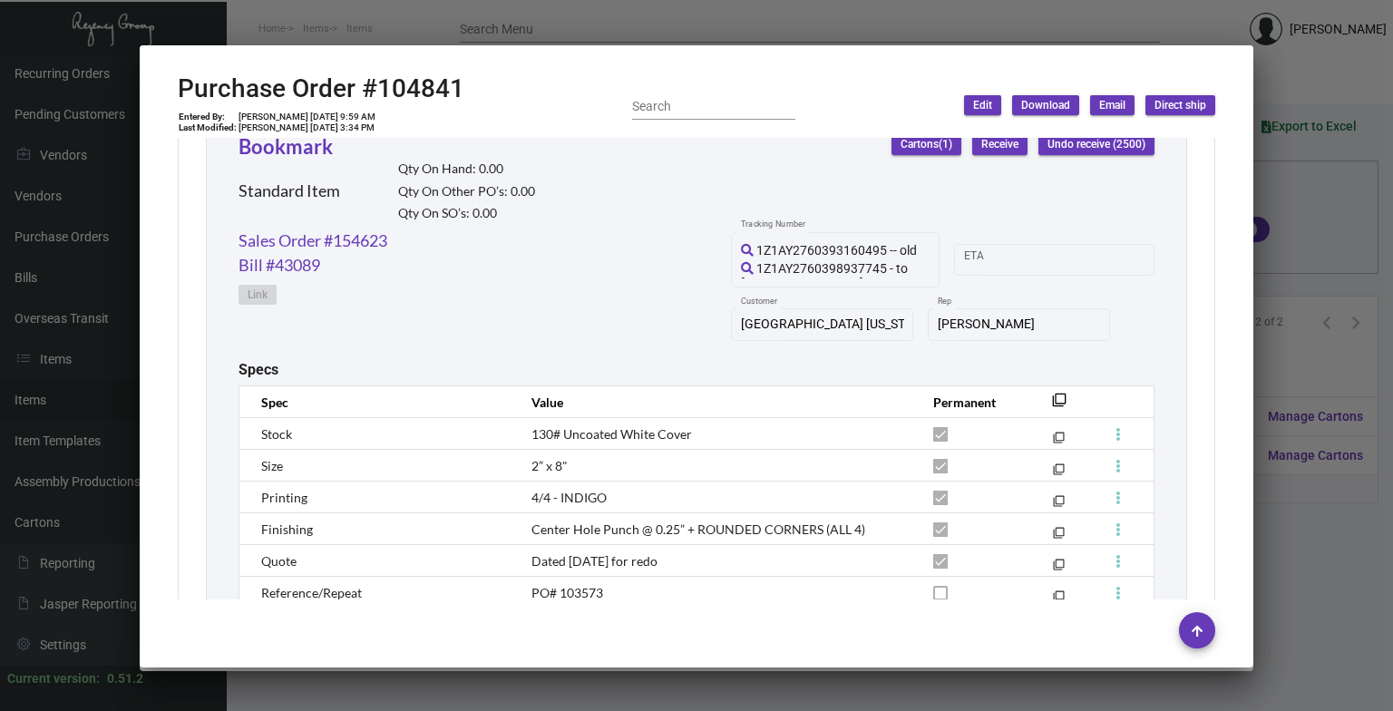
scroll to position [968, 0]
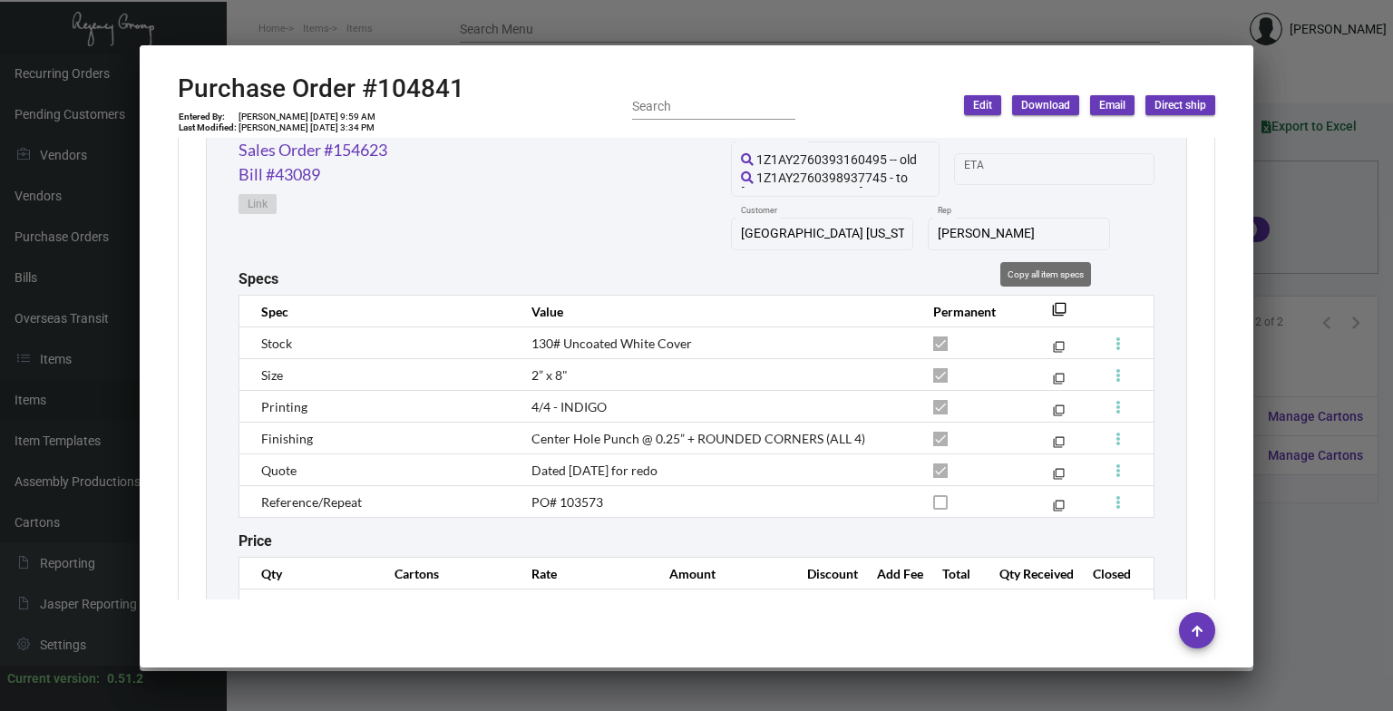
drag, startPoint x: 1048, startPoint y: 308, endPoint x: 993, endPoint y: 309, distance: 55.3
click at [844, 308] on mat-icon "filter_none" at bounding box center [1059, 314] width 15 height 15
drag, startPoint x: 395, startPoint y: 95, endPoint x: 381, endPoint y: 97, distance: 14.6
click at [381, 97] on div "Purchase Order #104841 Entered By: [PERSON_NAME] [DATE] 9:59 AM Last Modified: …" at bounding box center [697, 105] width 1038 height 64
click at [411, 51] on icon at bounding box center [419, 43] width 16 height 19
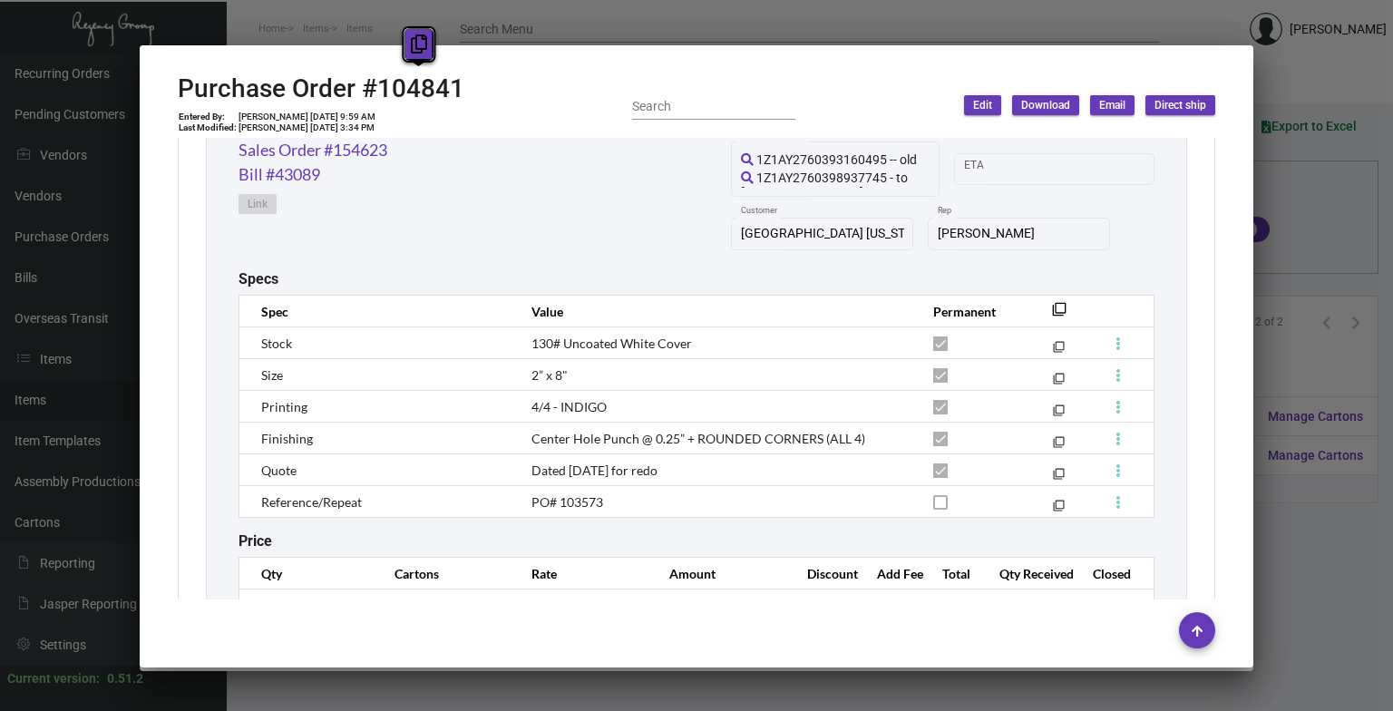
copy h2 "104841"
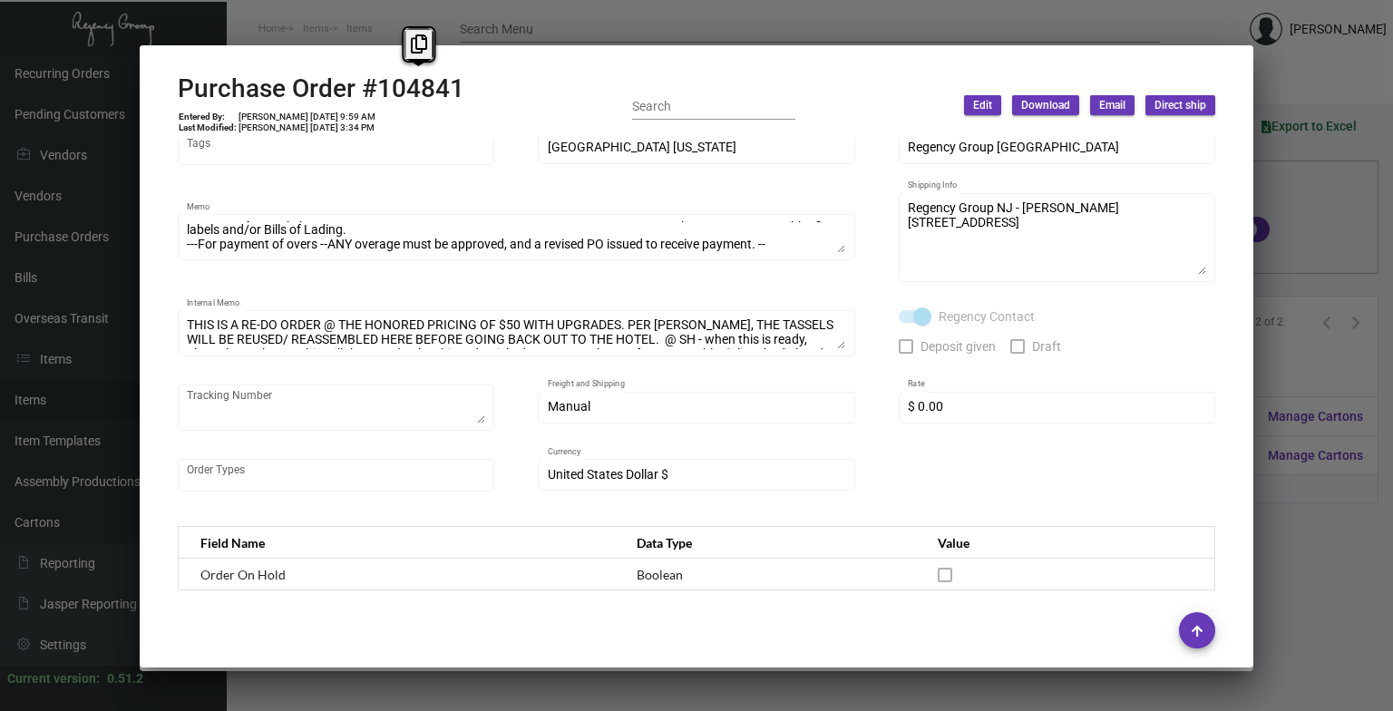
scroll to position [0, 0]
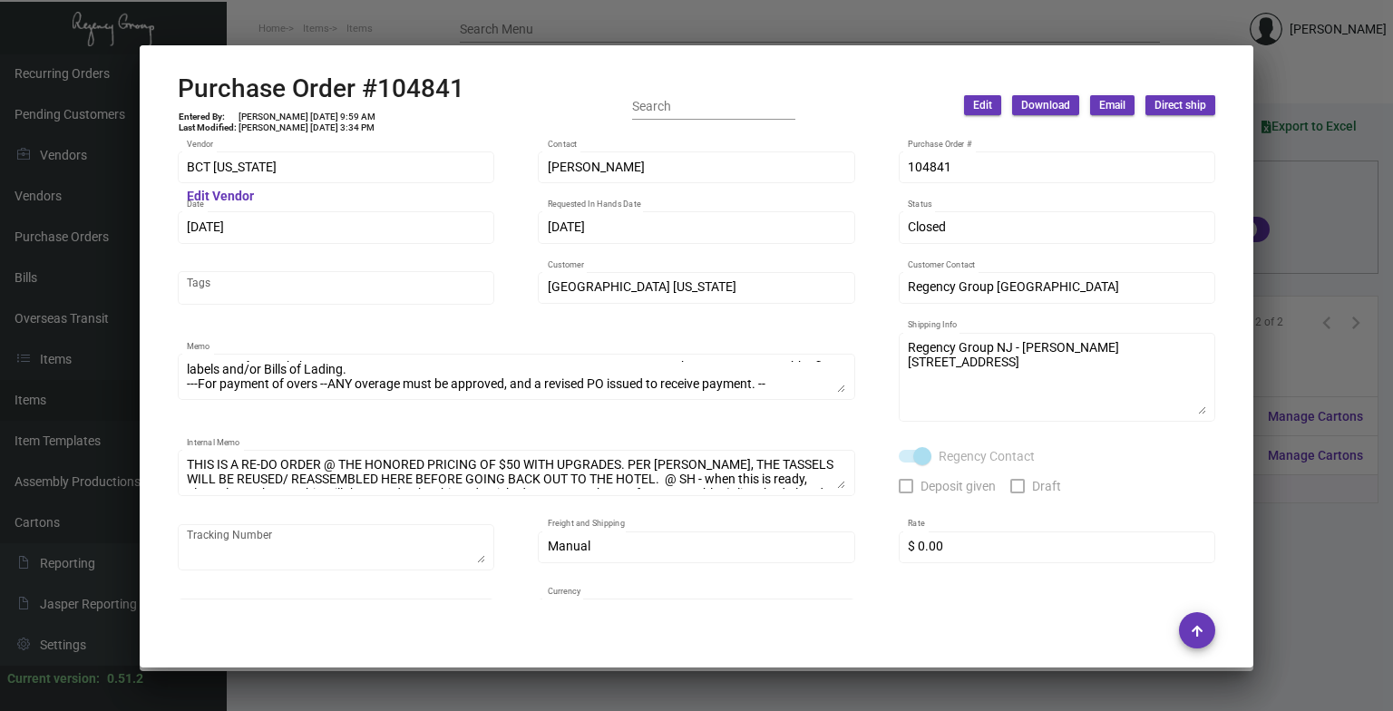
drag, startPoint x: 259, startPoint y: 236, endPoint x: 171, endPoint y: 236, distance: 88.9
click at [171, 236] on div "BCT [US_STATE] Vendor Edit Vendor [PERSON_NAME] Contact 104841 Purchase Order #…" at bounding box center [697, 369] width 1082 height 463
copy div
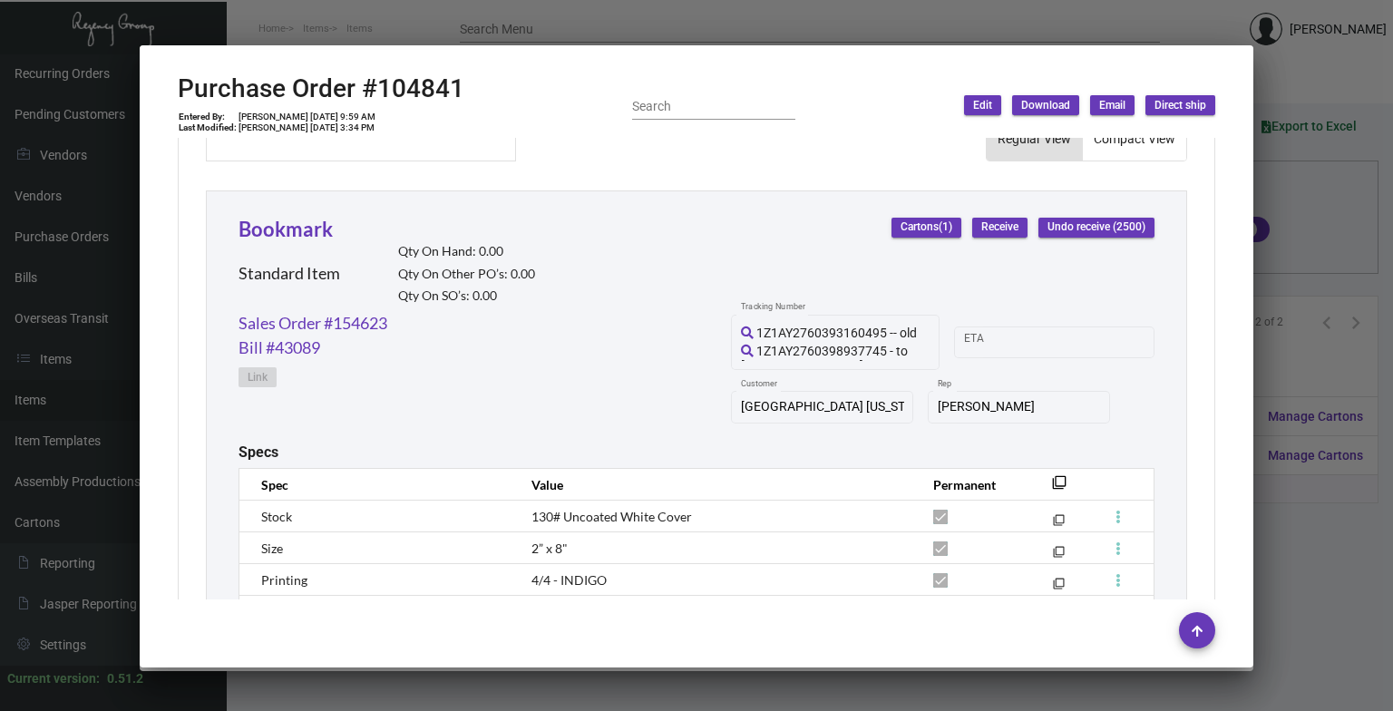
scroll to position [696, 0]
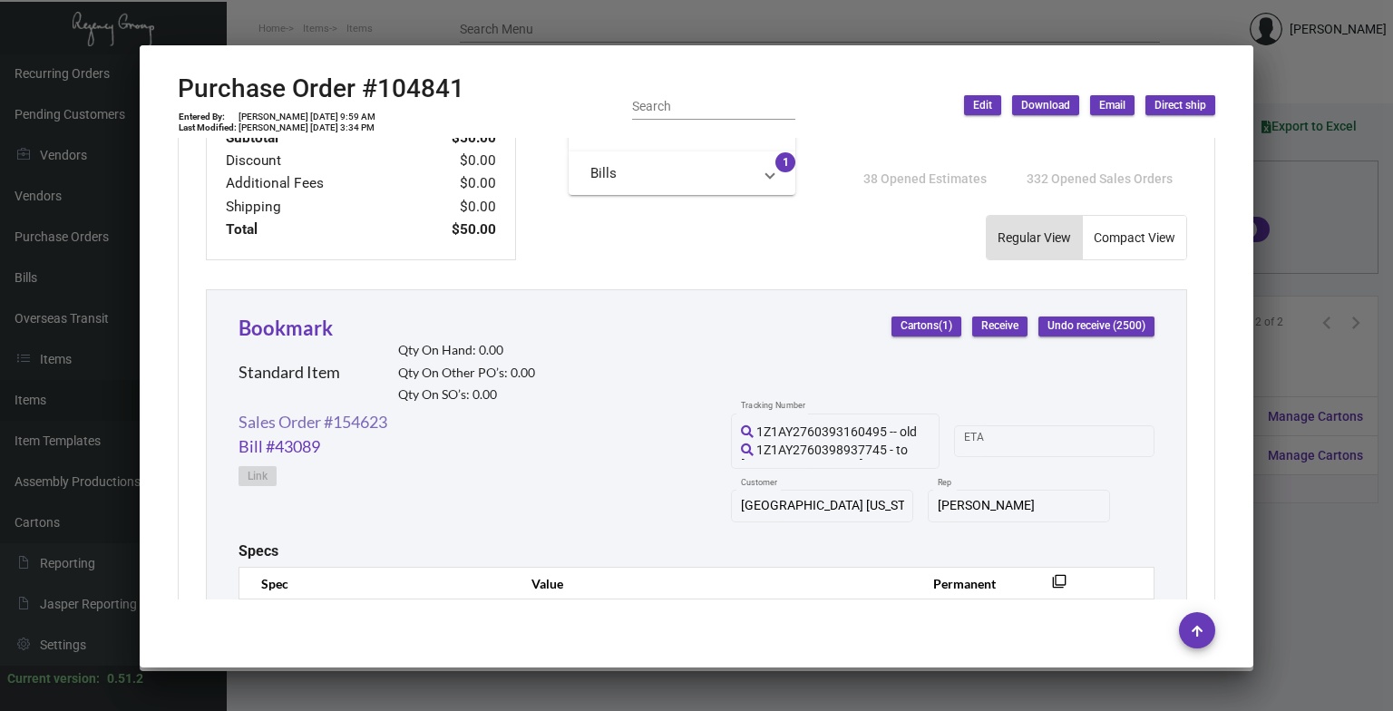
click at [345, 431] on link "Sales Order #154623" at bounding box center [313, 422] width 149 height 24
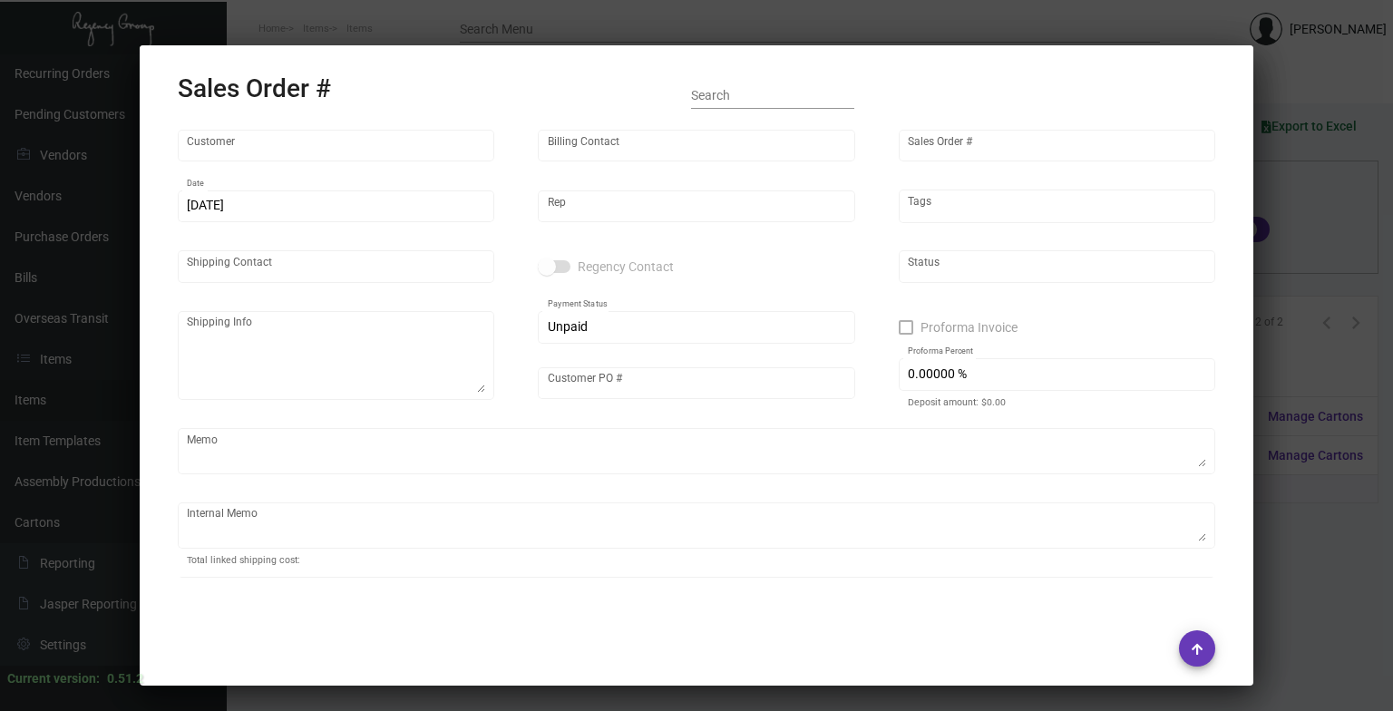
type input "[GEOGRAPHIC_DATA] [US_STATE]"
type input "Accounts Payable"
type input "154623"
type input "[DATE]"
type input "[PERSON_NAME]"
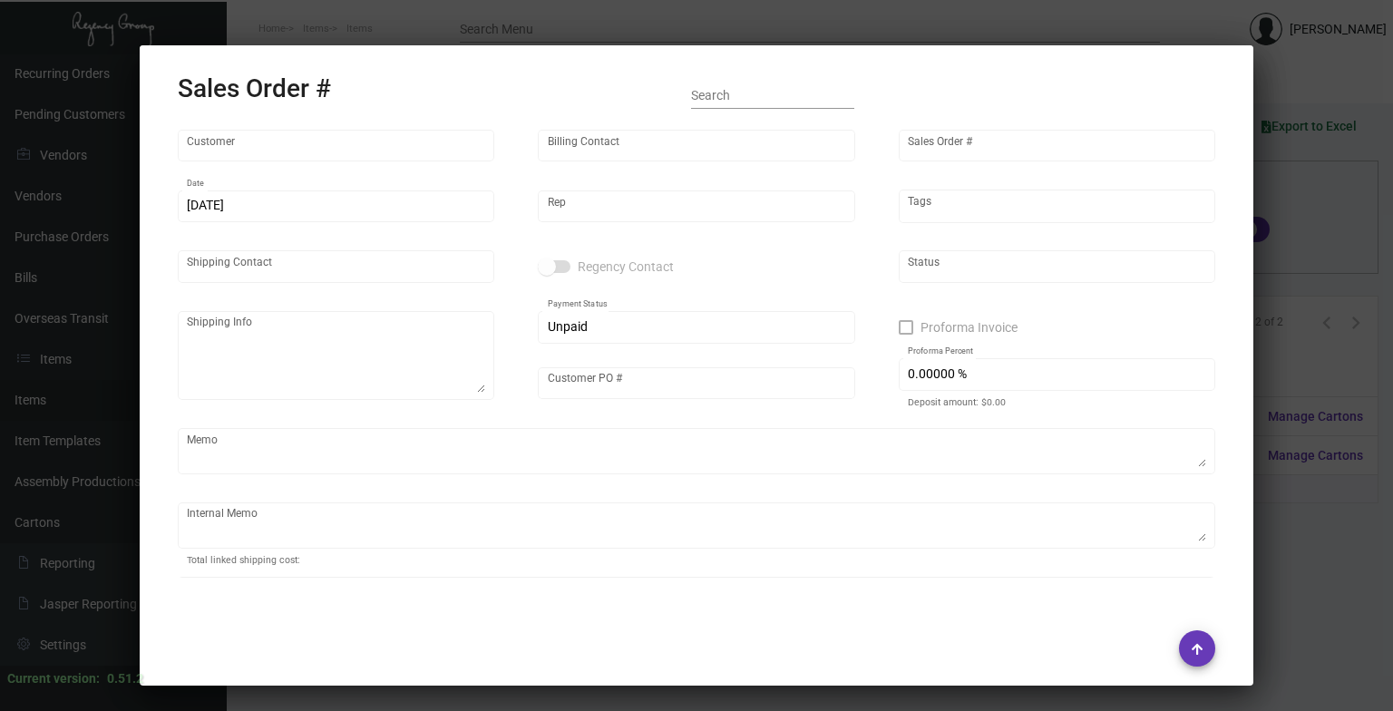
type input "[PERSON_NAME]"
type textarea "[GEOGRAPHIC_DATA] [US_STATE] - [PERSON_NAME][GEOGRAPHIC_DATA][STREET_ADDRESS][U…"
type input "P225100031838"
type textarea "@NJ - Per [PERSON_NAME], both the bookmarks & tassels will be shipped to you gu…"
type input "United States Dollar $"
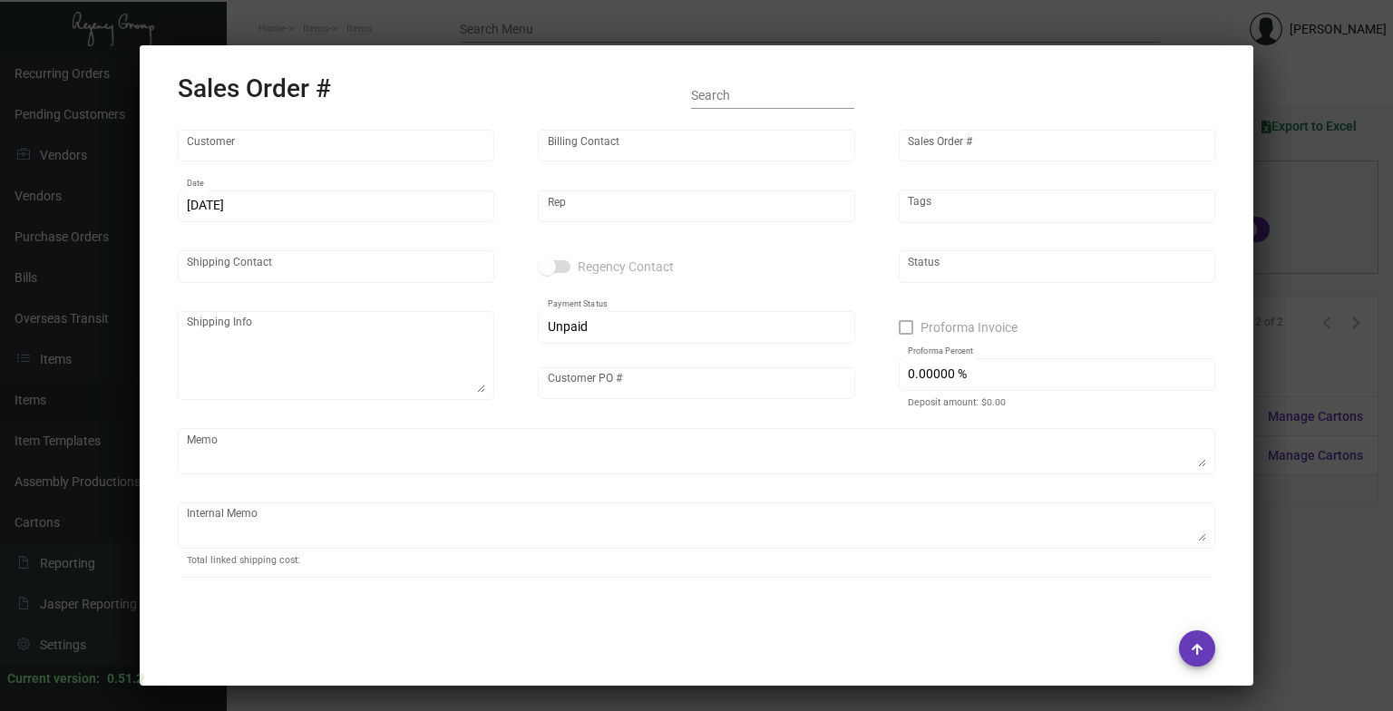
type input "$ 189.74"
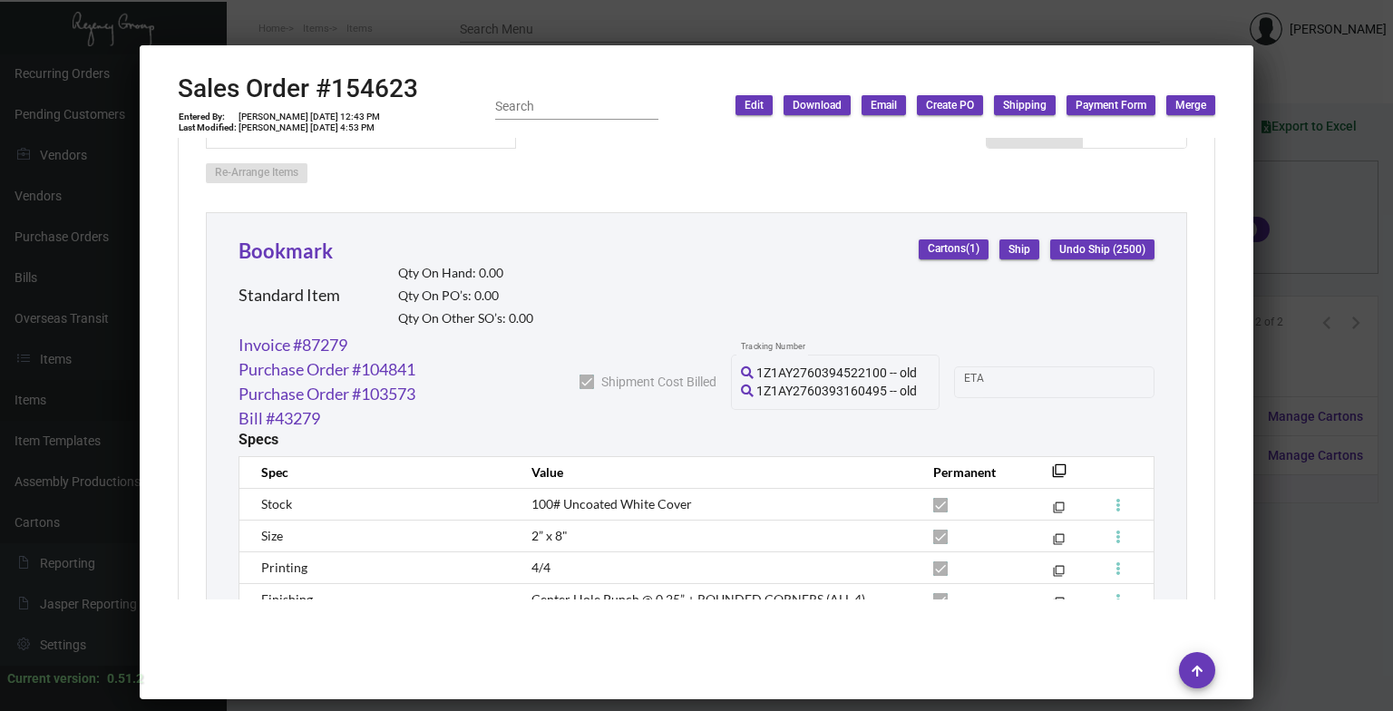
scroll to position [921, 0]
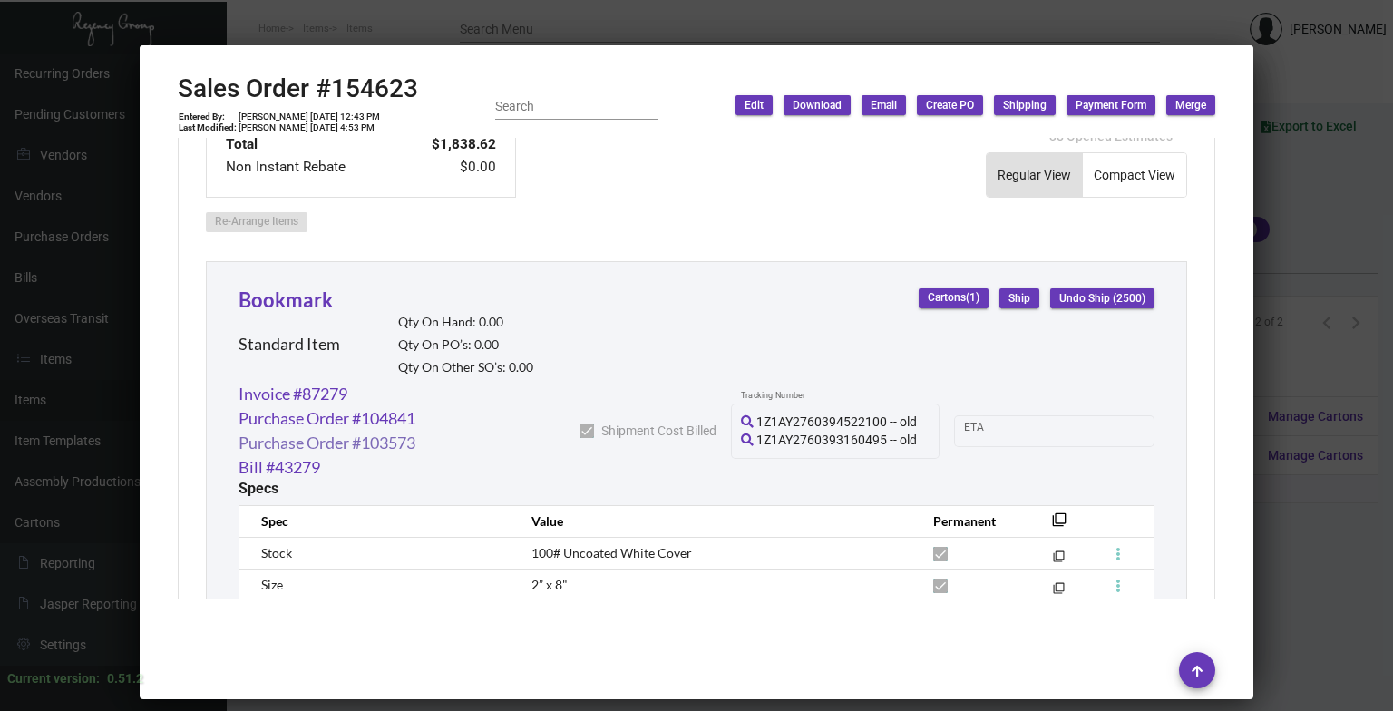
click at [347, 450] on link "Purchase Order #103573" at bounding box center [327, 443] width 177 height 24
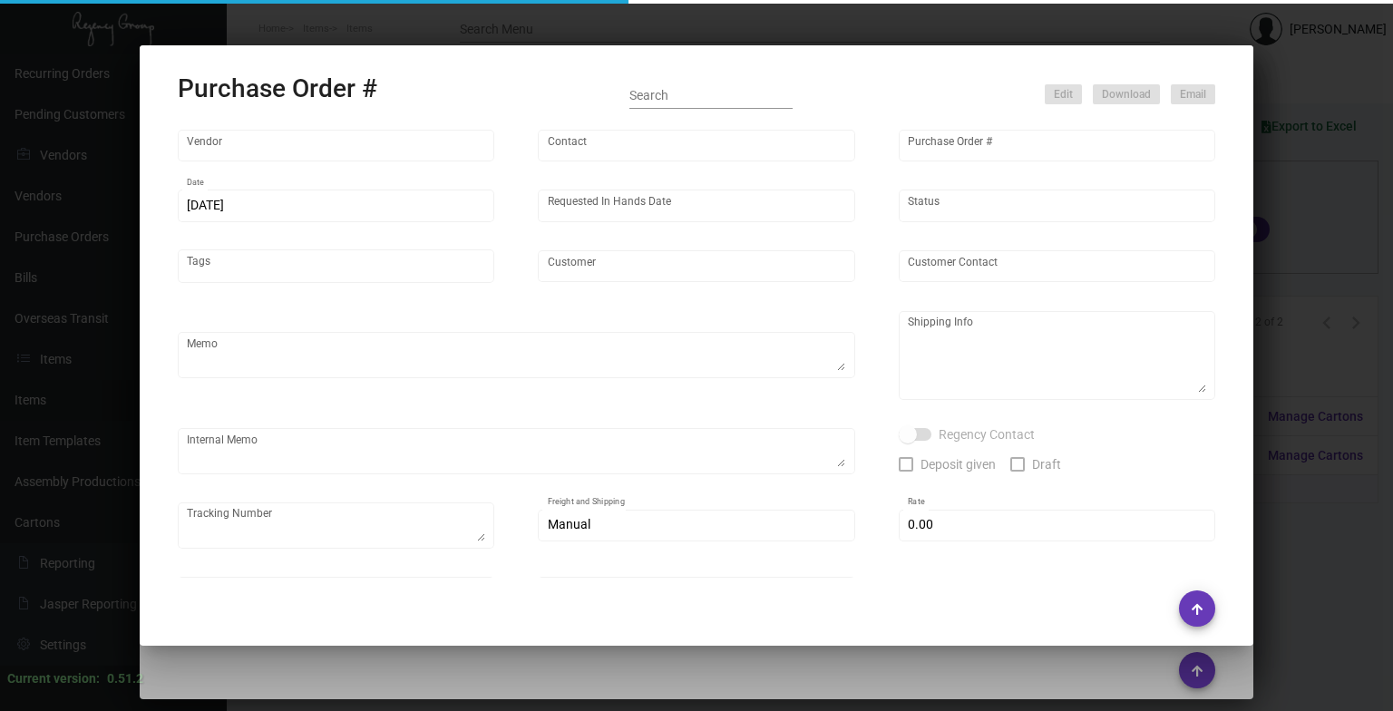
type input "BCT [US_STATE]"
type input "[PERSON_NAME]"
type input "103573"
type input "[DATE]"
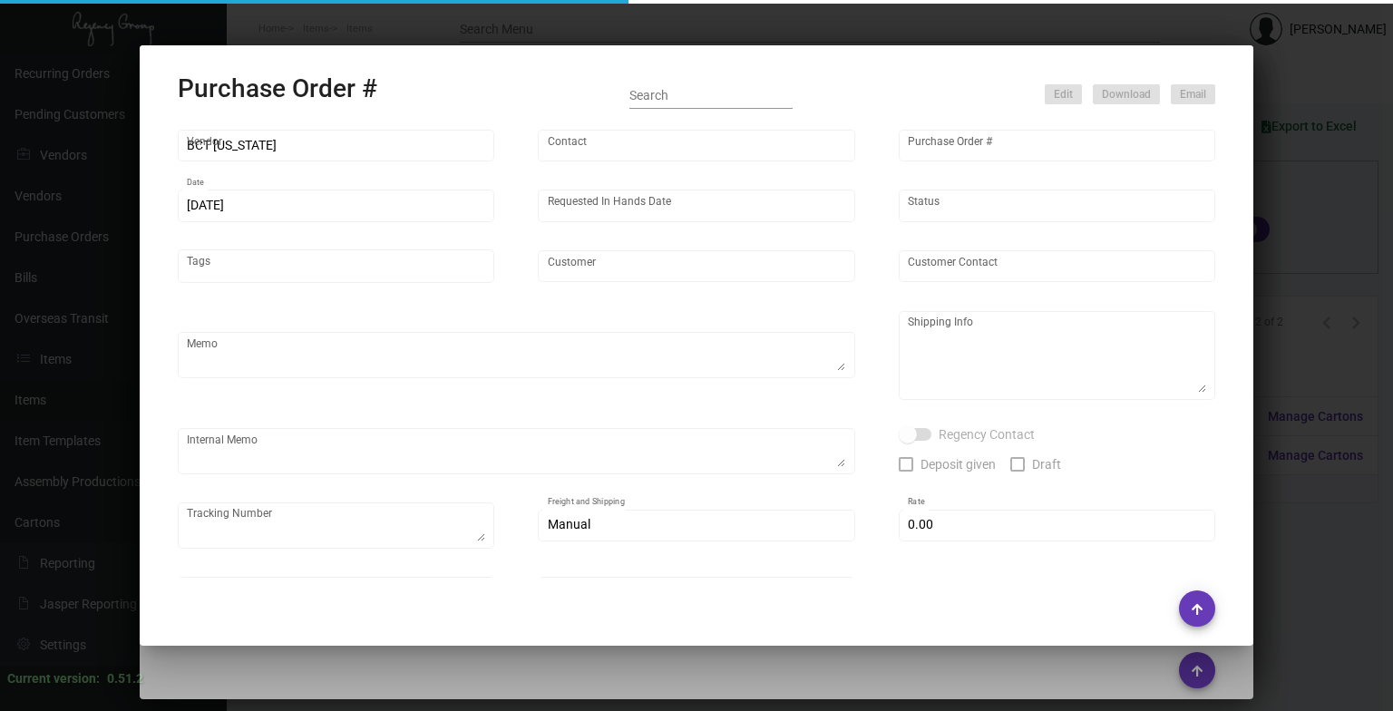
type input "[GEOGRAPHIC_DATA] [US_STATE]"
type textarea "PLEASE SEND PDF PROOFS TO OUR ART TEAM ; [EMAIL_ADDRESS][DOMAIN_NAME] WITH ME I…"
type textarea "Regency Group NJ - [PERSON_NAME] [STREET_ADDRESS]"
type textarea "Assemble ASAP per [PERSON_NAME] SEE [PERSON_NAME] FOR TASSELS, TO ASSEMBLE BEFO…"
checkbox input "true"
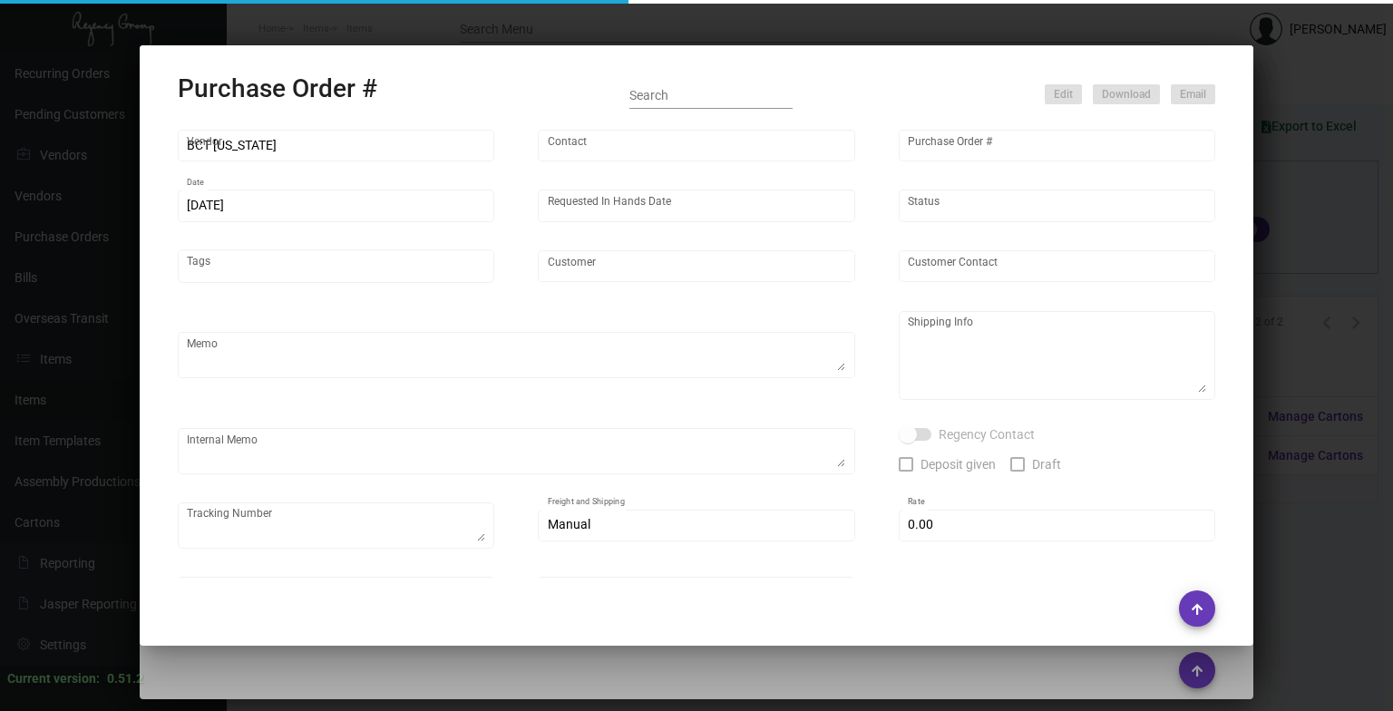
type input "$ 0.00"
type input "United States Dollar $"
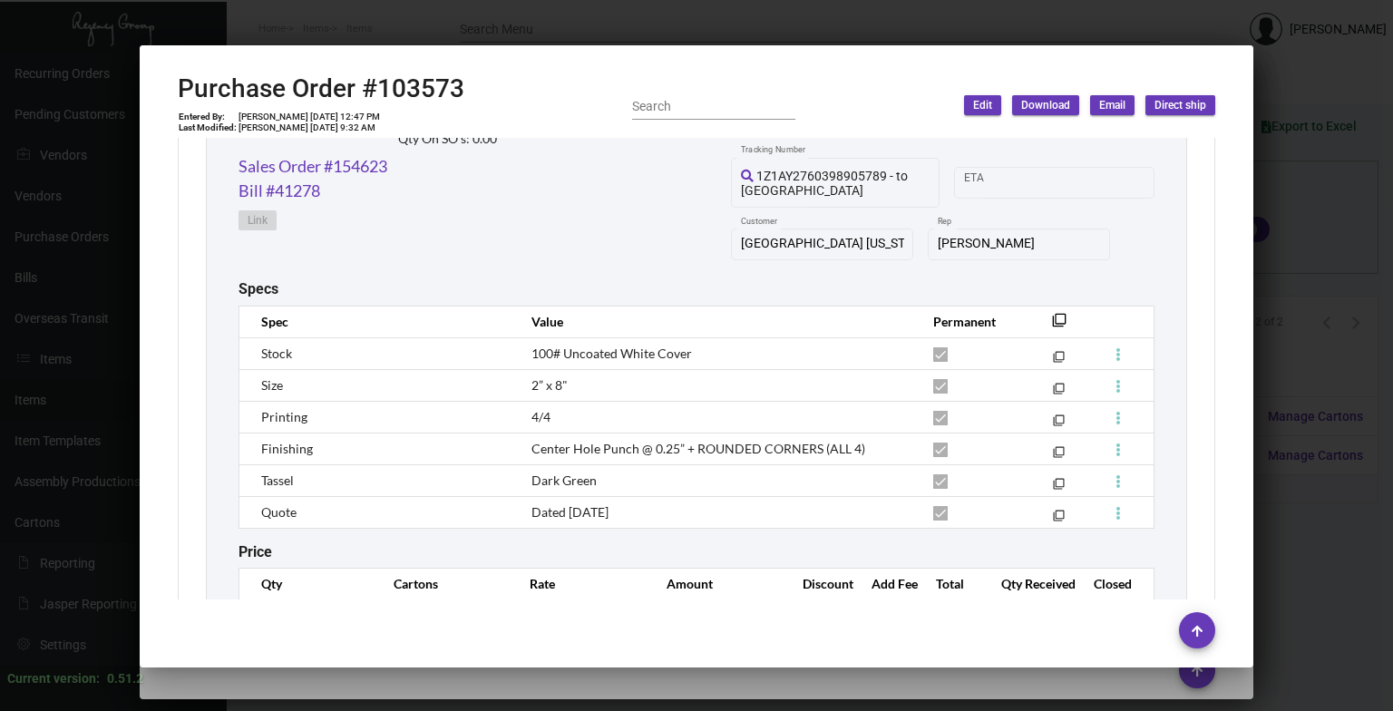
scroll to position [1038, 0]
